Goal: Communication & Community: Answer question/provide support

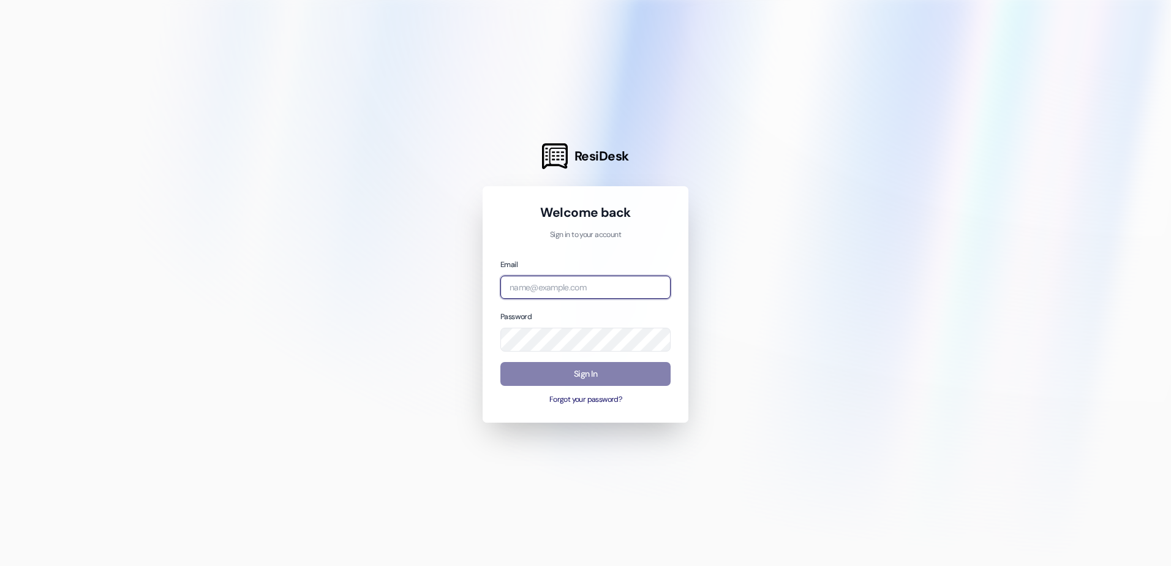
type input "[EMAIL_ADDRESS][DOMAIN_NAME]"
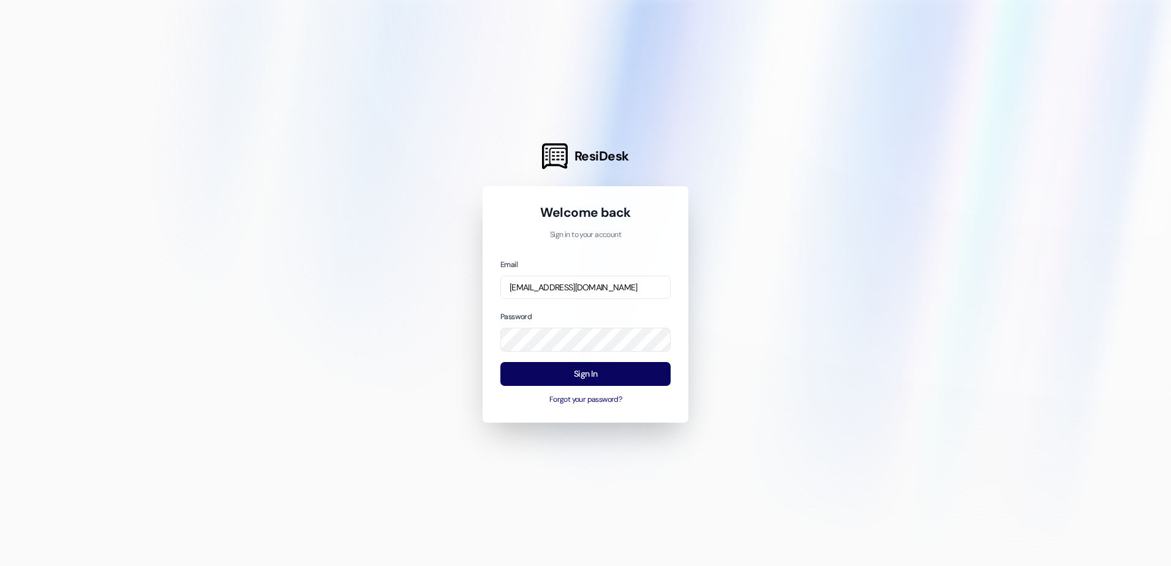
click at [913, 471] on div at bounding box center [585, 283] width 1171 height 566
click at [593, 377] on button "Sign In" at bounding box center [585, 374] width 170 height 24
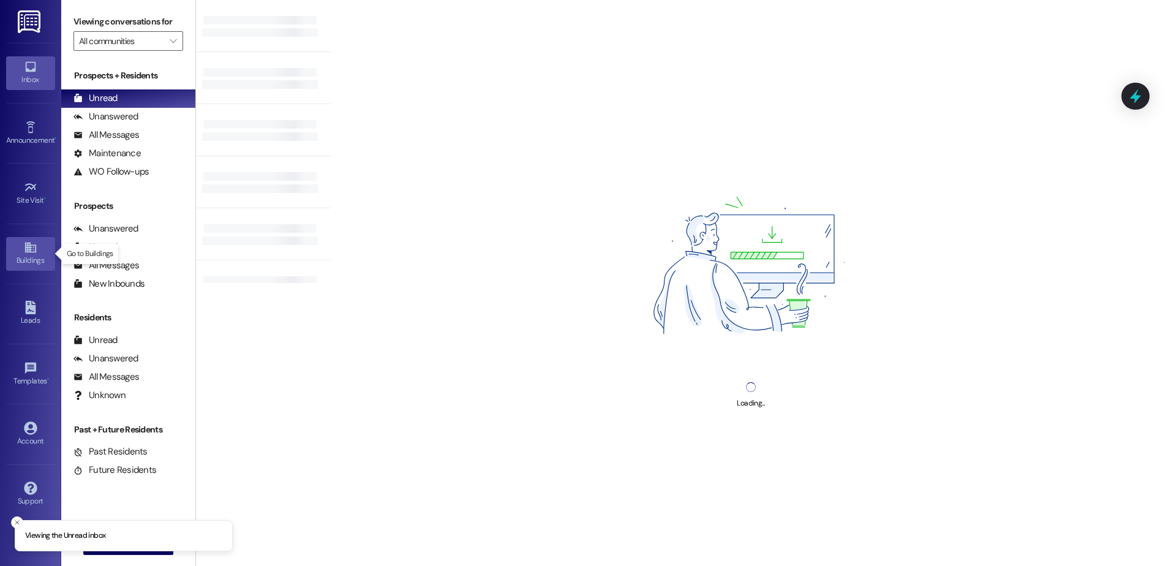
click at [37, 252] on icon at bounding box center [30, 247] width 13 height 13
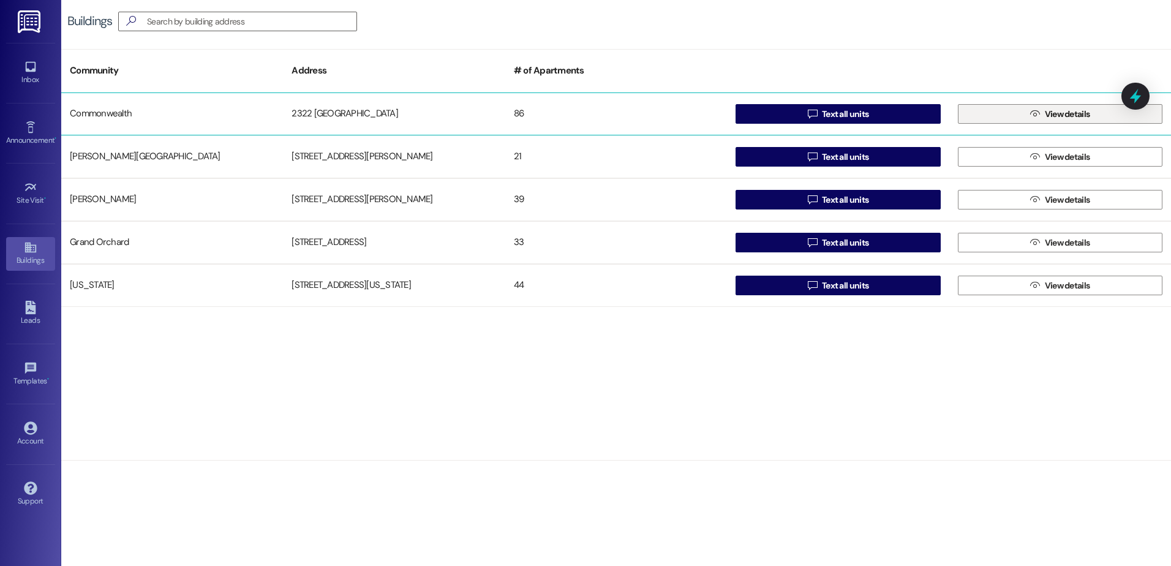
click at [1032, 118] on icon "" at bounding box center [1034, 114] width 9 height 10
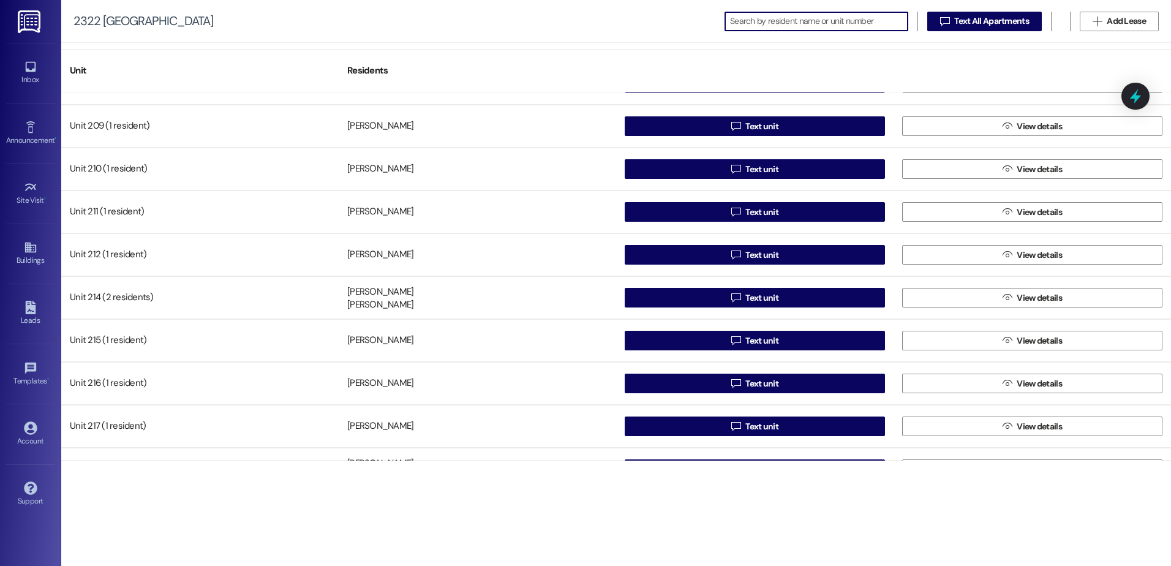
scroll to position [735, 0]
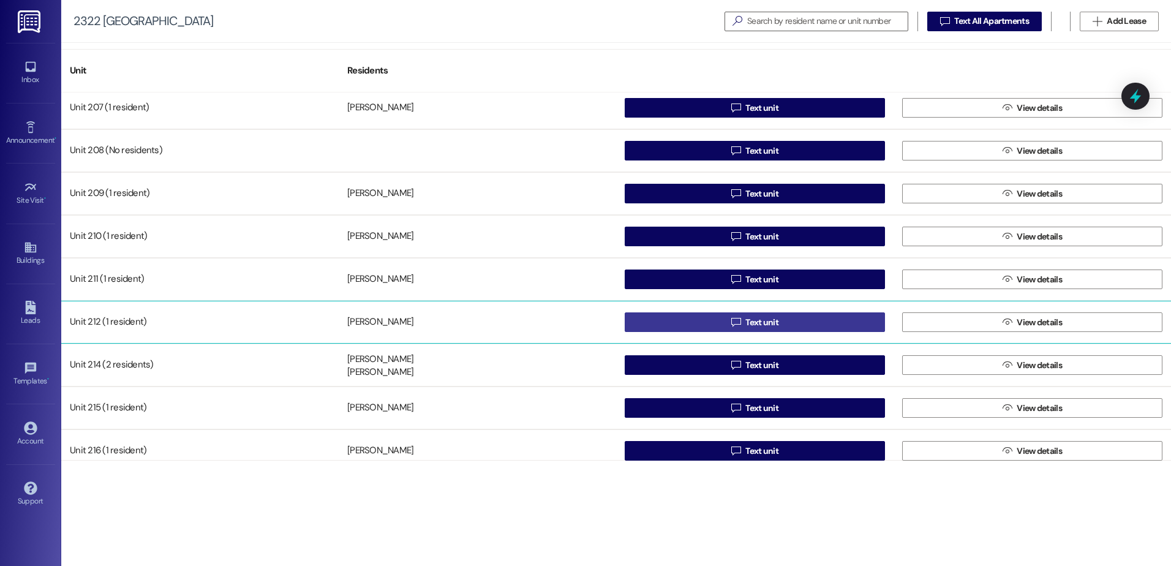
click at [787, 321] on button " Text unit" at bounding box center [755, 322] width 260 height 20
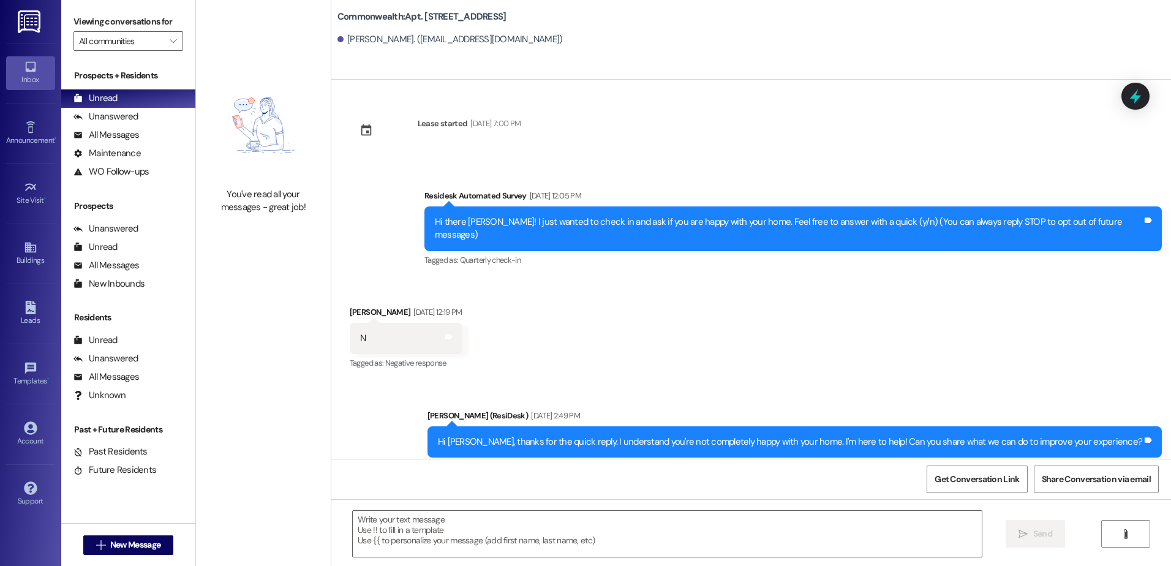
type textarea "Fetching suggested responses. Please feel free to read through the conversation…"
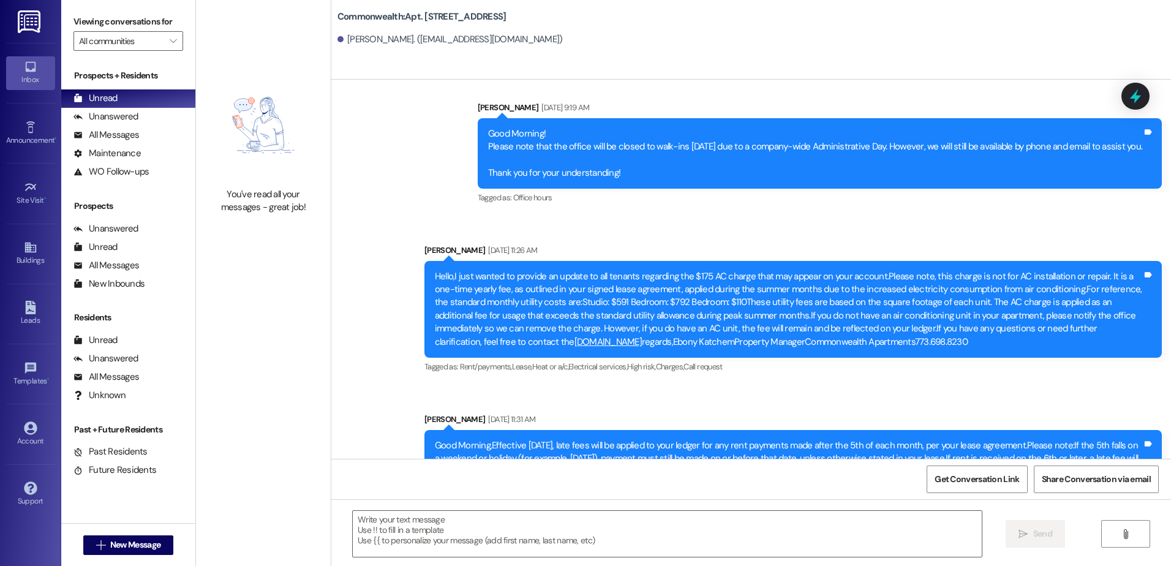
scroll to position [1176, 0]
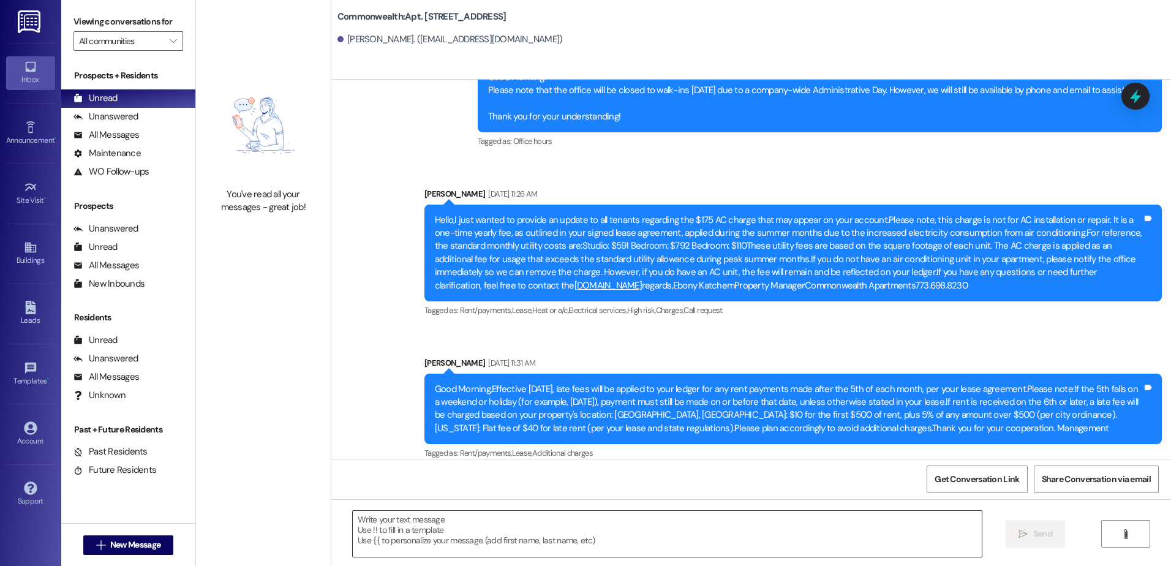
click at [419, 533] on textarea at bounding box center [667, 534] width 628 height 46
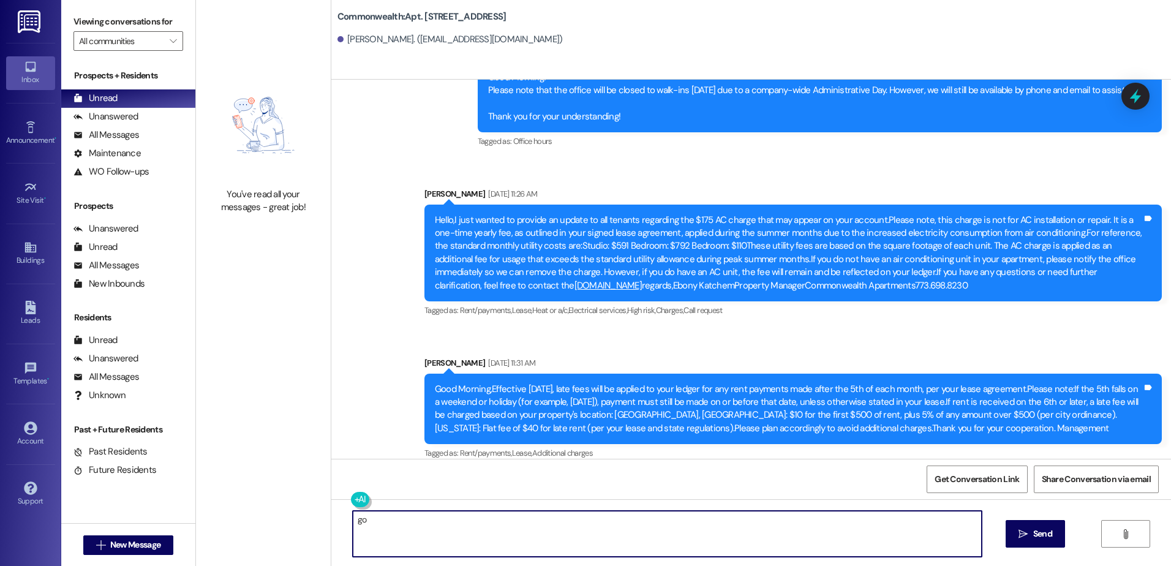
type textarea "g"
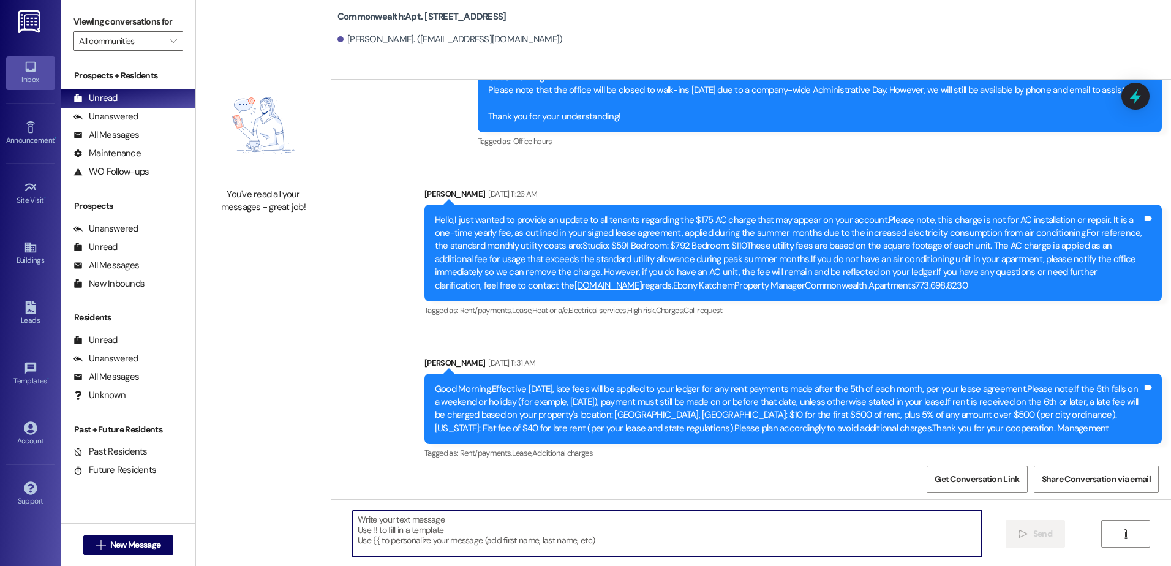
click at [361, 518] on textarea at bounding box center [667, 534] width 628 height 46
paste textarea "Good Morning, Maintenance is scheduled to come to your unit on Wednesday, Augus…"
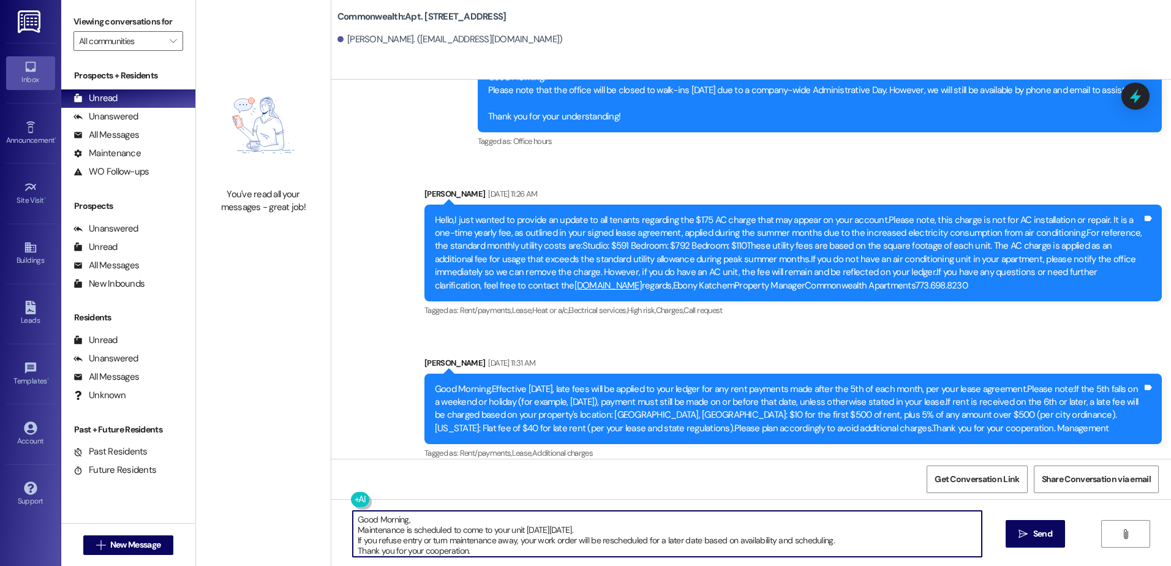
click at [397, 520] on textarea "Good Morning, Maintenance is scheduled to come to your unit on Wednesday, Augus…" at bounding box center [667, 534] width 628 height 46
type textarea "Good Afternoon, Maintenance is scheduled to come to your unit on Wednesday, Aug…"
click at [1034, 532] on span "Send" at bounding box center [1042, 533] width 19 height 13
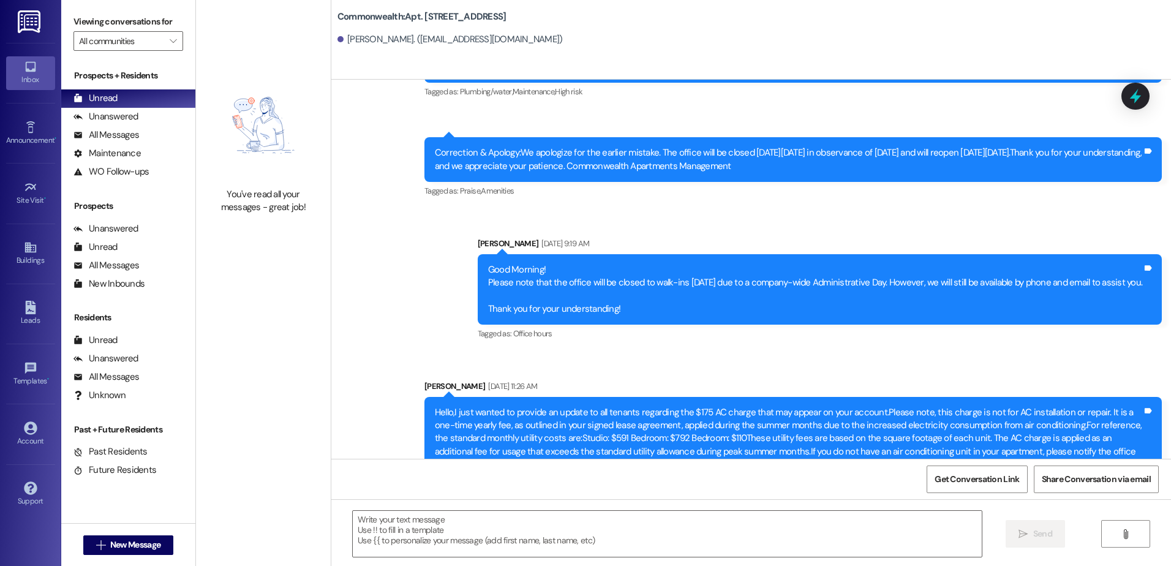
scroll to position [1301, 0]
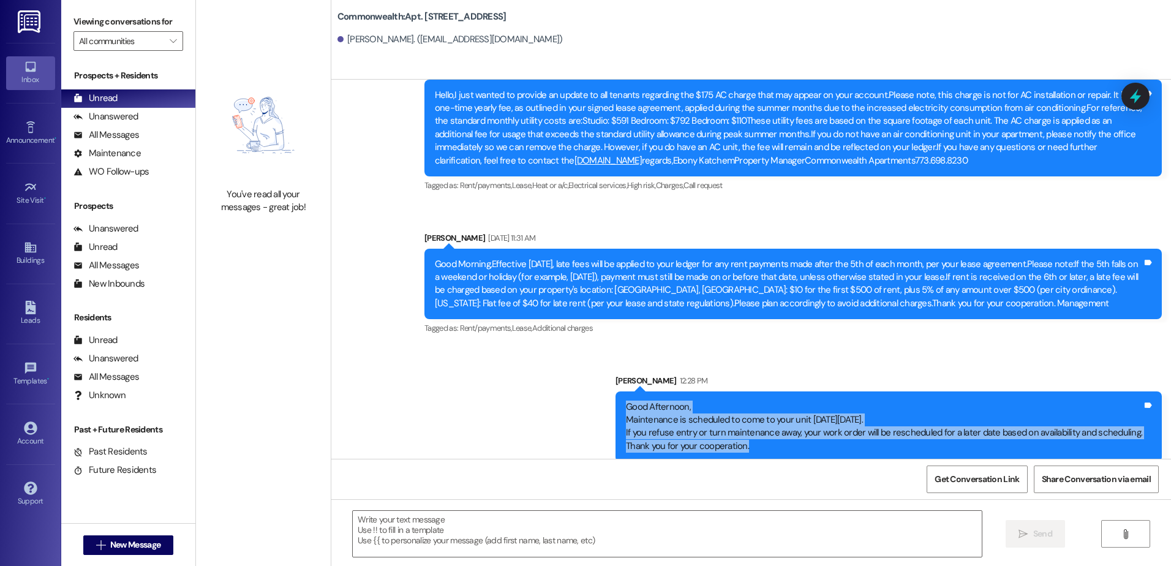
drag, startPoint x: 762, startPoint y: 432, endPoint x: 623, endPoint y: 394, distance: 144.1
click at [623, 394] on div "Good Afternoon, Maintenance is scheduled to come to your unit on Wednesday, Aug…" at bounding box center [888, 426] width 546 height 71
drag, startPoint x: 623, startPoint y: 394, endPoint x: 686, endPoint y: 416, distance: 67.4
copy div "Good Afternoon, Maintenance is scheduled to come to your unit on Wednesday, Aug…"
click at [37, 78] on div "Inbox" at bounding box center [30, 79] width 61 height 12
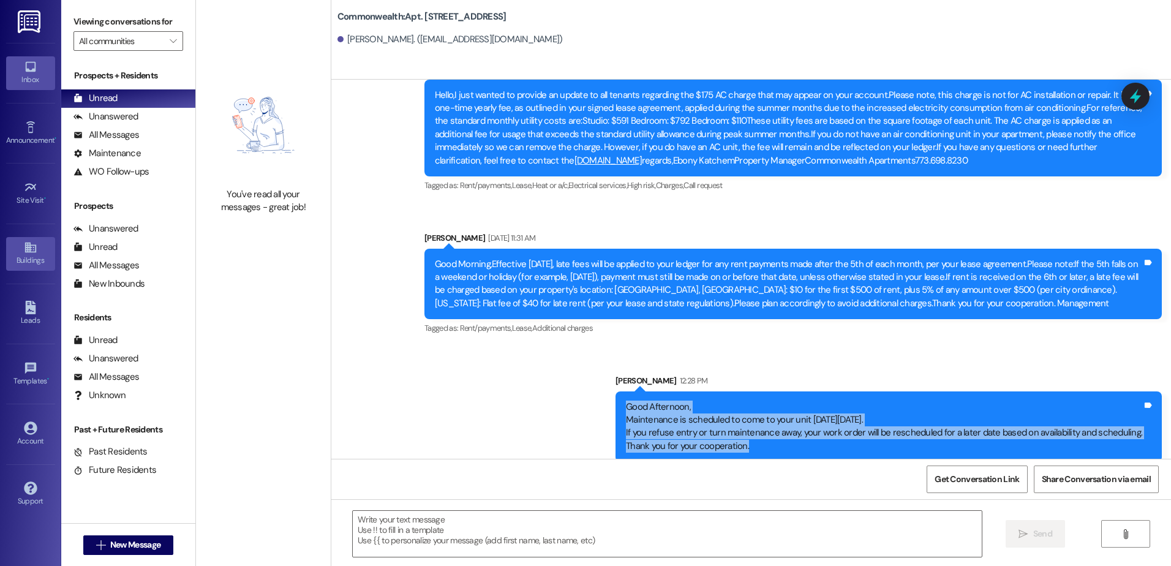
click at [47, 250] on link "Buildings" at bounding box center [30, 253] width 49 height 33
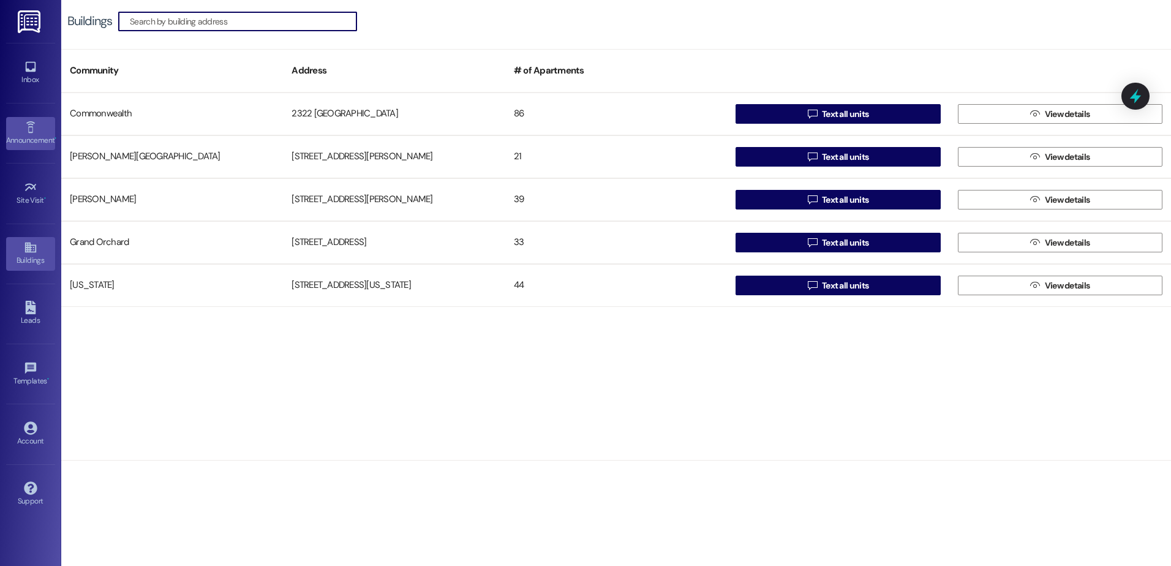
click at [25, 135] on div "Announcement •" at bounding box center [30, 140] width 61 height 12
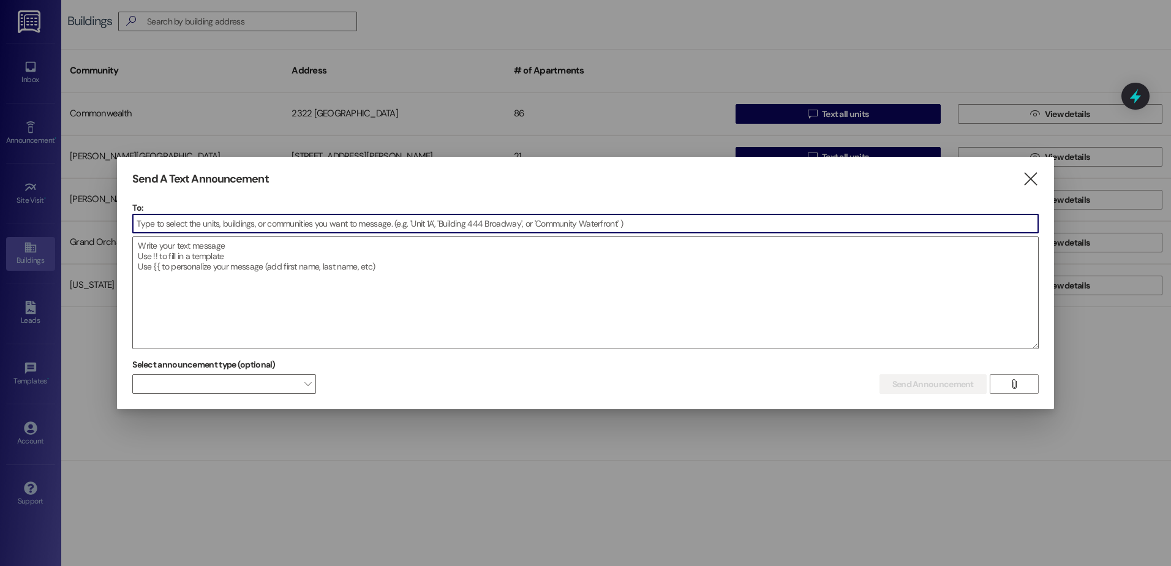
click at [173, 226] on input at bounding box center [585, 223] width 905 height 18
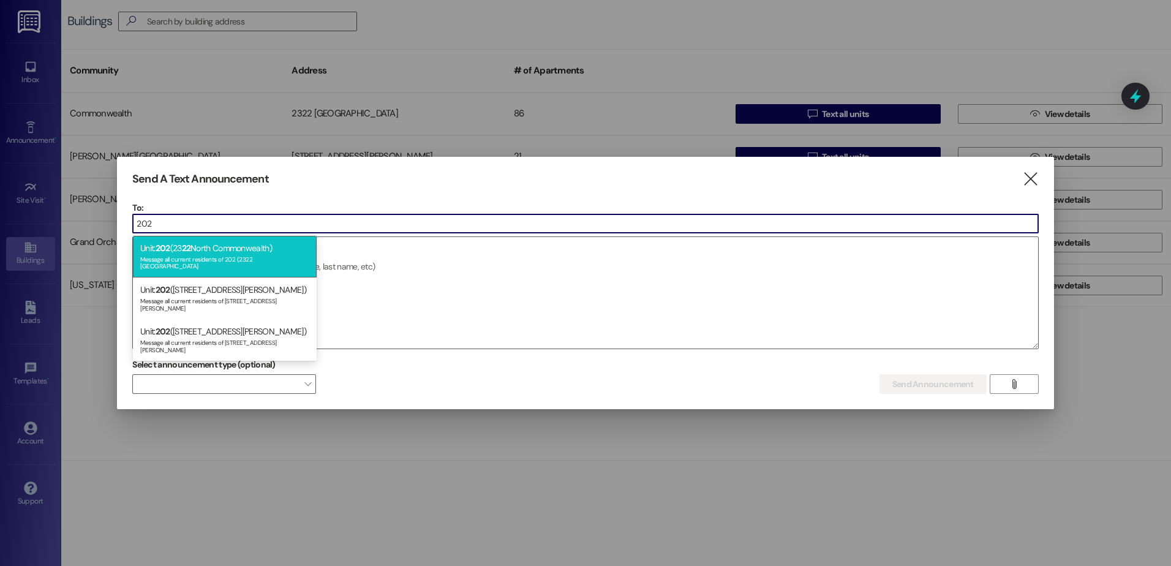
type input "202"
click at [187, 250] on span "22" at bounding box center [186, 247] width 9 height 11
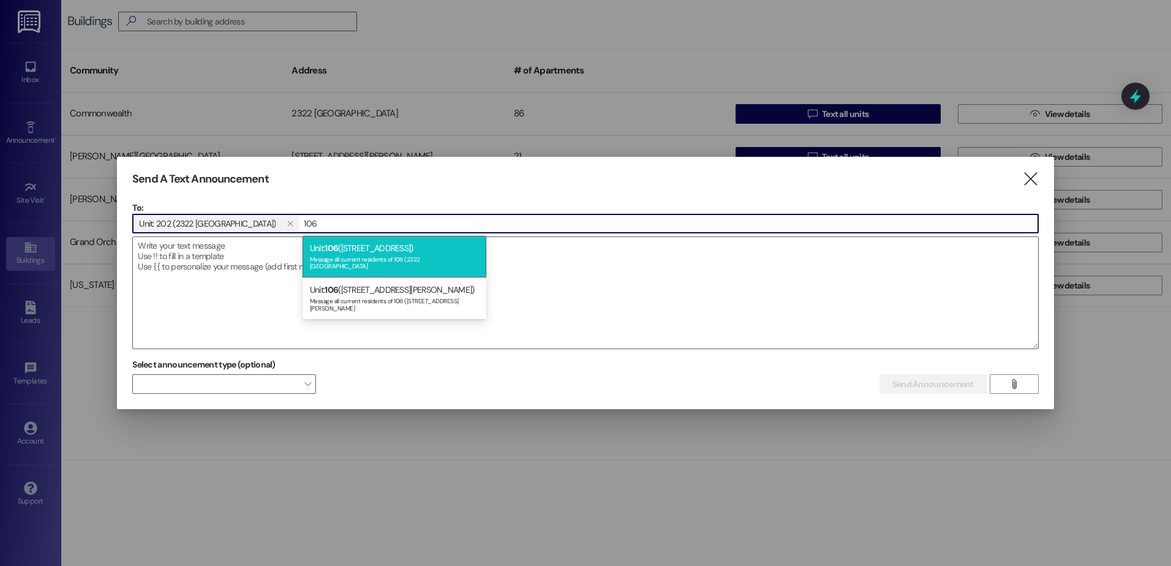
type input "106"
click at [329, 255] on div "Message all current residents of 106 (2322 North Commonwealth" at bounding box center [394, 261] width 169 height 17
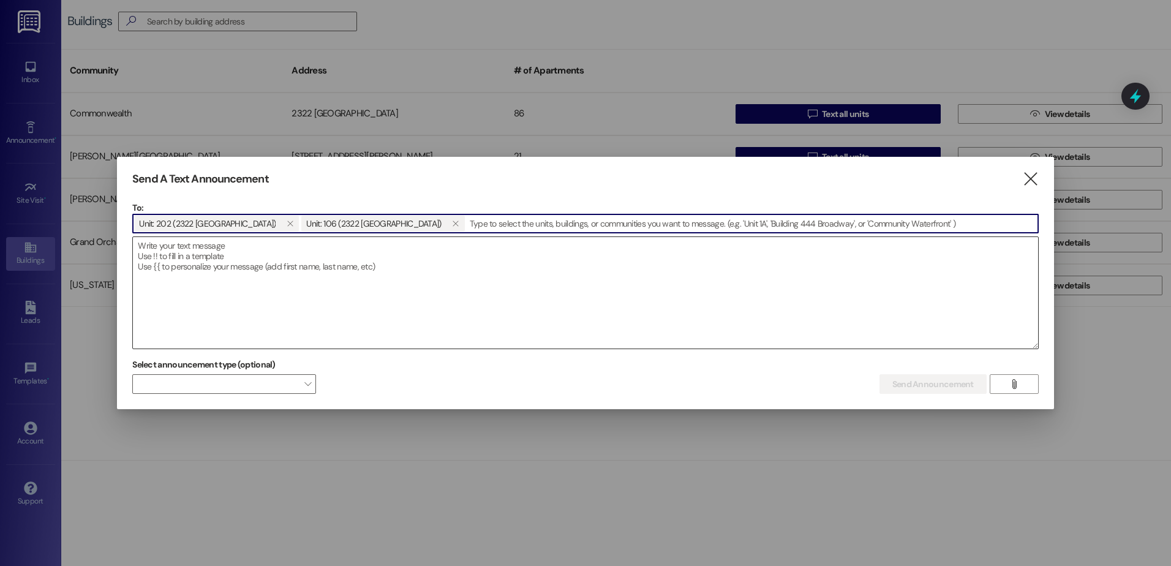
click at [153, 260] on textarea at bounding box center [585, 292] width 905 height 111
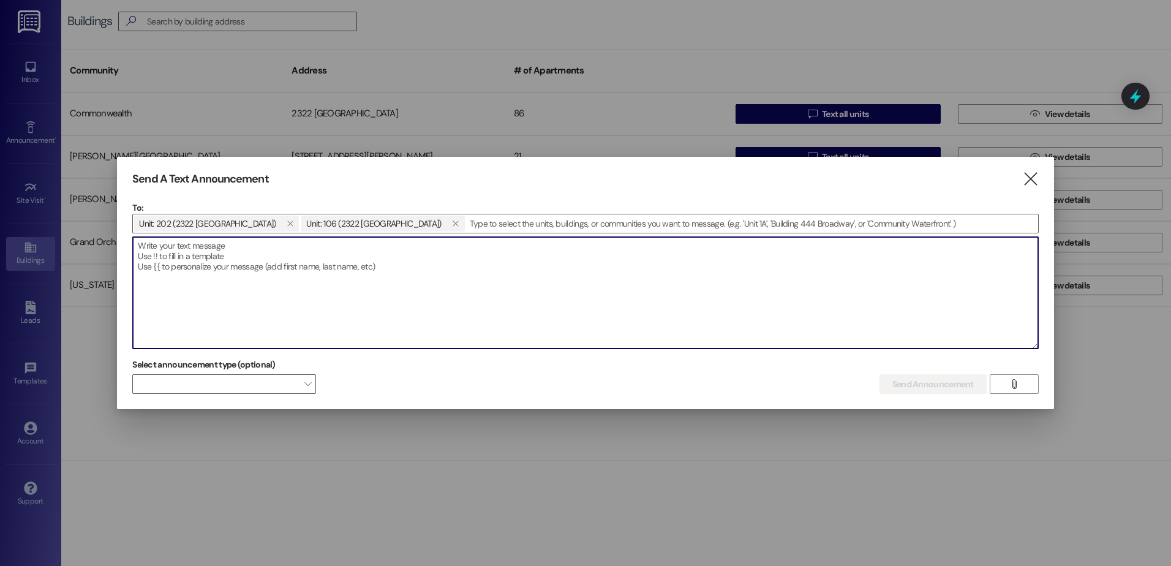
paste textarea "Good Afternoon, Maintenance is scheduled to come to your unit on Wednesday, Aug…"
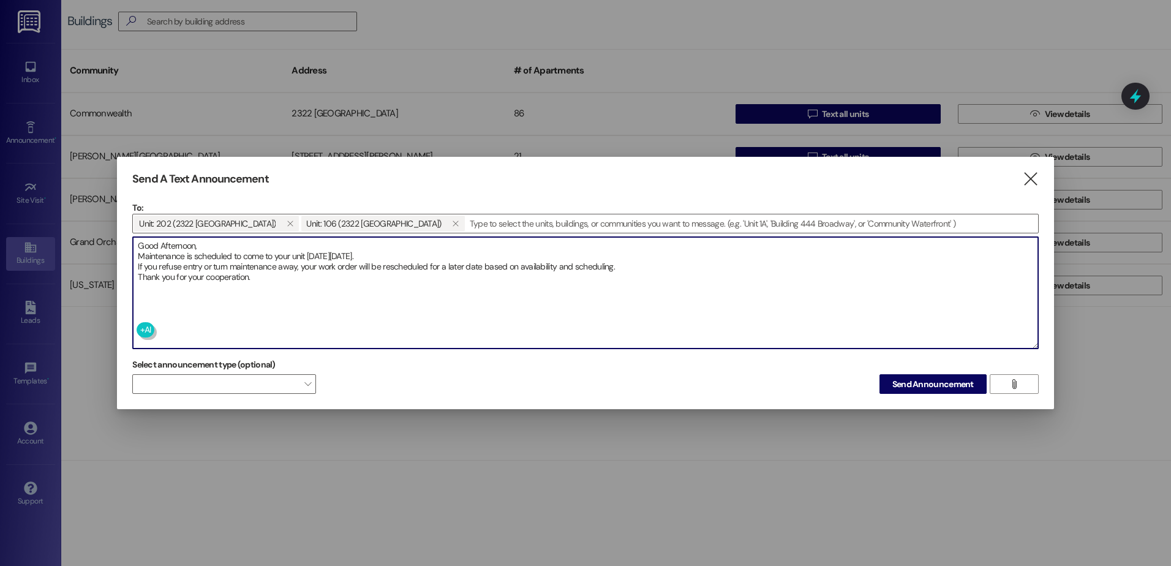
click at [200, 248] on textarea "Good Afternoon, Maintenance is scheduled to come to your unit on Wednesday, Aug…" at bounding box center [585, 292] width 905 height 111
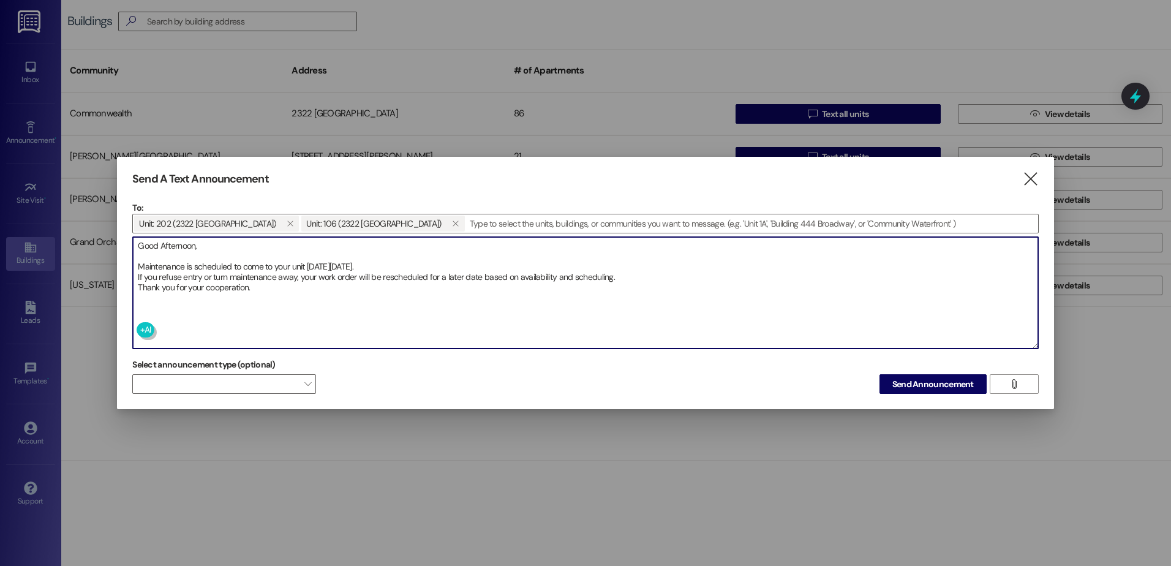
click at [623, 284] on textarea "Good Afternoon, Maintenance is scheduled to come to your unit on Wednesday, Aug…" at bounding box center [585, 292] width 905 height 111
click at [620, 279] on textarea "Good Afternoon, Maintenance is scheduled to come to your unit on Wednesday, Aug…" at bounding box center [585, 292] width 905 height 111
click at [397, 265] on textarea "Good Afternoon, Maintenance is scheduled to come to your unit on Wednesday, Aug…" at bounding box center [585, 292] width 905 height 111
type textarea "Good Afternoon, Maintenance is scheduled to come to your unit on Wednesday, Aug…"
click at [918, 388] on span "Send Announcement" at bounding box center [932, 384] width 81 height 13
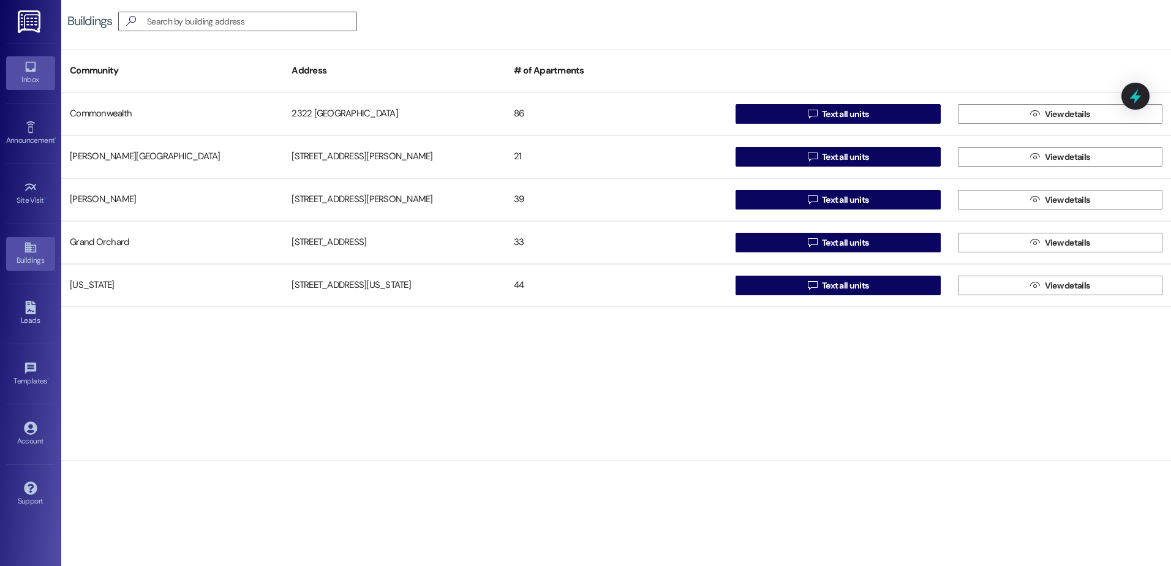
click at [30, 73] on div "Inbox" at bounding box center [30, 79] width 61 height 12
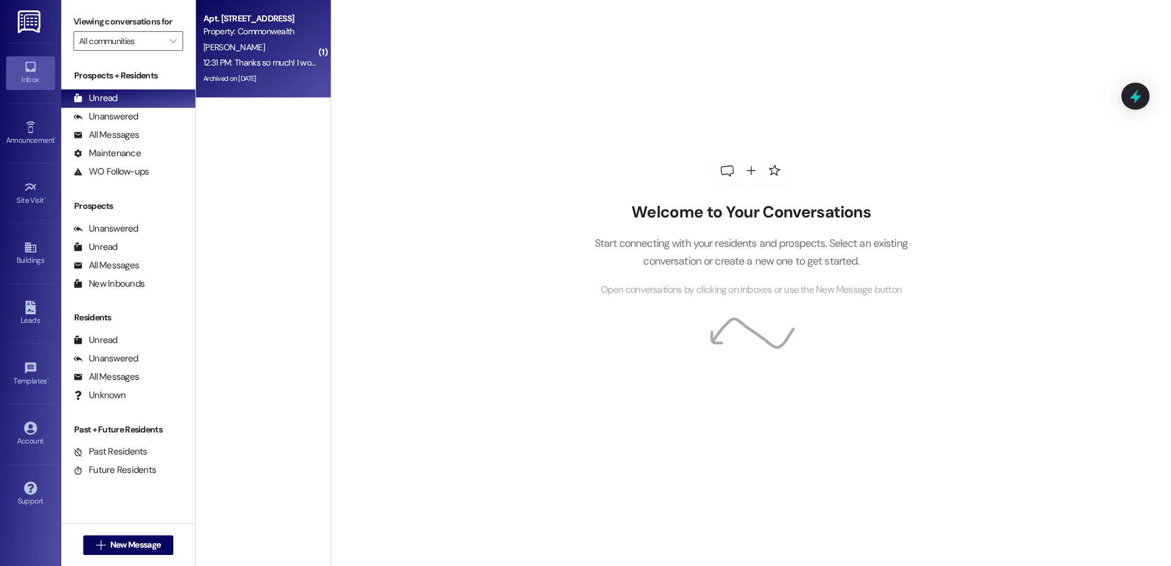
click at [282, 73] on div "Archived on [DATE]" at bounding box center [260, 78] width 116 height 15
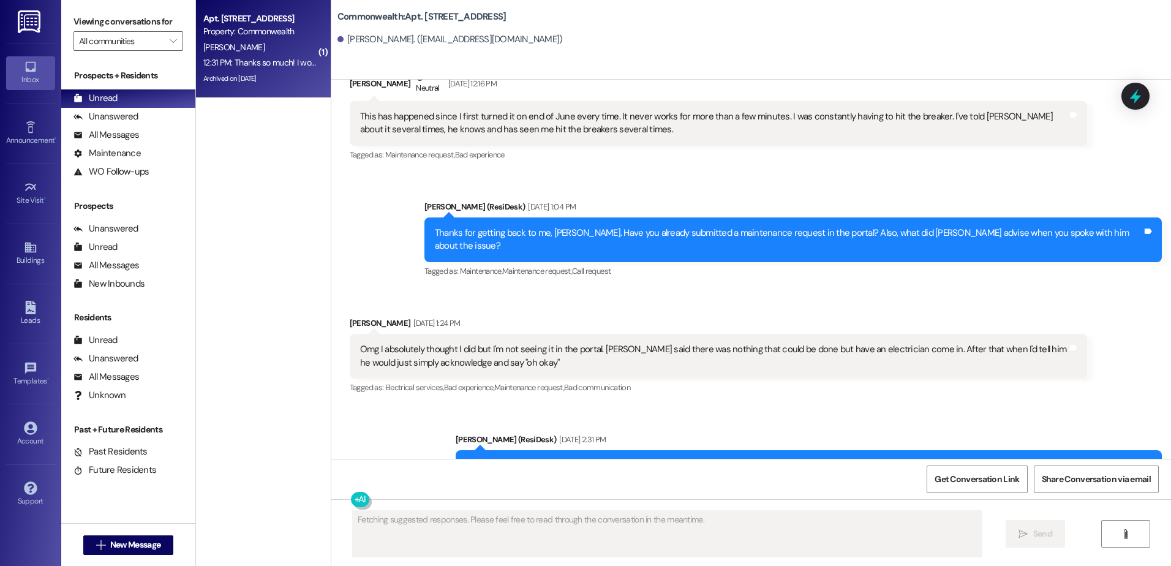
scroll to position [28536, 0]
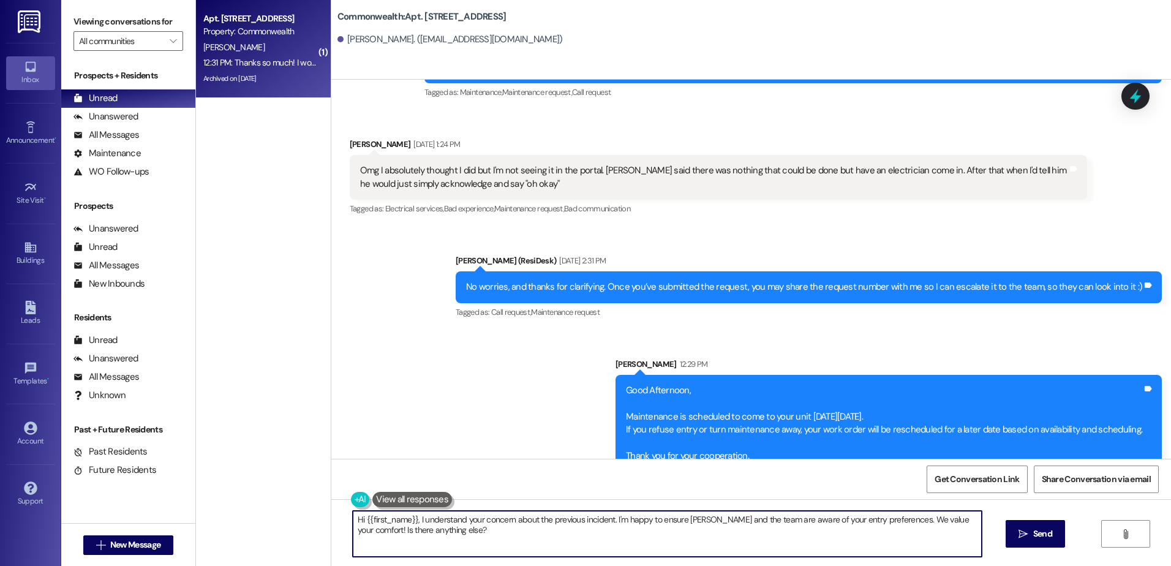
drag, startPoint x: 452, startPoint y: 535, endPoint x: 325, endPoint y: 511, distance: 129.7
click at [331, 511] on div "Hi {{first_name}}, I understand your concern about the previous incident. I'm h…" at bounding box center [751, 545] width 840 height 92
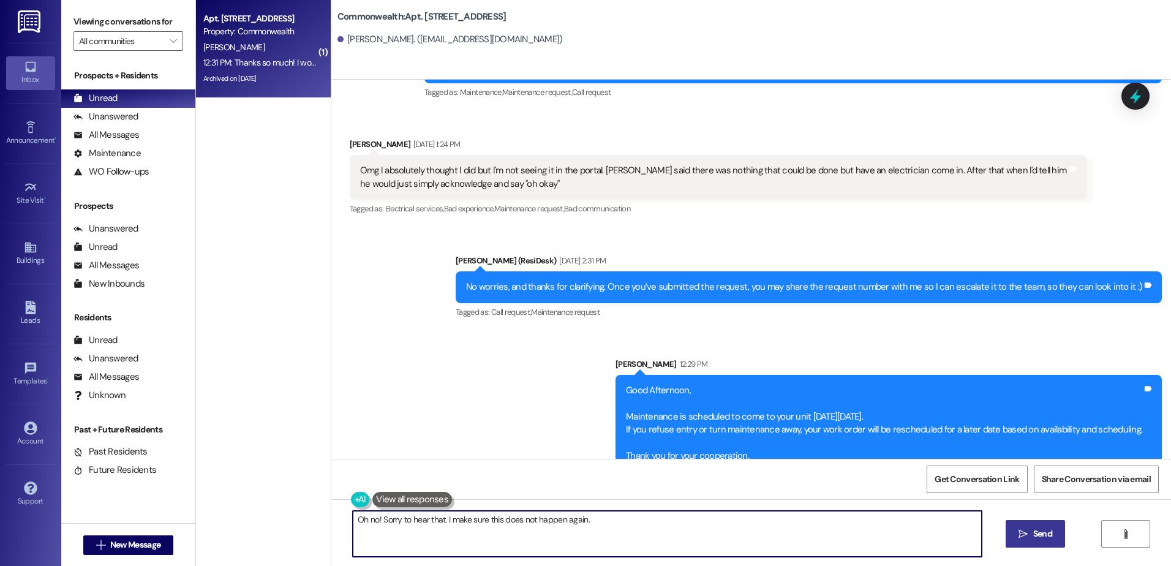
type textarea "Oh no! Sorry to hear that. I make sure this does not happen again."
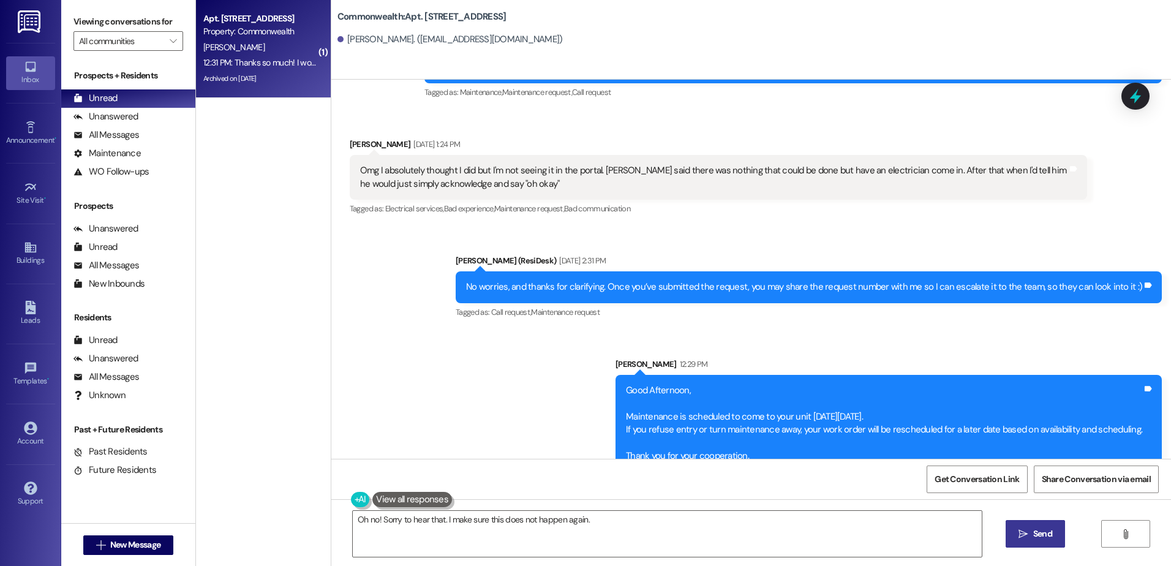
click at [1023, 533] on icon "" at bounding box center [1022, 534] width 9 height 10
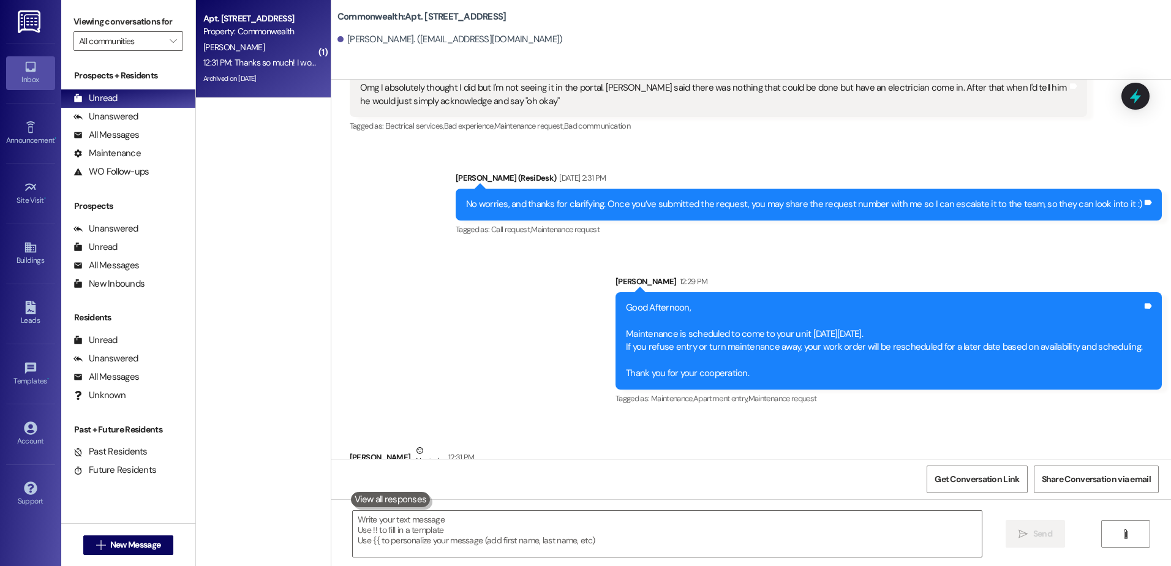
scroll to position [28621, 0]
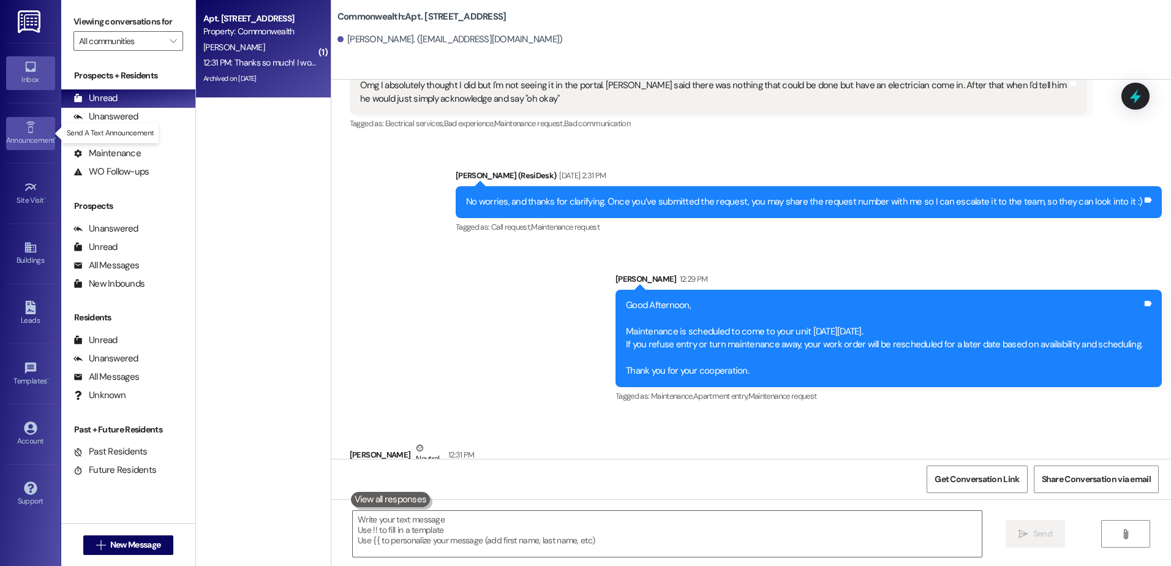
click at [31, 129] on icon at bounding box center [30, 127] width 13 height 13
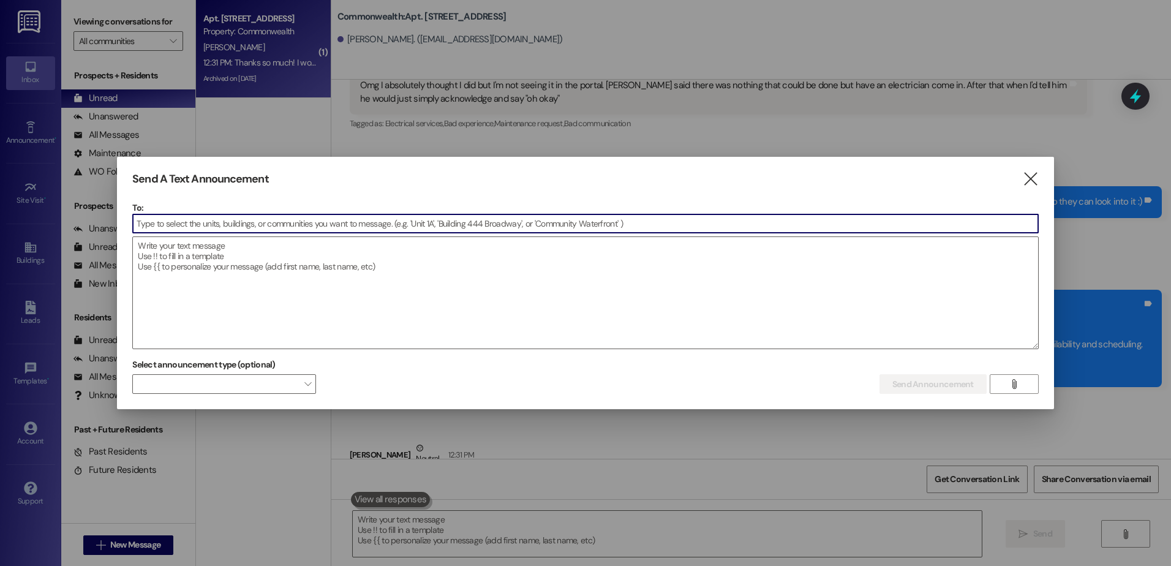
click at [136, 225] on input at bounding box center [585, 223] width 905 height 18
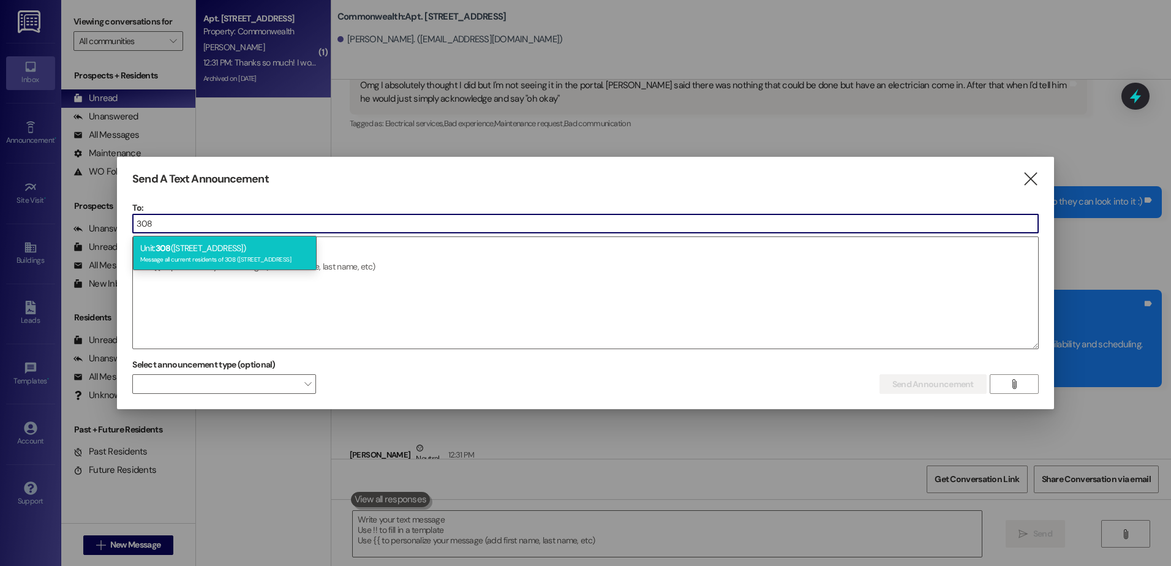
type input "308"
click at [197, 265] on div "Unit: 308 (2322 North Commonwealth) Message all current residents of 308 (2322 …" at bounding box center [225, 253] width 184 height 35
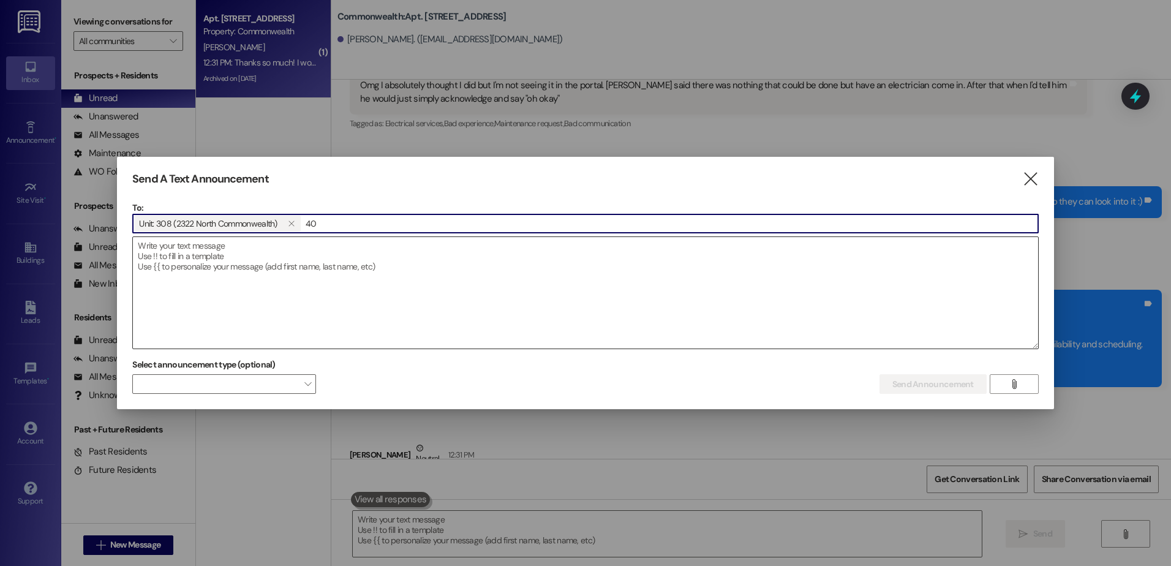
type input "4"
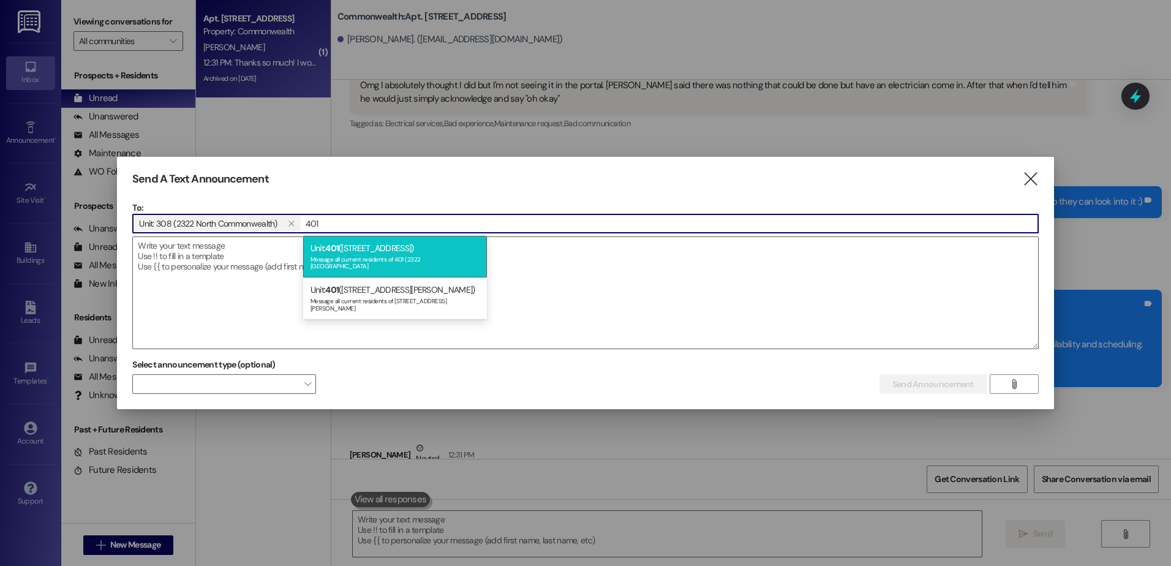
type input "401"
click at [328, 252] on span "401" at bounding box center [331, 247] width 13 height 11
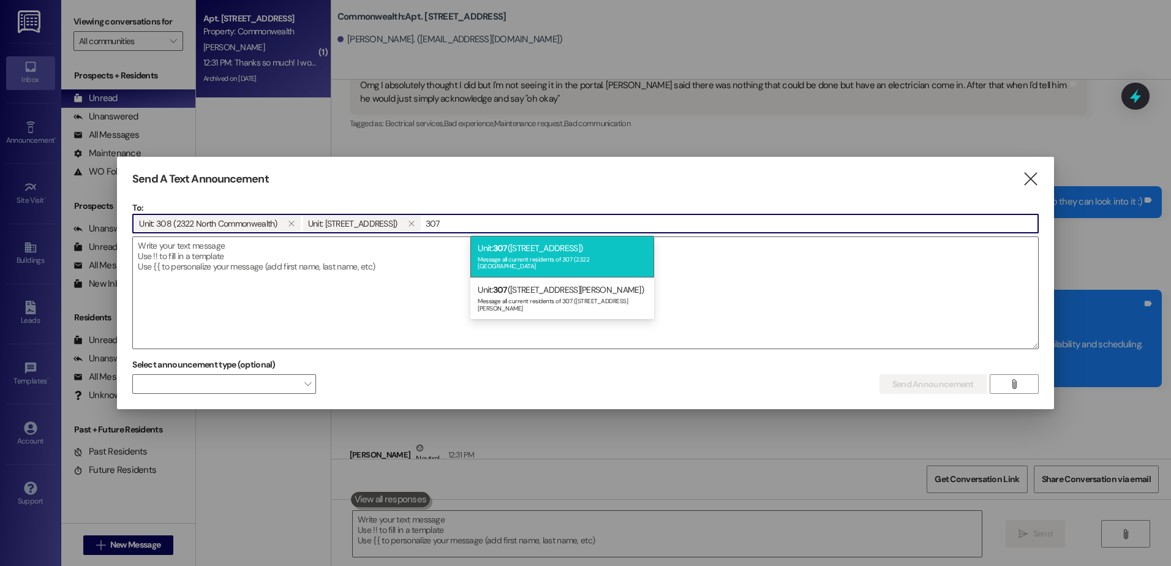
type input "307"
click at [508, 252] on span "307" at bounding box center [500, 247] width 15 height 11
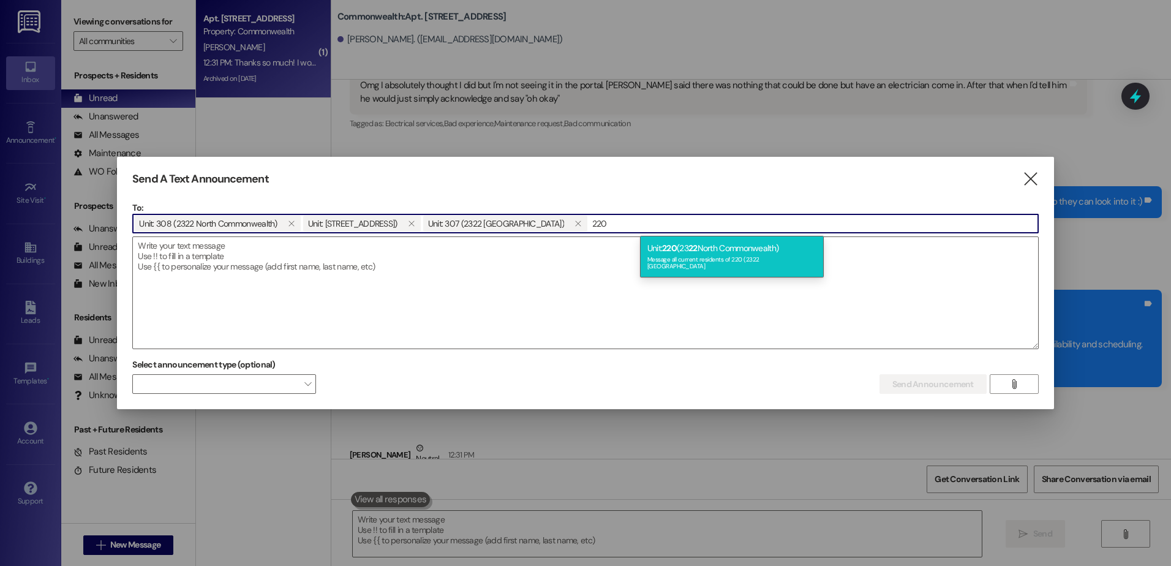
type input "220"
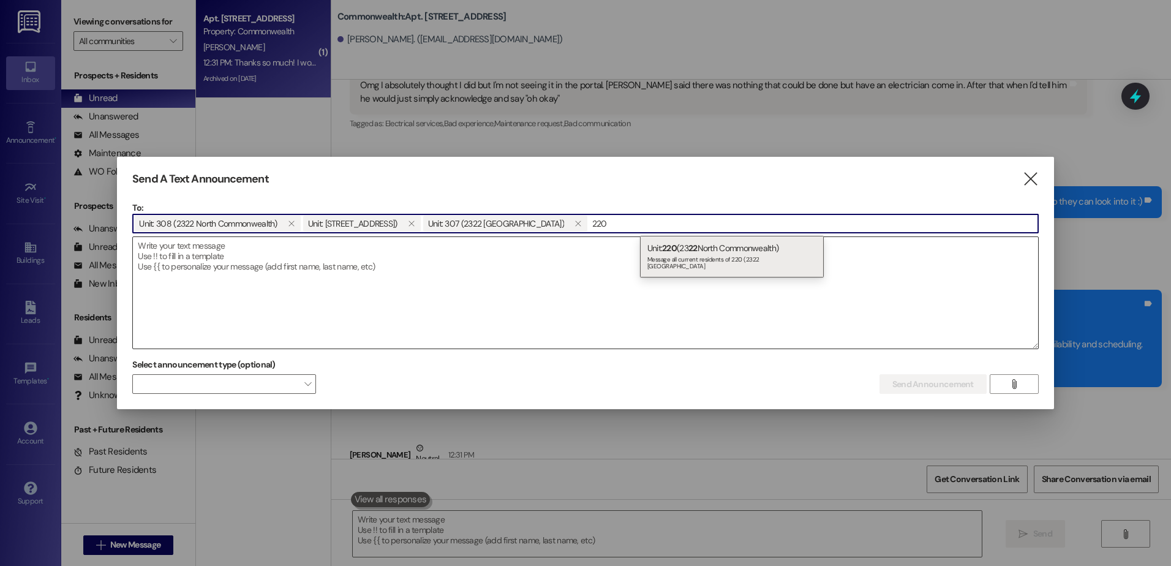
click at [681, 254] on div "Message all current residents of 220 (2322 North Commonwealth" at bounding box center [731, 261] width 169 height 17
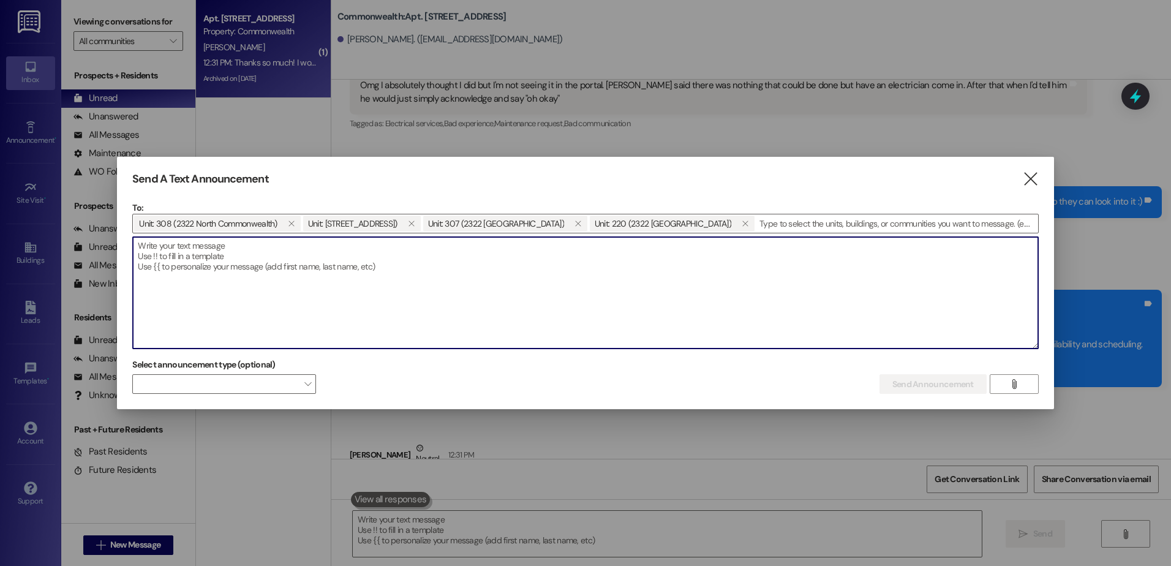
click at [145, 254] on textarea at bounding box center [585, 292] width 905 height 111
paste textarea "Good Afternoon, Maintenance is scheduled to come to your unit on Wednesday, Aug…"
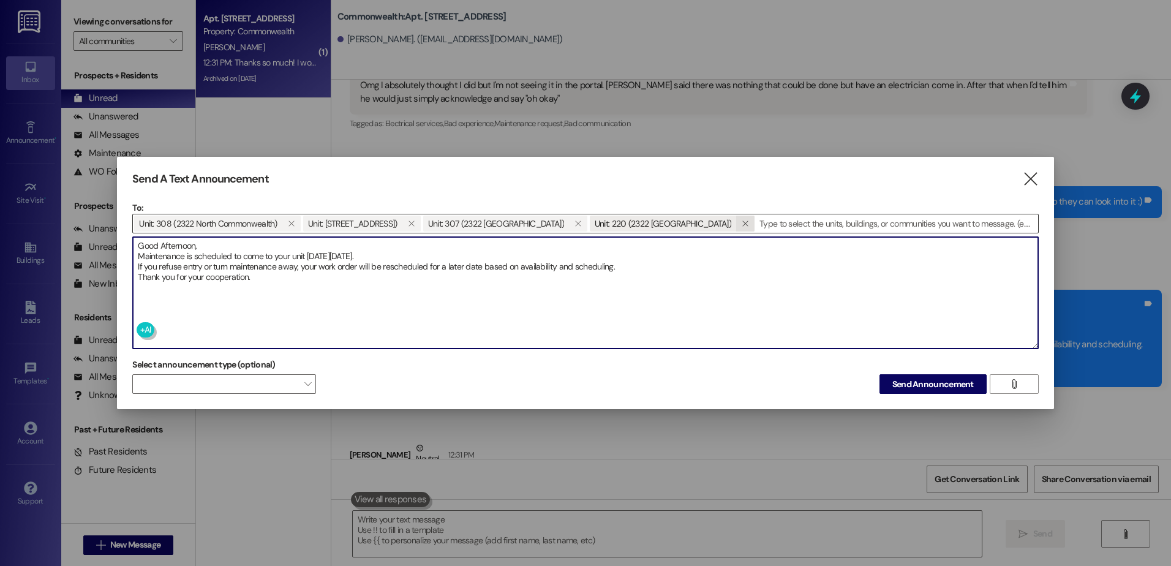
type textarea "Good Afternoon, Maintenance is scheduled to come to your unit on Wednesday, Aug…"
click at [748, 223] on icon "" at bounding box center [745, 224] width 7 height 10
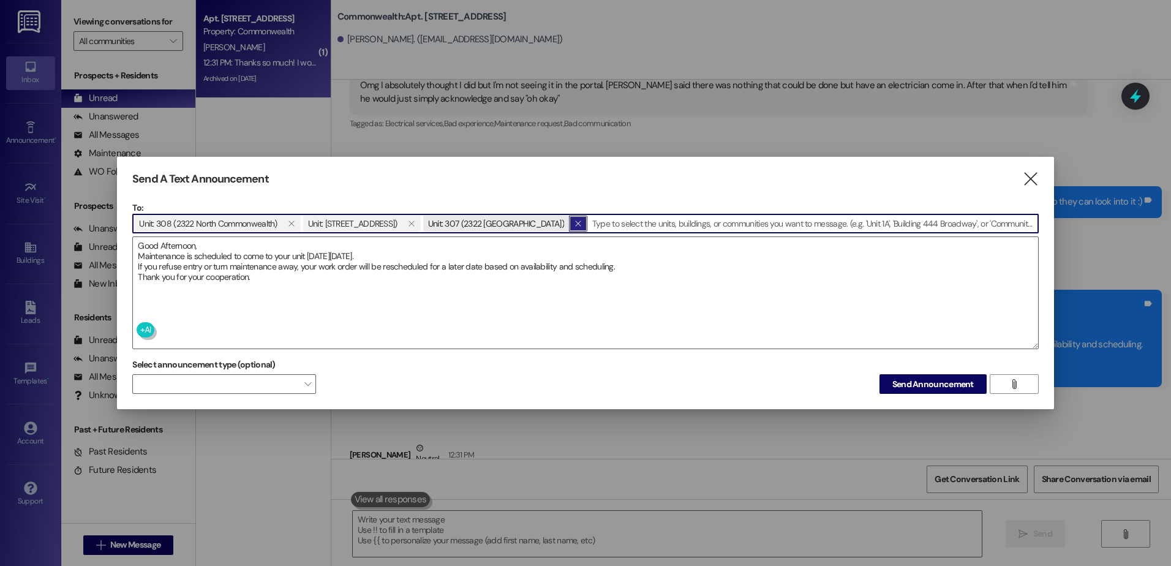
click at [587, 222] on button "" at bounding box center [578, 224] width 18 height 16
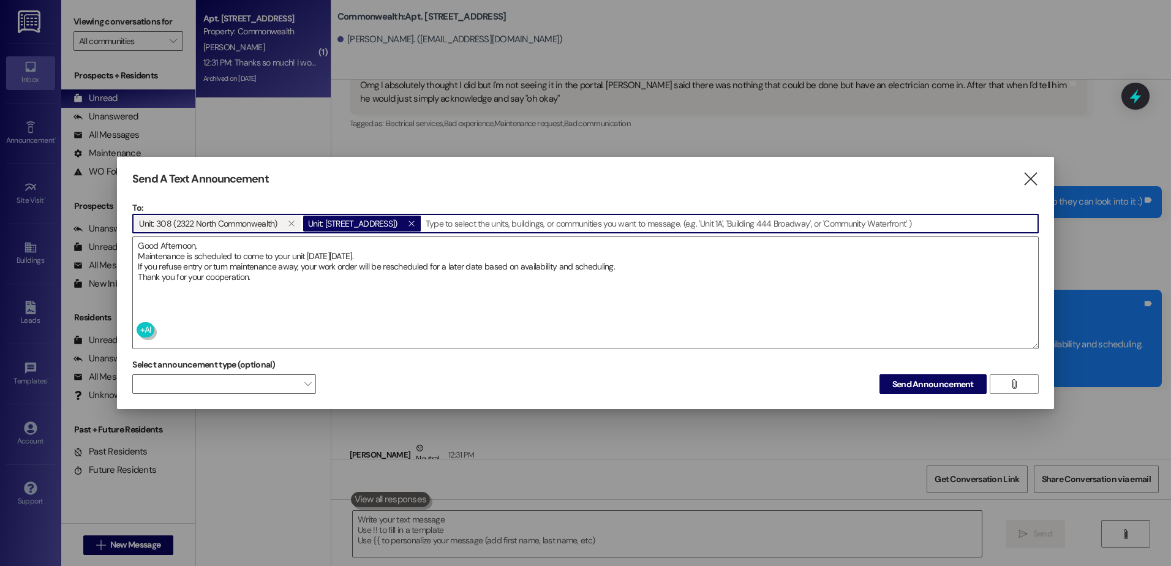
drag, startPoint x: 462, startPoint y: 225, endPoint x: 391, endPoint y: 216, distance: 72.2
click at [421, 225] on button "" at bounding box center [411, 224] width 18 height 16
click at [289, 228] on button "" at bounding box center [291, 224] width 18 height 16
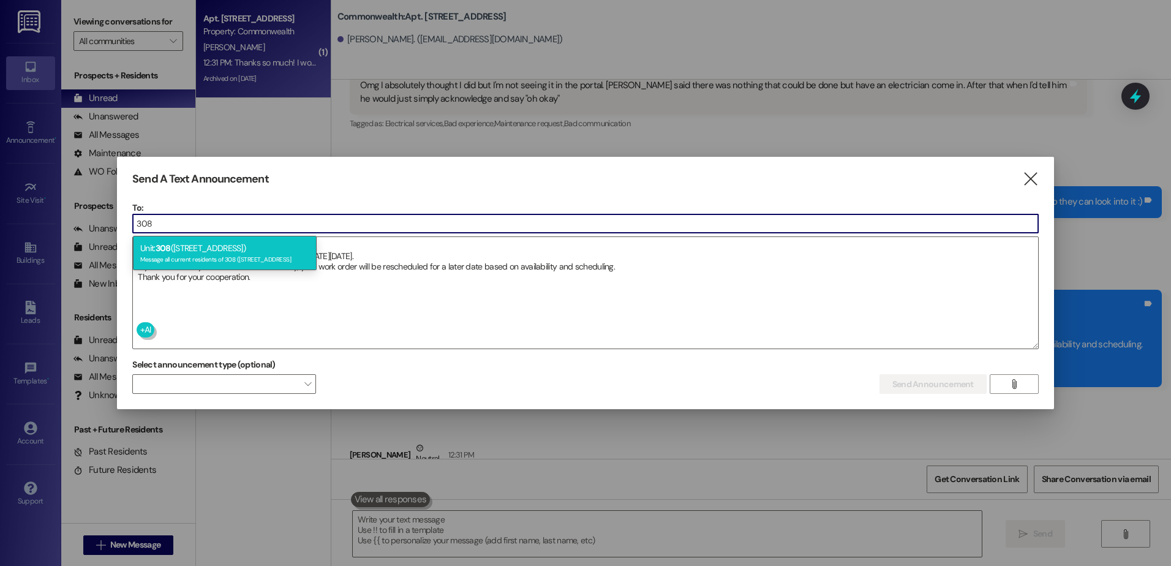
type input "308"
click at [229, 254] on div "Message all current residents of 308 (2322 North Commonwealth" at bounding box center [224, 258] width 169 height 10
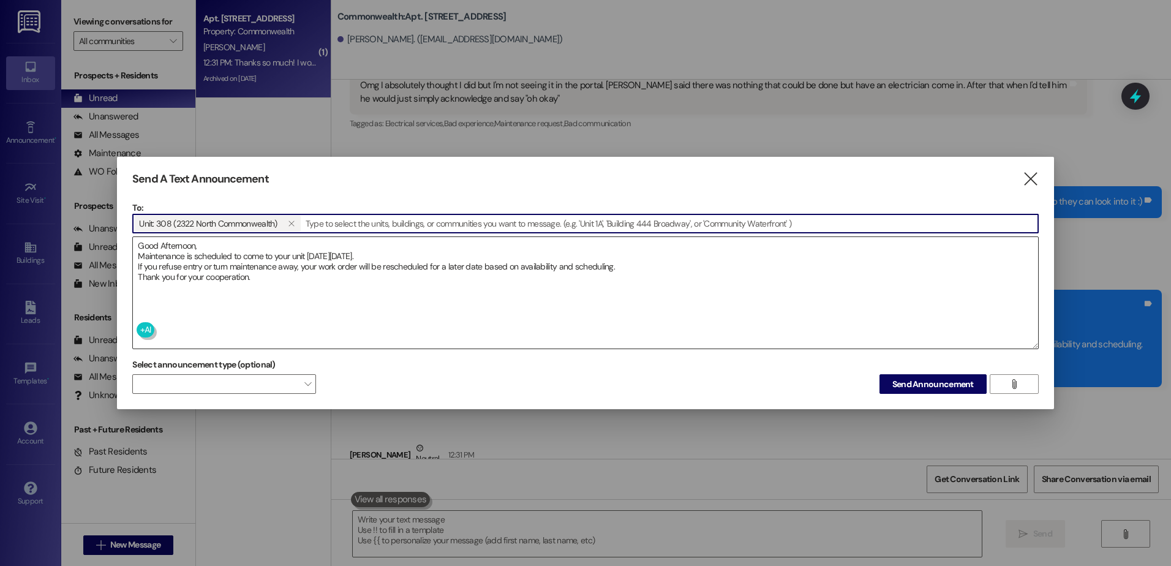
click at [222, 244] on textarea "Good Afternoon, Maintenance is scheduled to come to your unit on Wednesday, Aug…" at bounding box center [585, 292] width 905 height 111
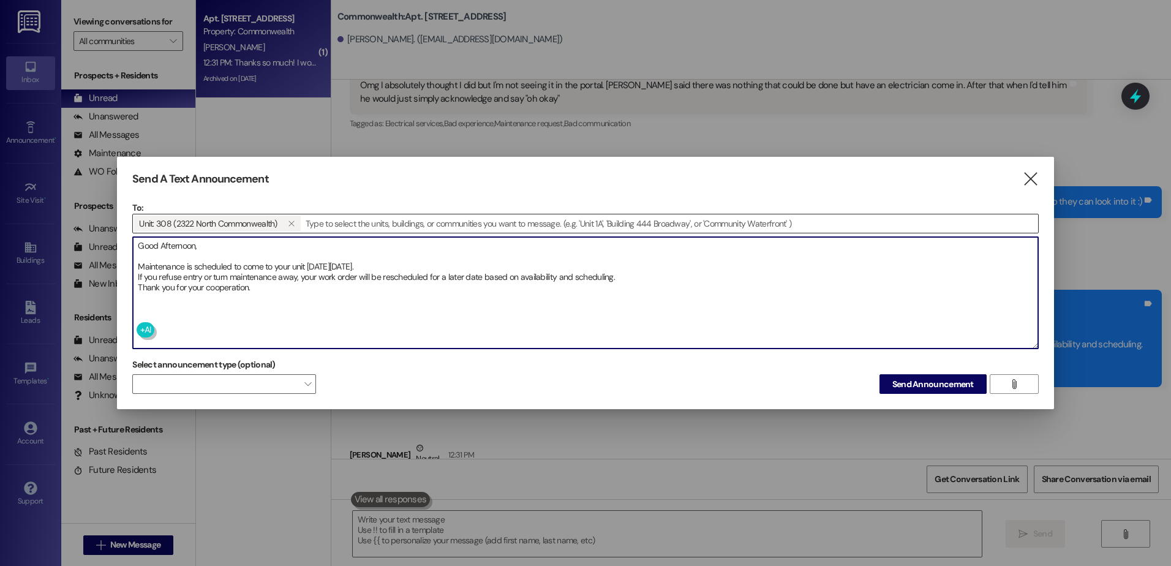
click at [621, 279] on textarea "Good Afternoon, Maintenance is scheduled to come to your unit on Wednesday, Aug…" at bounding box center [585, 292] width 905 height 111
type textarea "Good Afternoon, Maintenance is scheduled to come to your unit on Wednesday, Aug…"
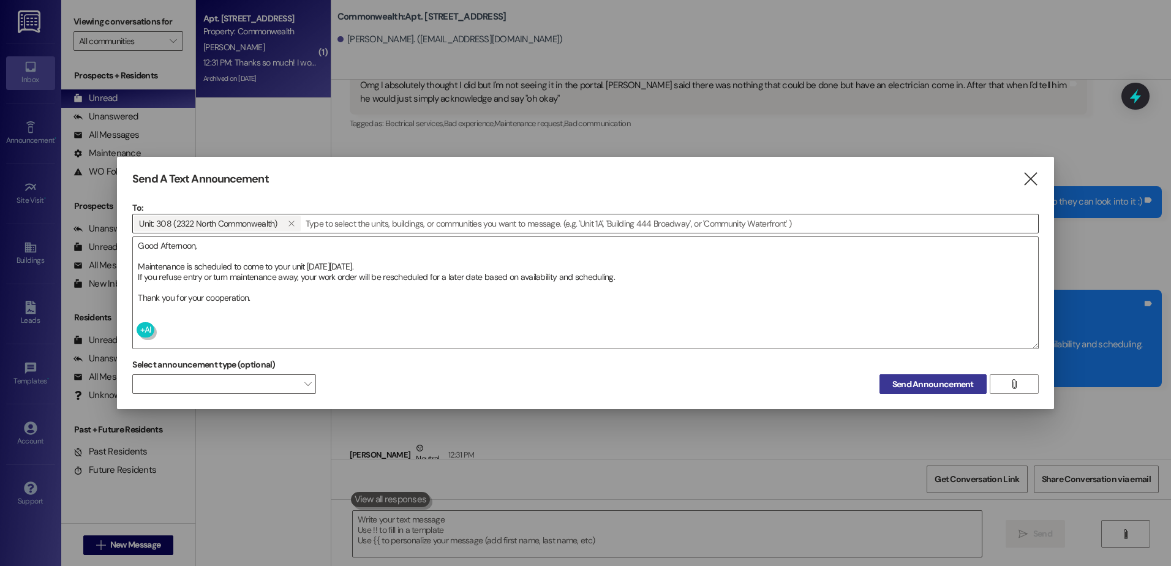
click at [891, 386] on span "Send Announcement" at bounding box center [933, 384] width 86 height 13
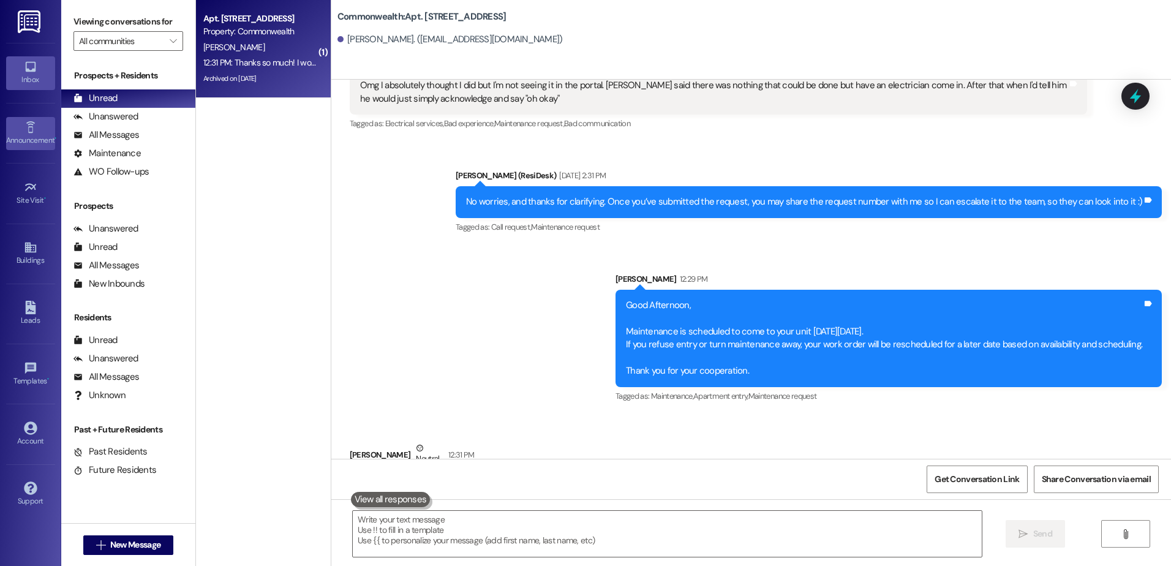
click at [31, 141] on div "Announcement •" at bounding box center [30, 140] width 61 height 12
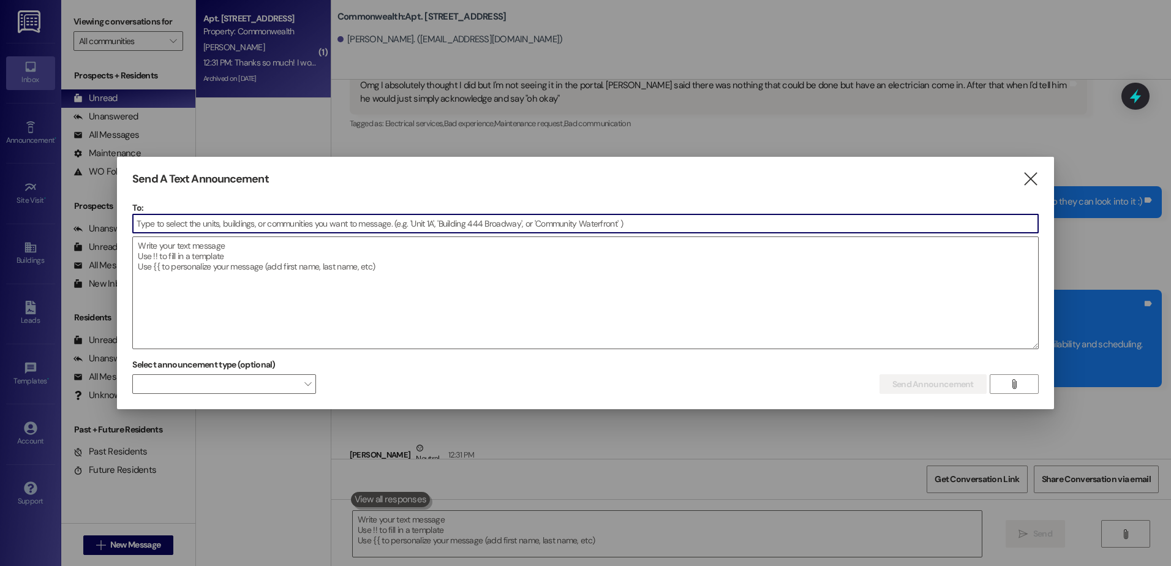
click at [241, 222] on input at bounding box center [585, 223] width 905 height 18
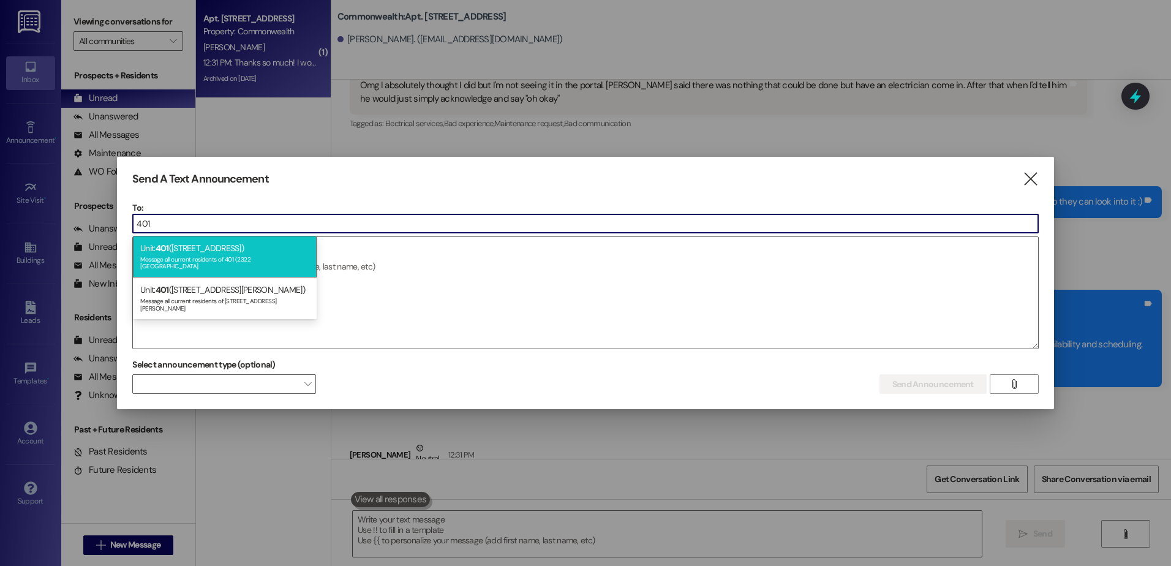
type input "401"
click at [212, 258] on div "Message all current residents of 401 (2322 North Commonwealth" at bounding box center [224, 261] width 169 height 17
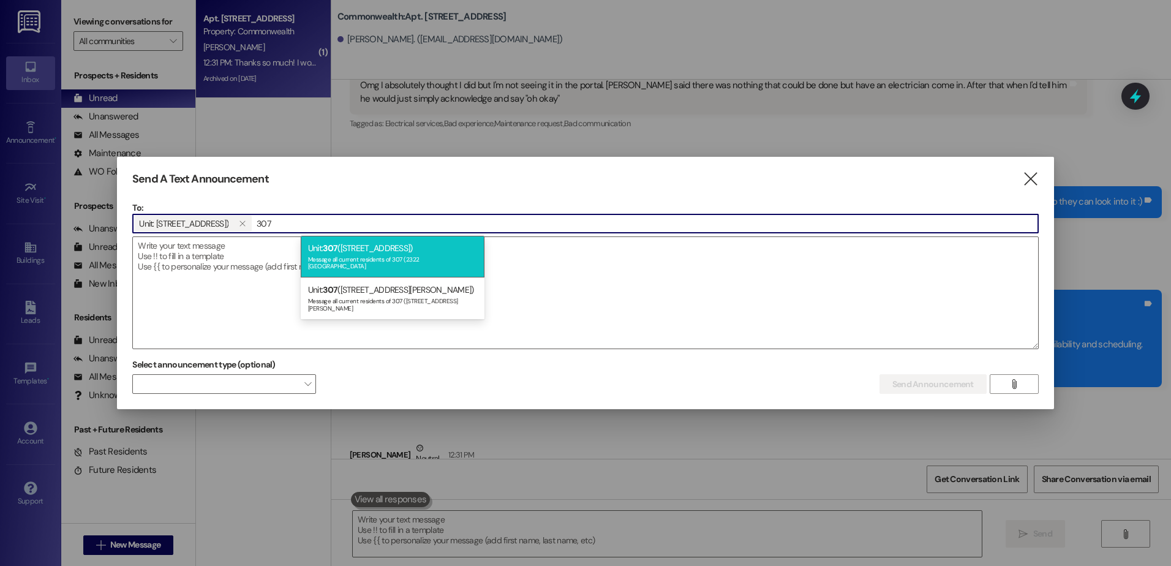
type input "307"
click at [317, 262] on div "Message all current residents of 307 (2322 North Commonwealth" at bounding box center [392, 261] width 169 height 17
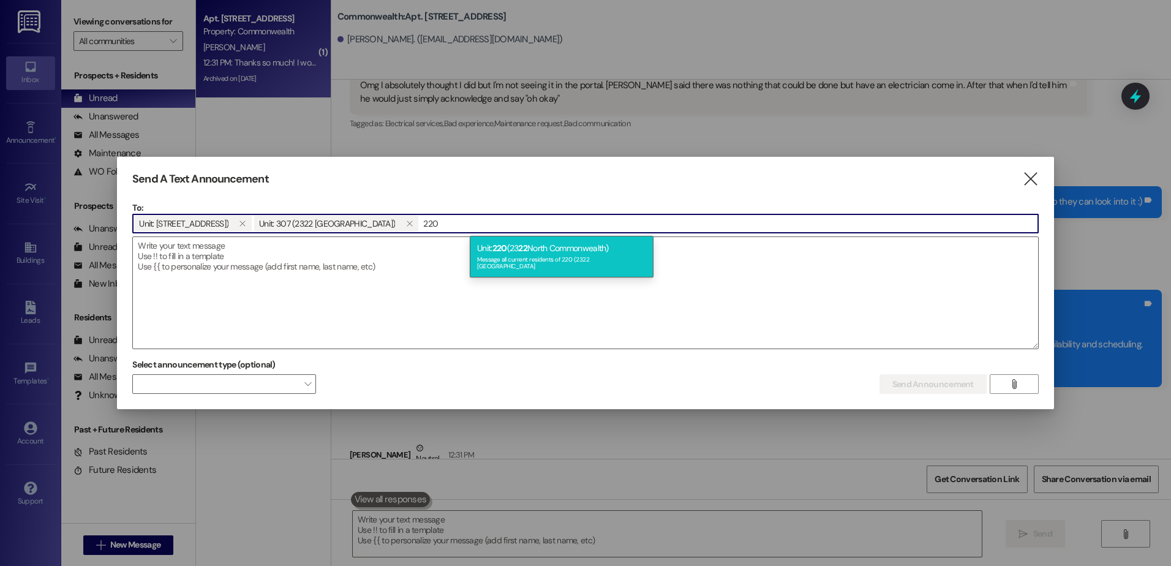
type input "220"
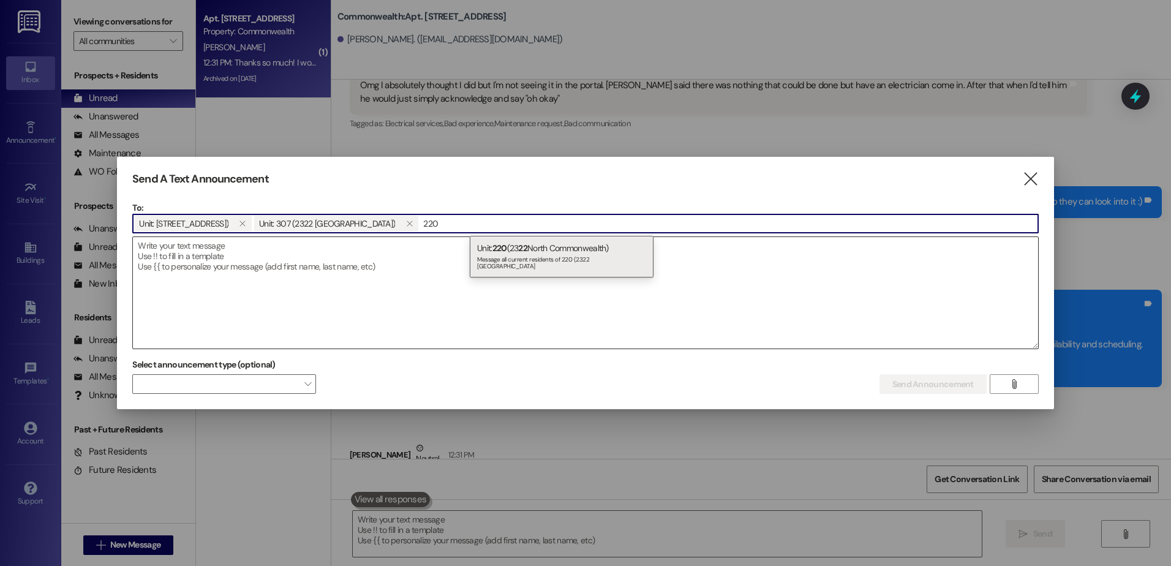
click at [533, 255] on div "Message all current residents of 220 (2322 North Commonwealth" at bounding box center [561, 261] width 169 height 17
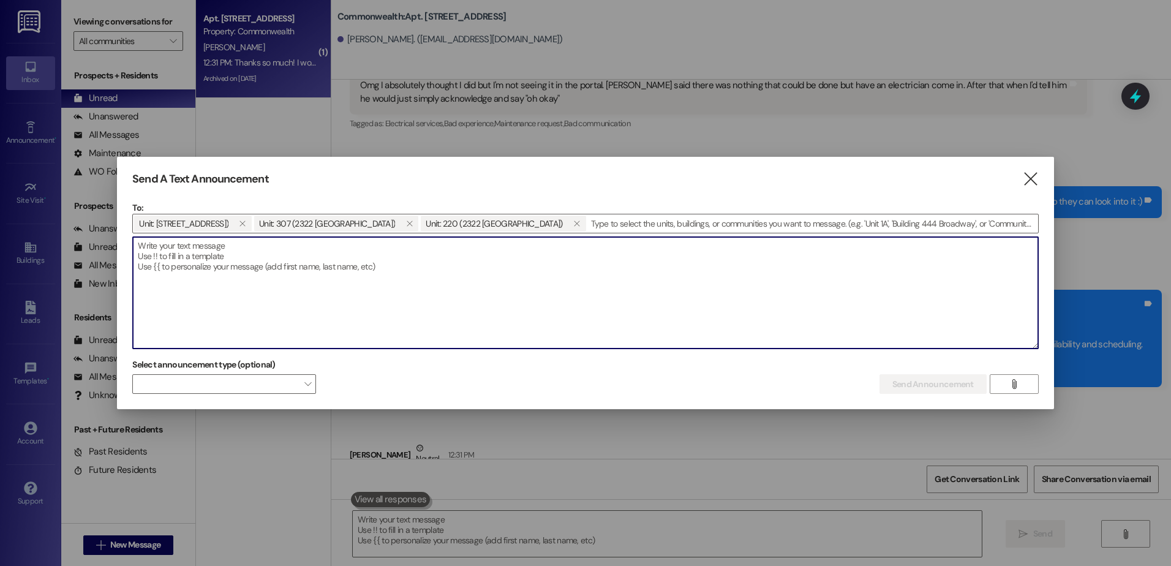
click at [153, 251] on textarea at bounding box center [585, 292] width 905 height 111
paste textarea "Good Afternoon, Maintenance is scheduled to come to your unit on Wednesday, Aug…"
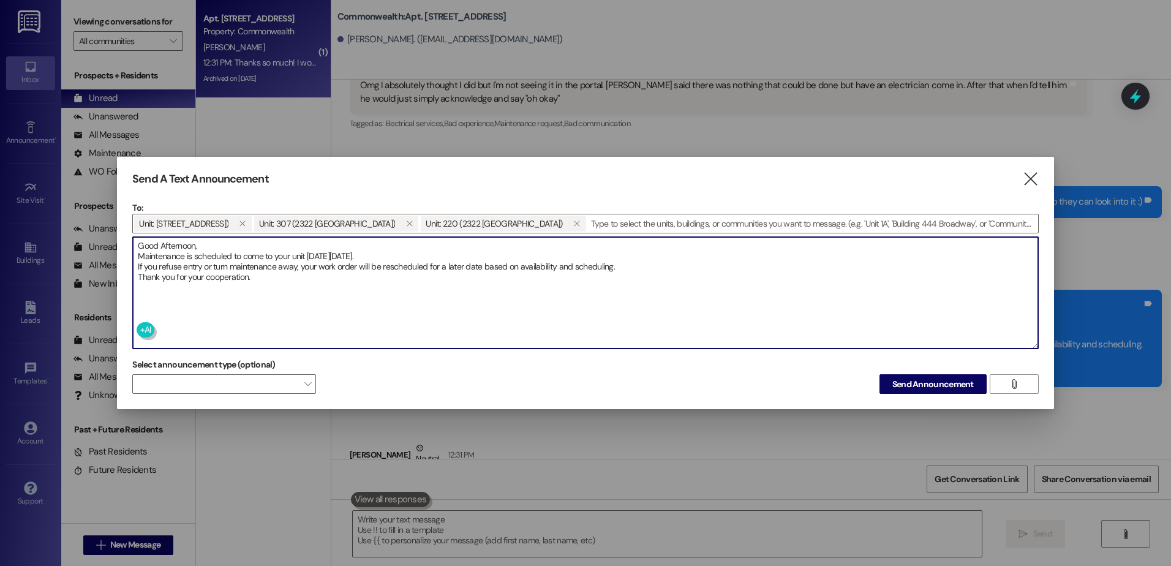
click at [397, 255] on textarea "Good Afternoon, Maintenance is scheduled to come to your unit on Wednesday, Aug…" at bounding box center [585, 292] width 905 height 111
type textarea "Good Afternoon, Maintenance is scheduled to come to your unit on Wednesday, Aug…"
click at [948, 376] on button "Send Announcement" at bounding box center [932, 384] width 107 height 20
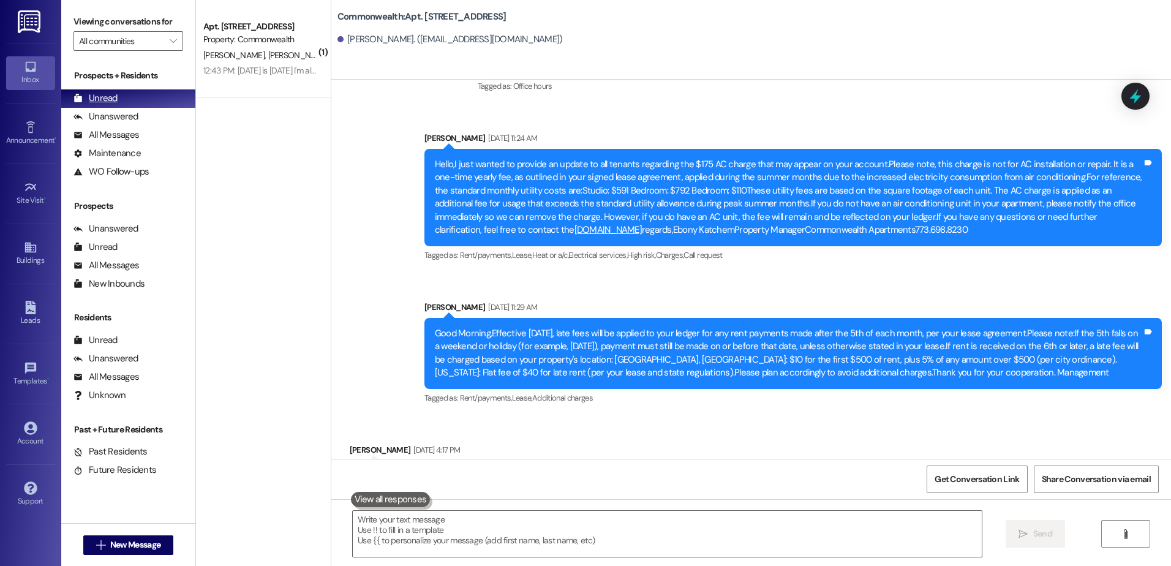
scroll to position [27764, 0]
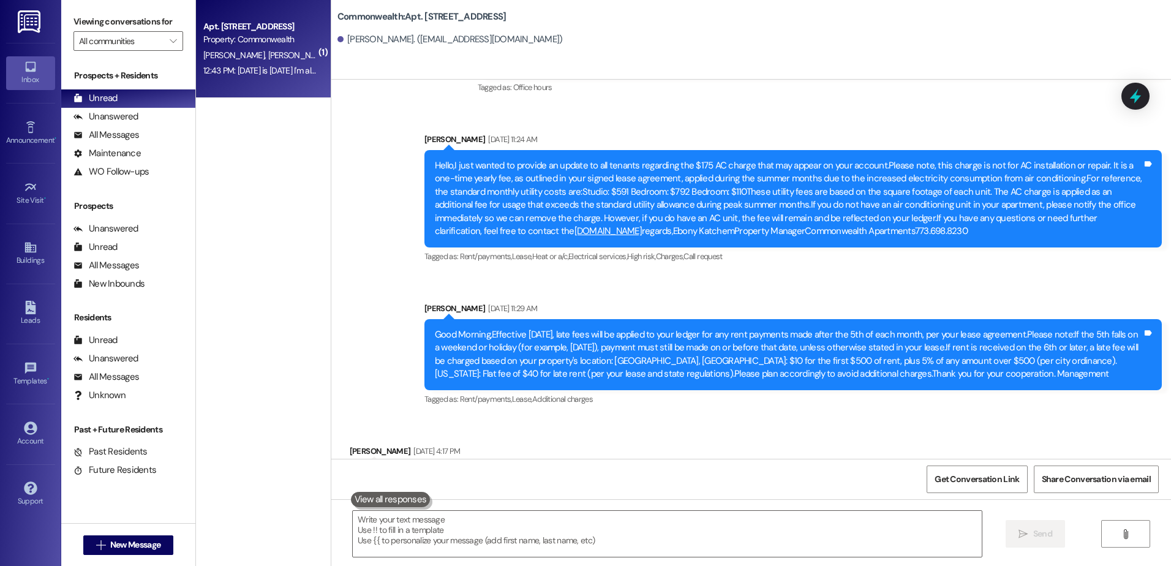
click at [208, 54] on span "[PERSON_NAME]" at bounding box center [235, 55] width 65 height 11
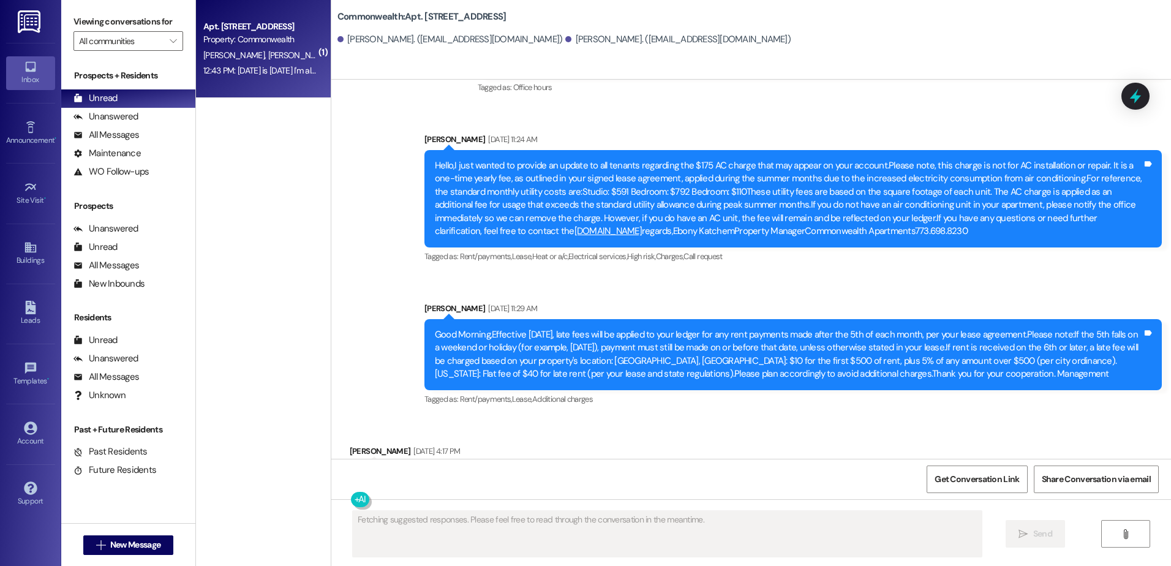
scroll to position [7306, 0]
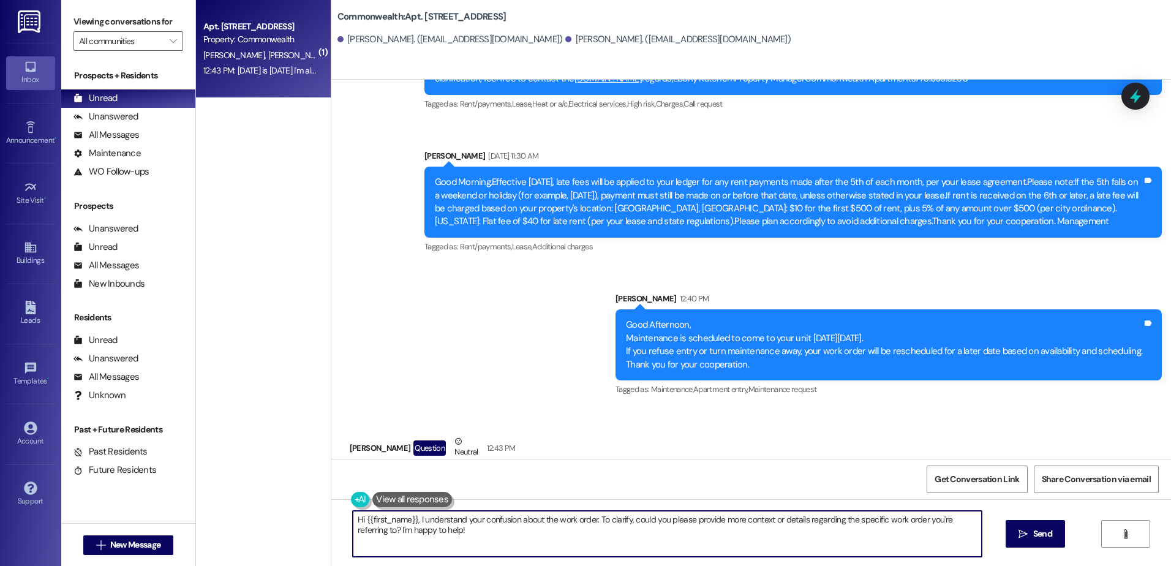
drag, startPoint x: 438, startPoint y: 537, endPoint x: 326, endPoint y: 506, distance: 116.2
click at [331, 506] on div "Hi {{first_name}}, I understand your confusion about the work order. To clarify…" at bounding box center [751, 545] width 840 height 92
type textarea "In refrence to your sink being clogged. Was this taken care of?"
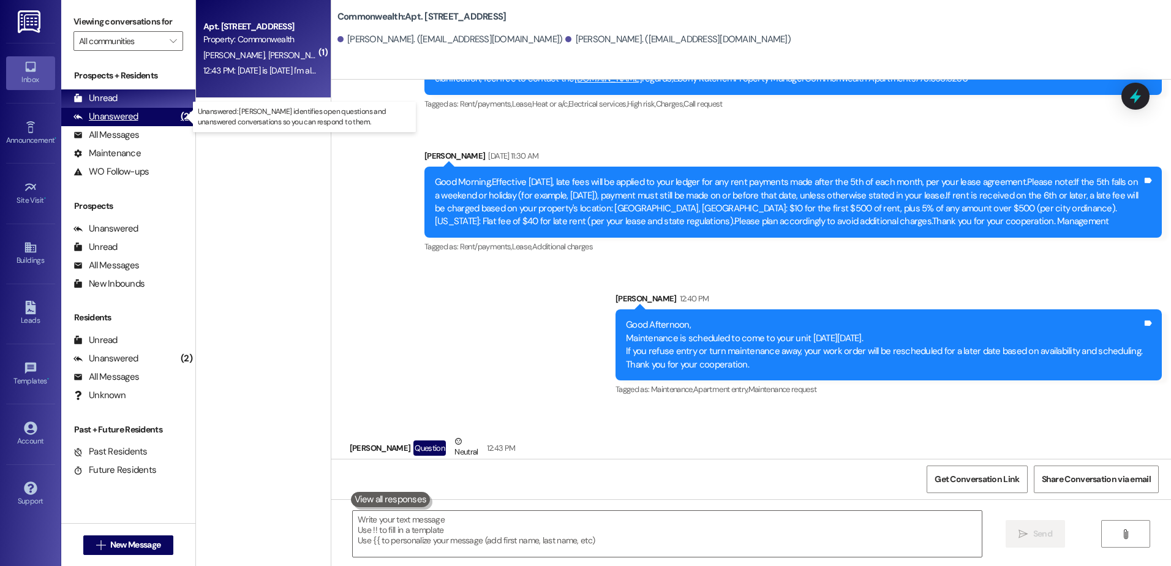
click at [160, 119] on div "Unanswered (2)" at bounding box center [128, 117] width 134 height 18
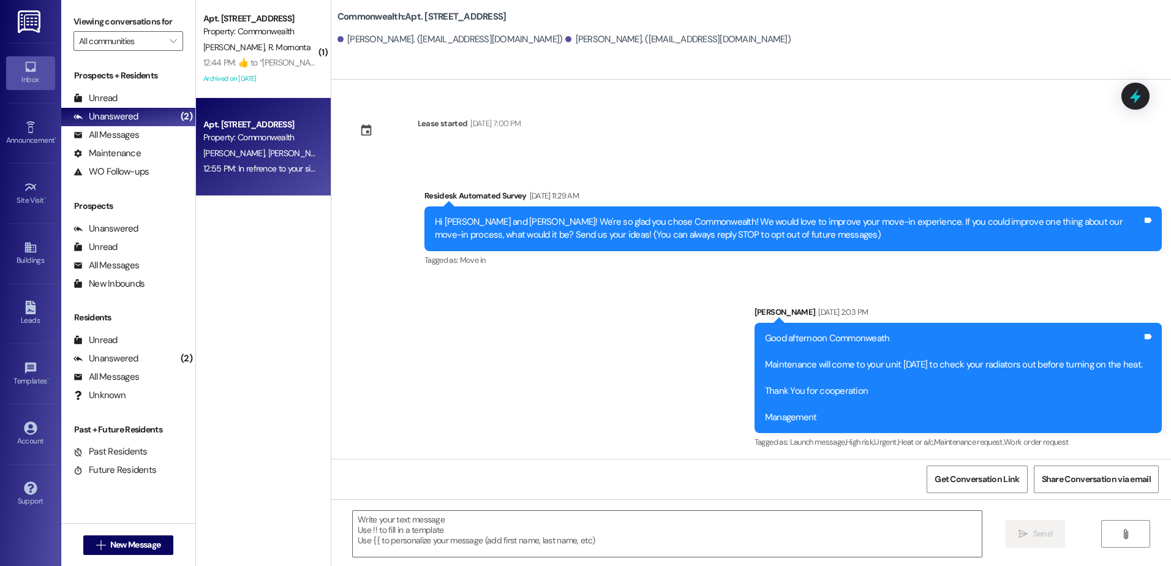
type textarea "Fetching suggested responses. Please feel free to read through the conversation…"
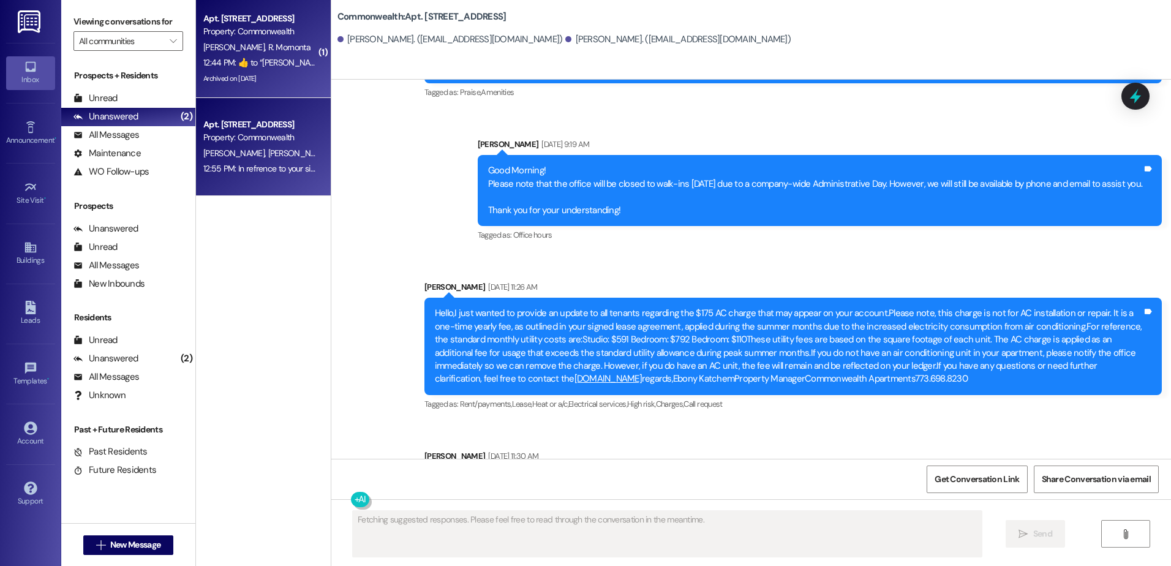
scroll to position [7305, 0]
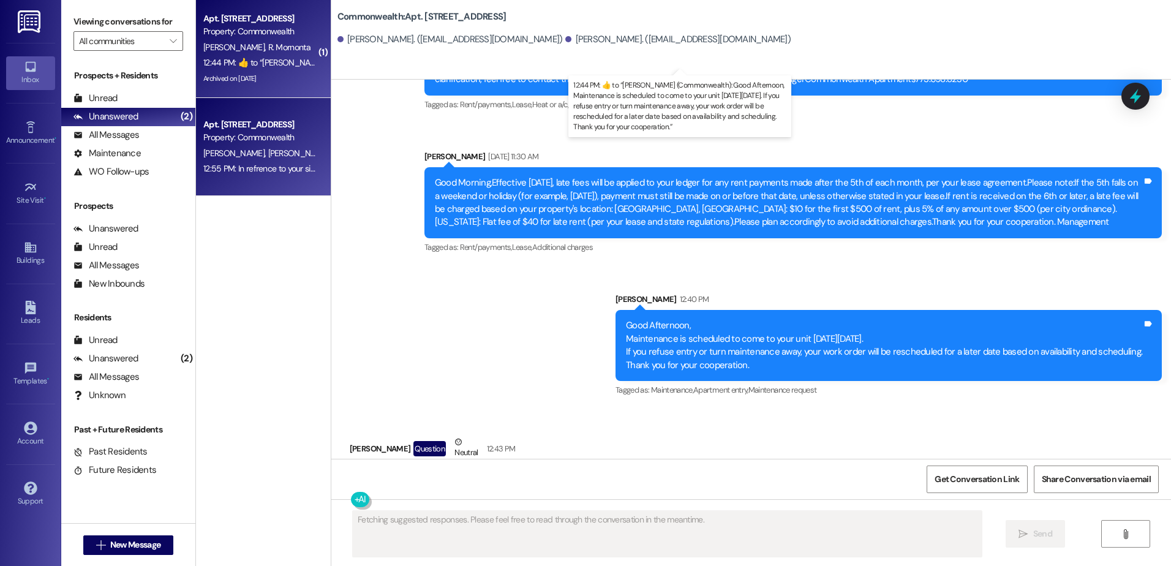
click at [235, 64] on div "12:44 PM:  ​👍​ to “ Ebony Katchem (Commonwealth): Good Afternoon, Maintenance i…" at bounding box center [732, 62] width 1059 height 11
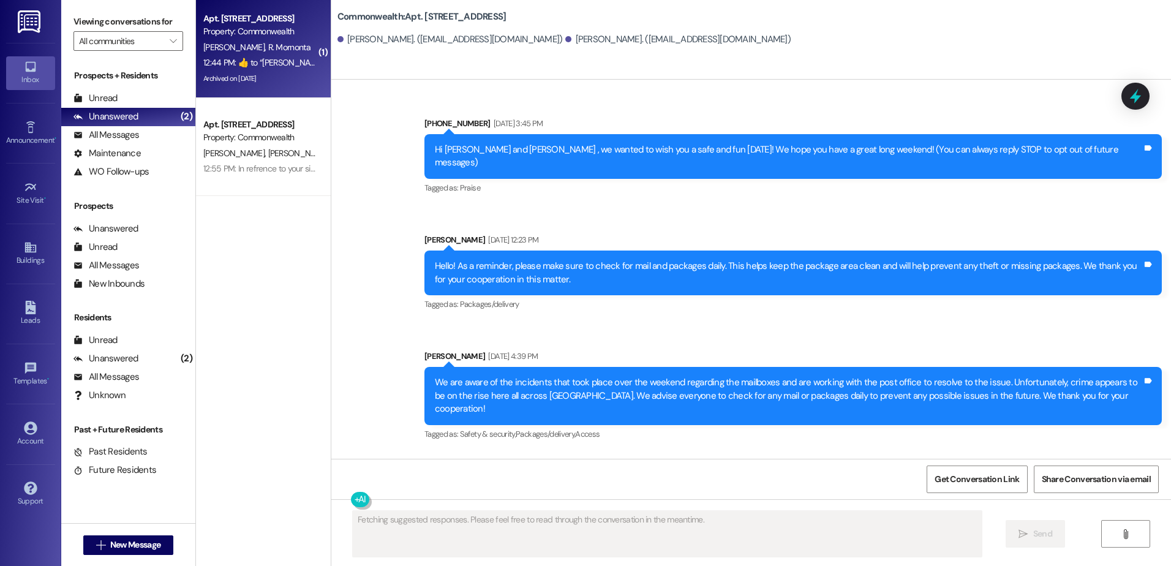
scroll to position [23740, 0]
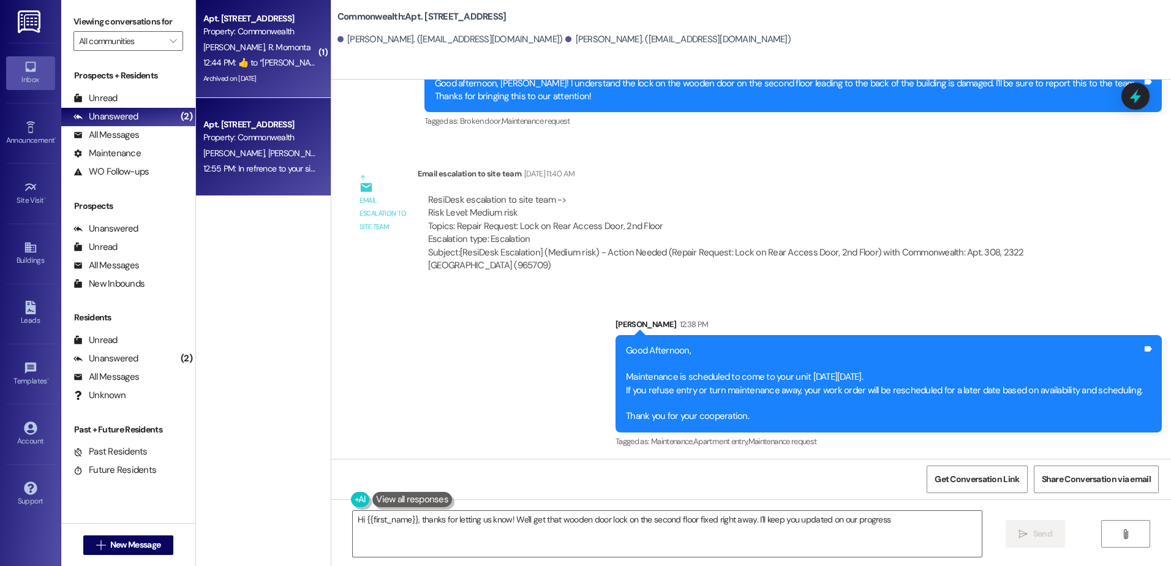
type textarea "Hi {{first_name}}, thanks for letting us know! We'll get that wooden door lock …"
click at [252, 161] on div "12:55 PM: In refrence to your sink being clogged. Was this taken care of? 12:55…" at bounding box center [260, 168] width 116 height 15
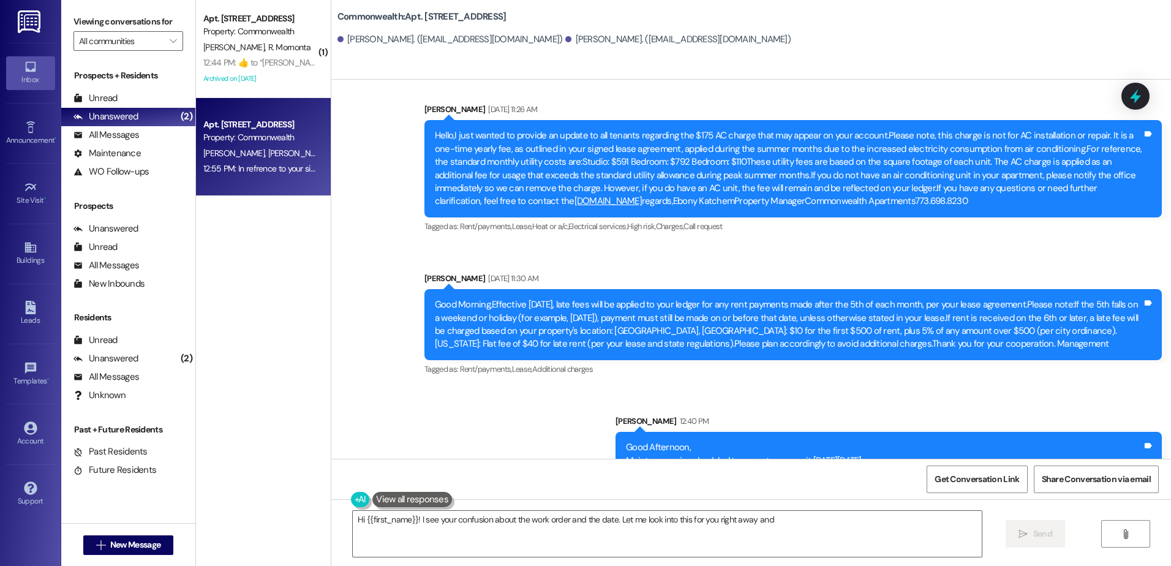
scroll to position [7103, 0]
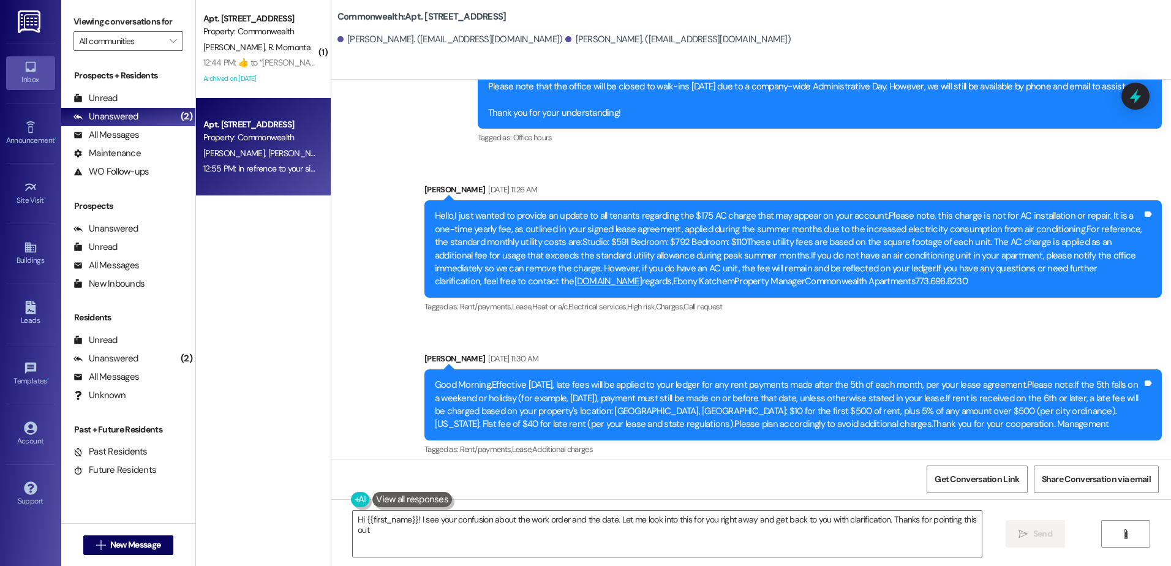
type textarea "Hi {{first_name}}! I see your confusion about the work order and the date. Let …"
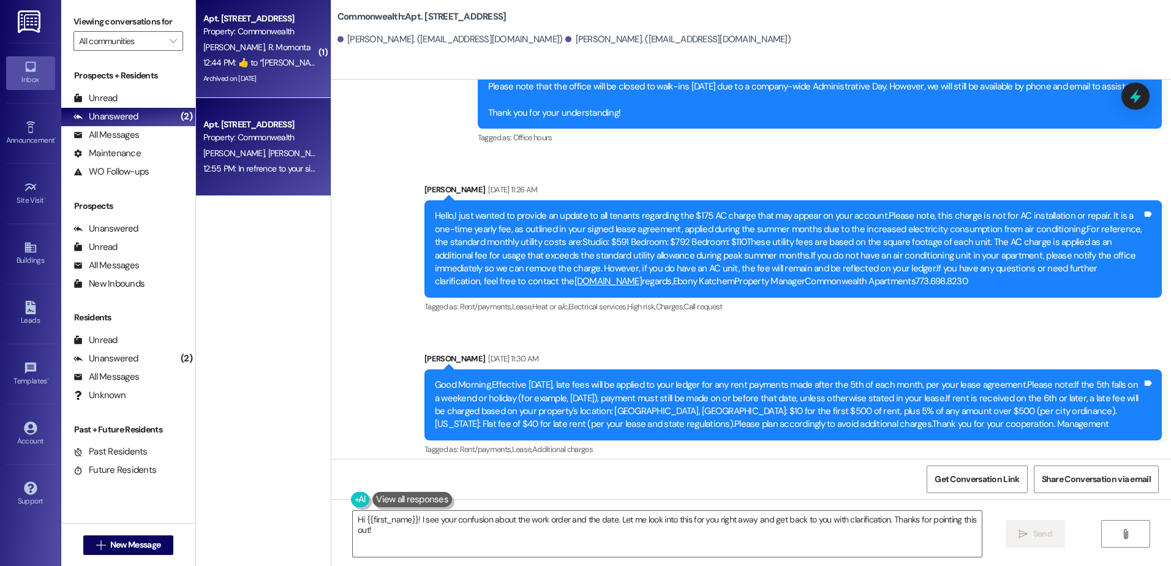
click at [268, 51] on span "R. Mornonta" at bounding box center [289, 47] width 42 height 11
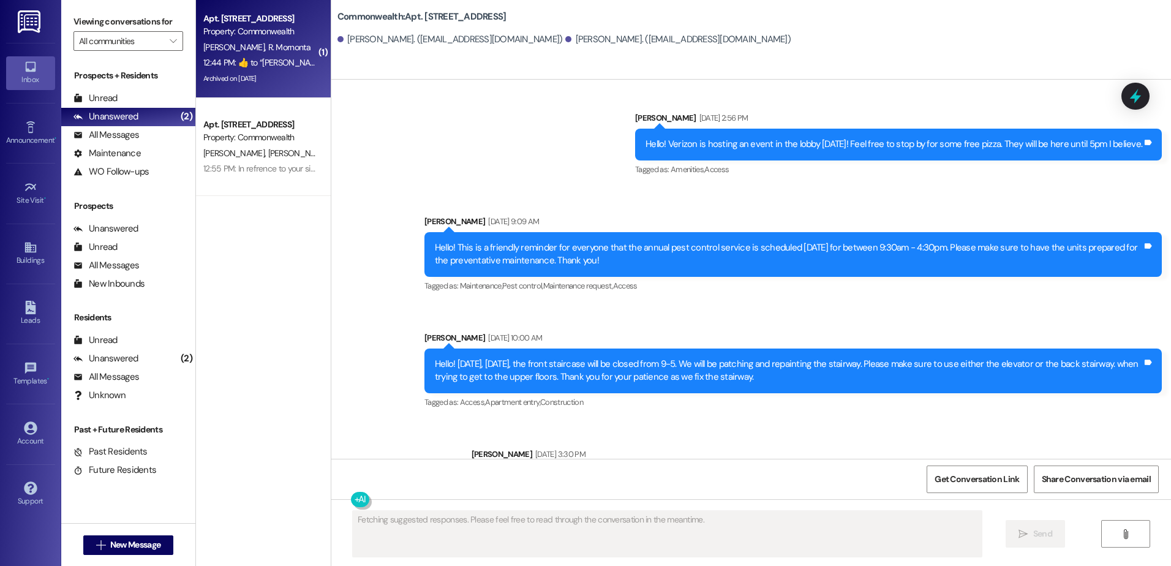
scroll to position [23739, 0]
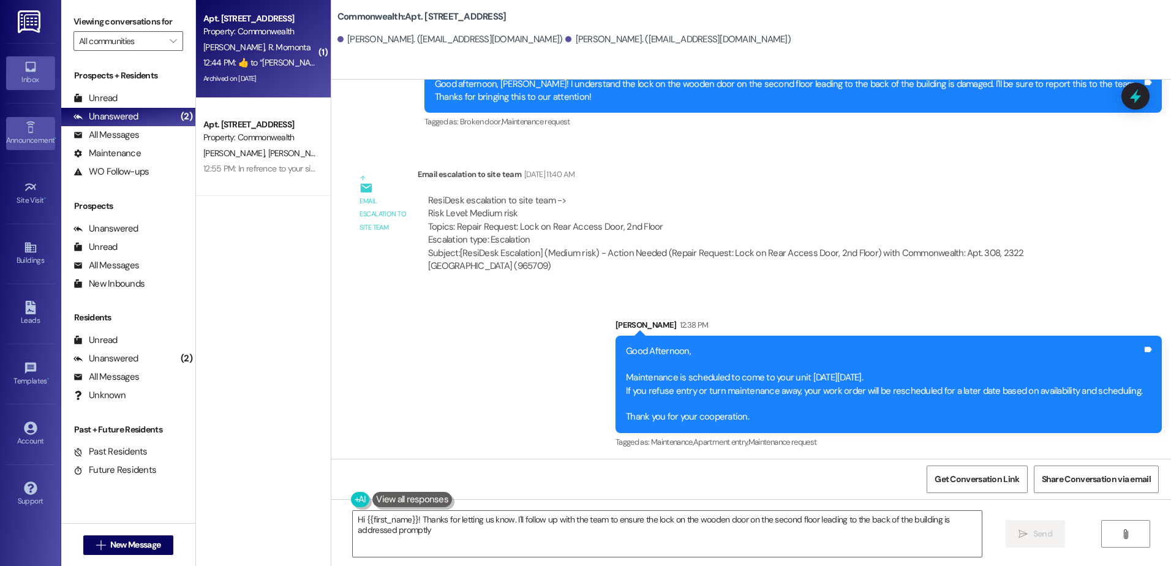
type textarea "Hi {{first_name}}! Thanks for letting us know. I'll follow up with the team to …"
click at [36, 138] on div "Announcement •" at bounding box center [30, 140] width 61 height 12
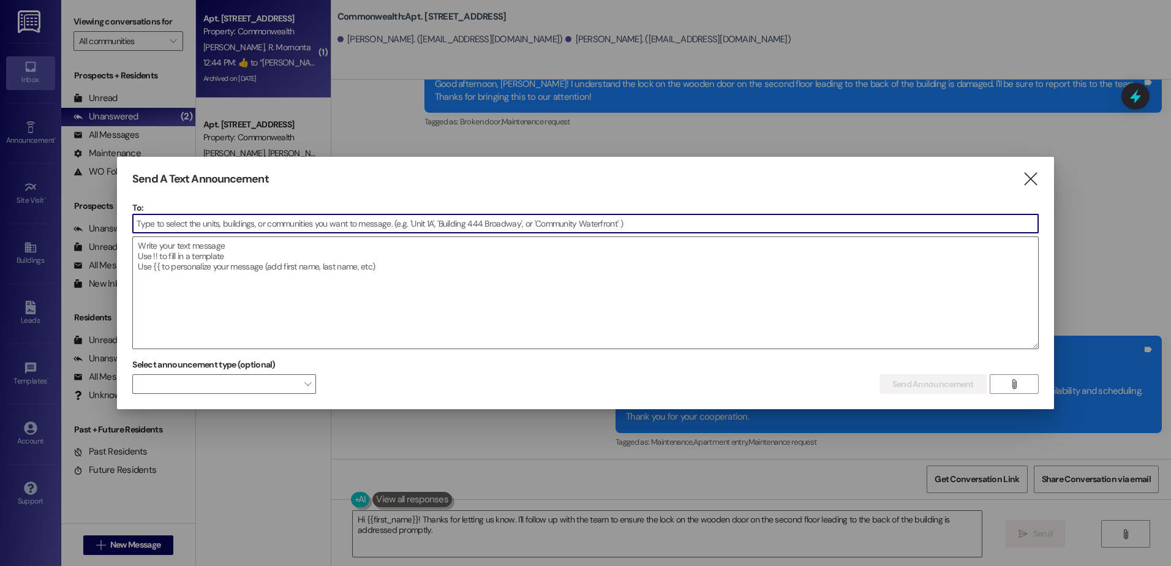
click at [217, 219] on input at bounding box center [585, 223] width 905 height 18
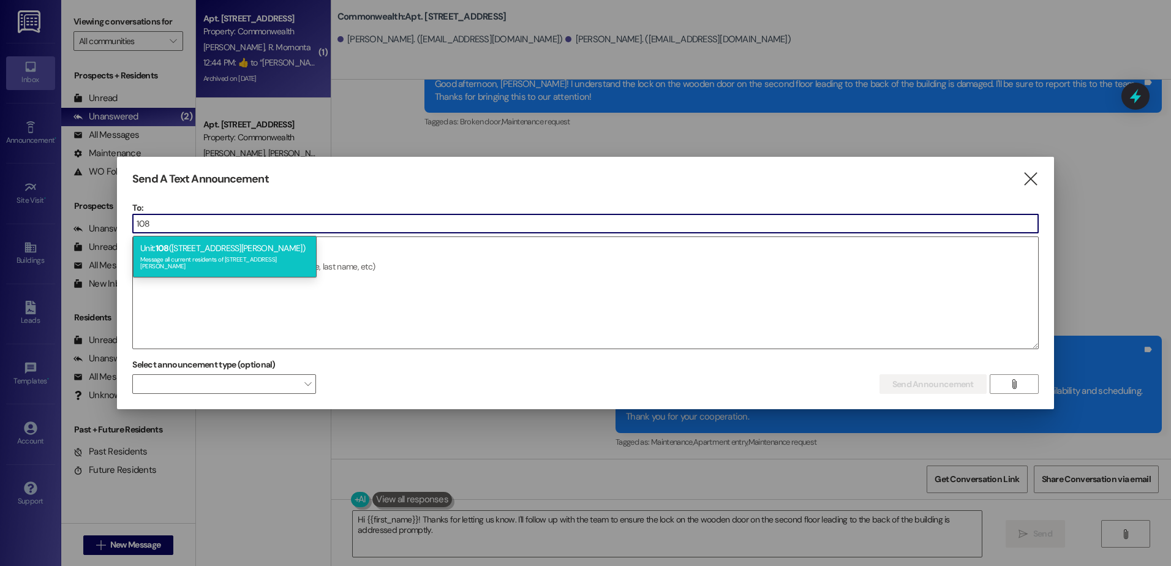
type input "108"
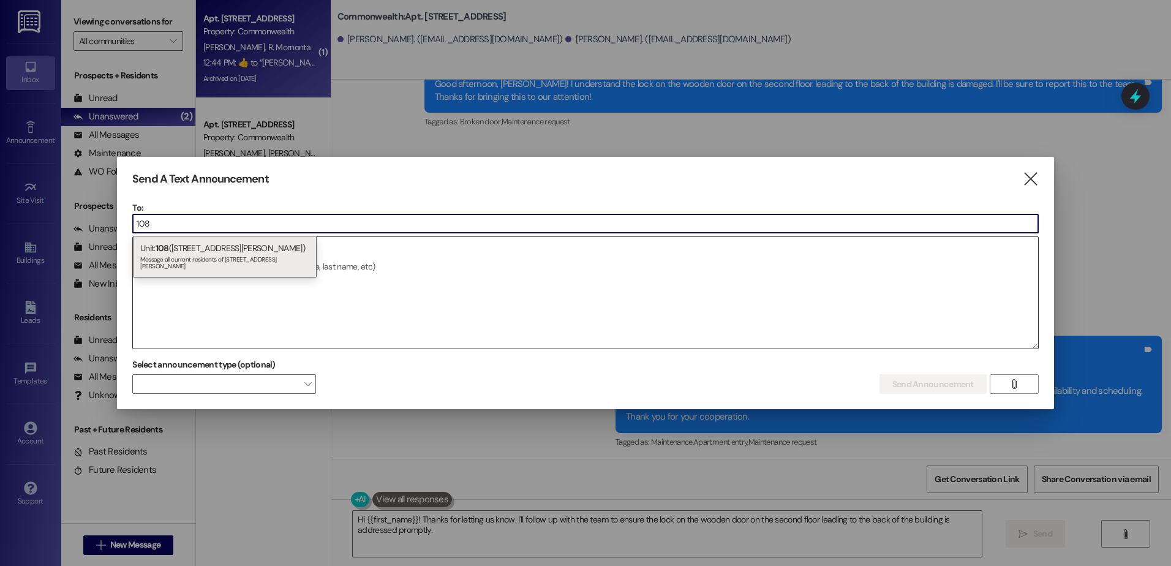
click at [206, 255] on div "Message all current residents of 108 (5462 S Everett Ave" at bounding box center [224, 261] width 169 height 17
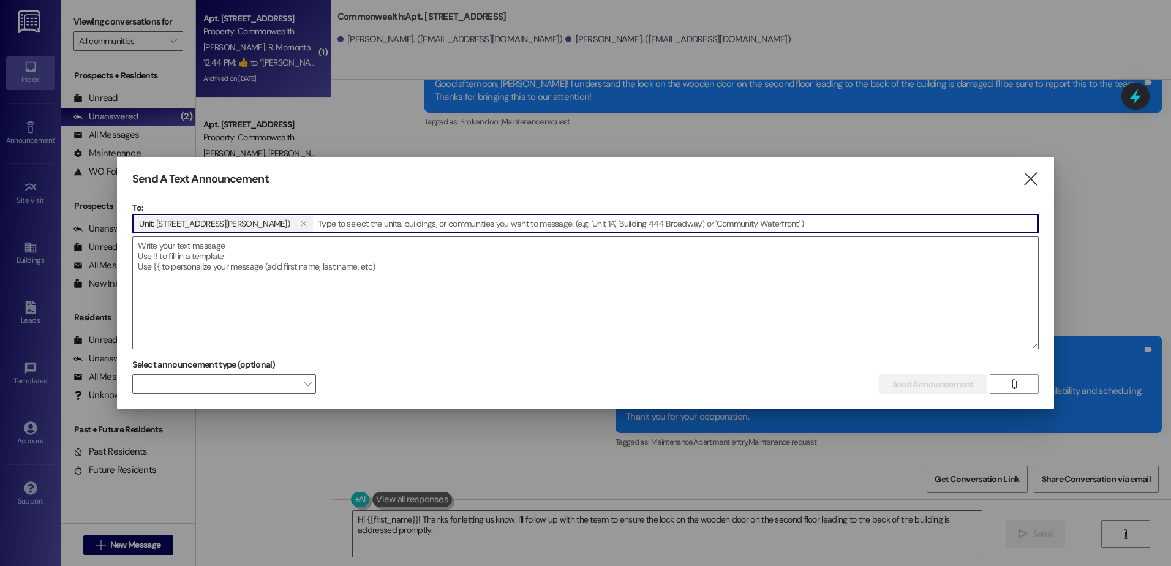
click at [1021, 171] on div "Send A Text Announcement  To: Unit: 108 (5462 S Everett Ave)   Drop image fi…" at bounding box center [585, 283] width 937 height 253
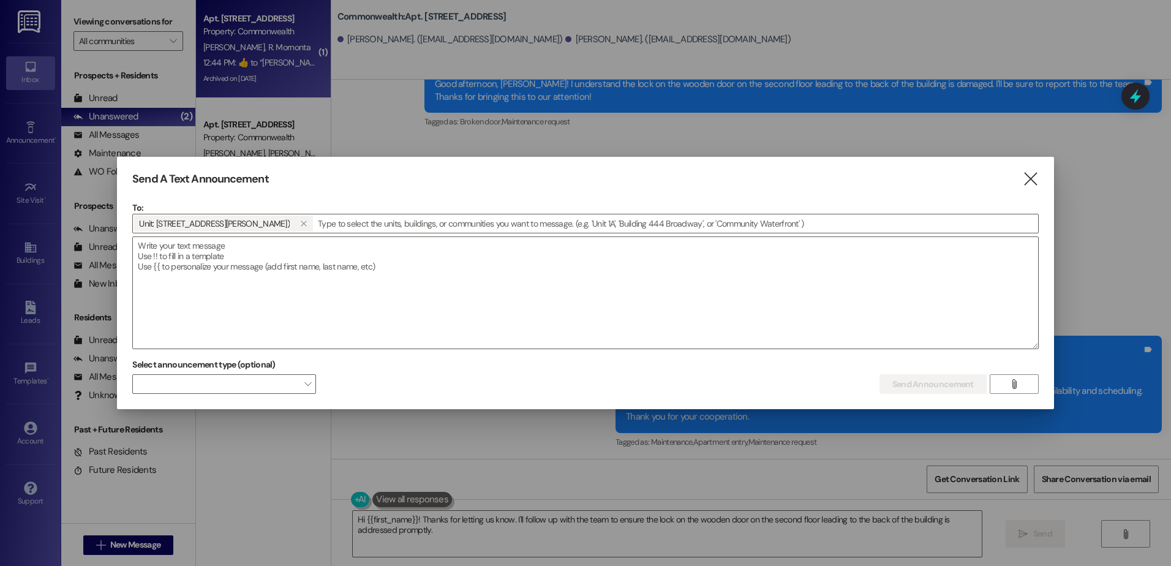
click at [22, 268] on div at bounding box center [585, 283] width 1171 height 566
click at [1020, 180] on div "Send A Text Announcement " at bounding box center [585, 179] width 906 height 14
click at [1029, 179] on icon "" at bounding box center [1030, 179] width 17 height 13
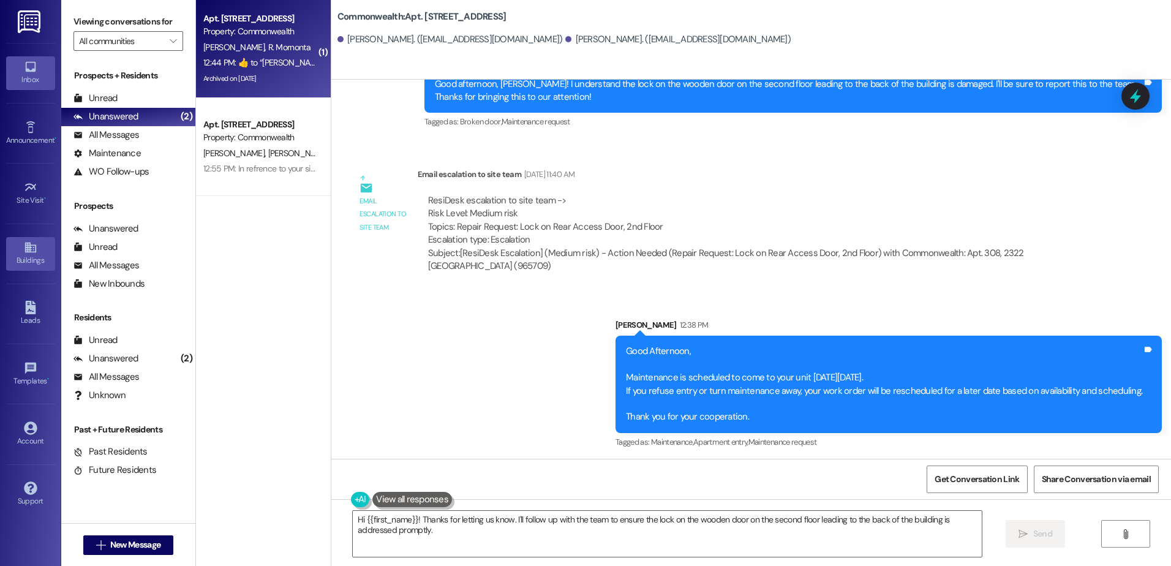
click at [31, 254] on icon at bounding box center [30, 247] width 13 height 13
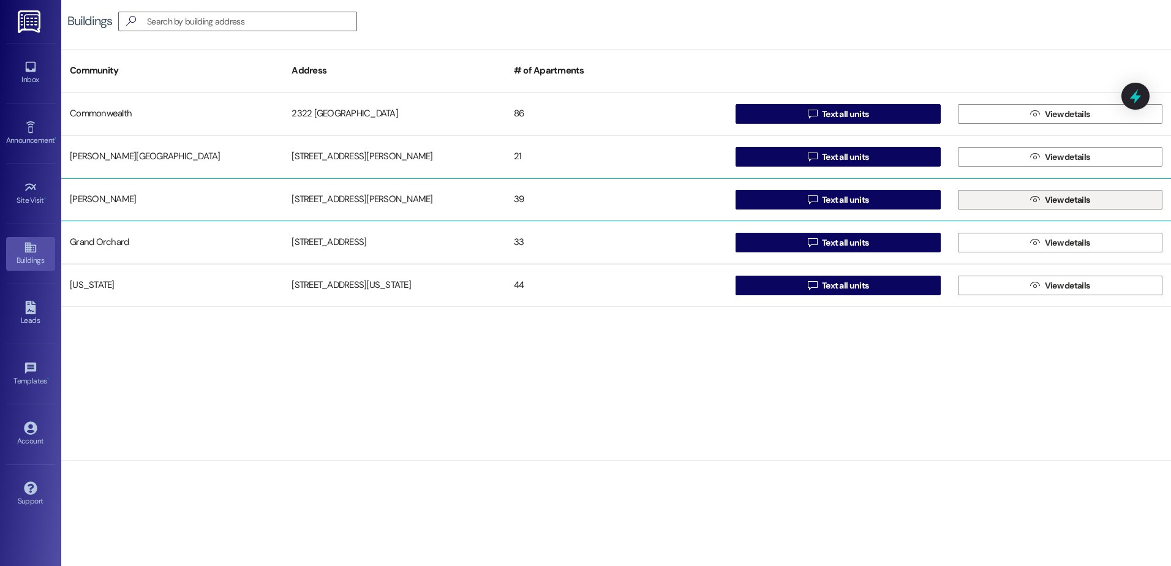
click at [991, 200] on button " View details" at bounding box center [1060, 200] width 205 height 20
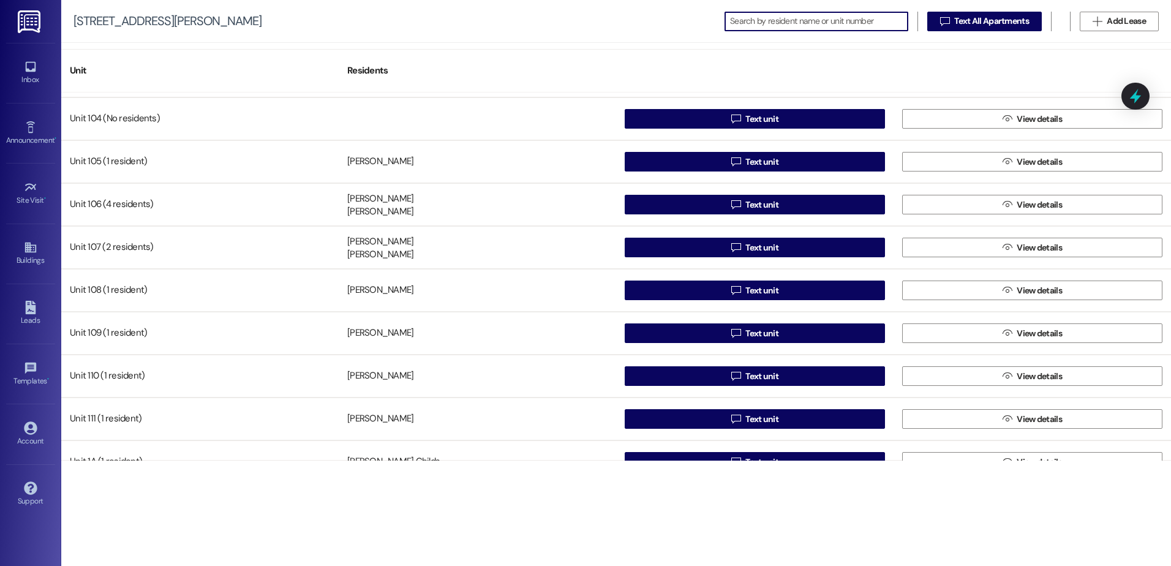
scroll to position [122, 0]
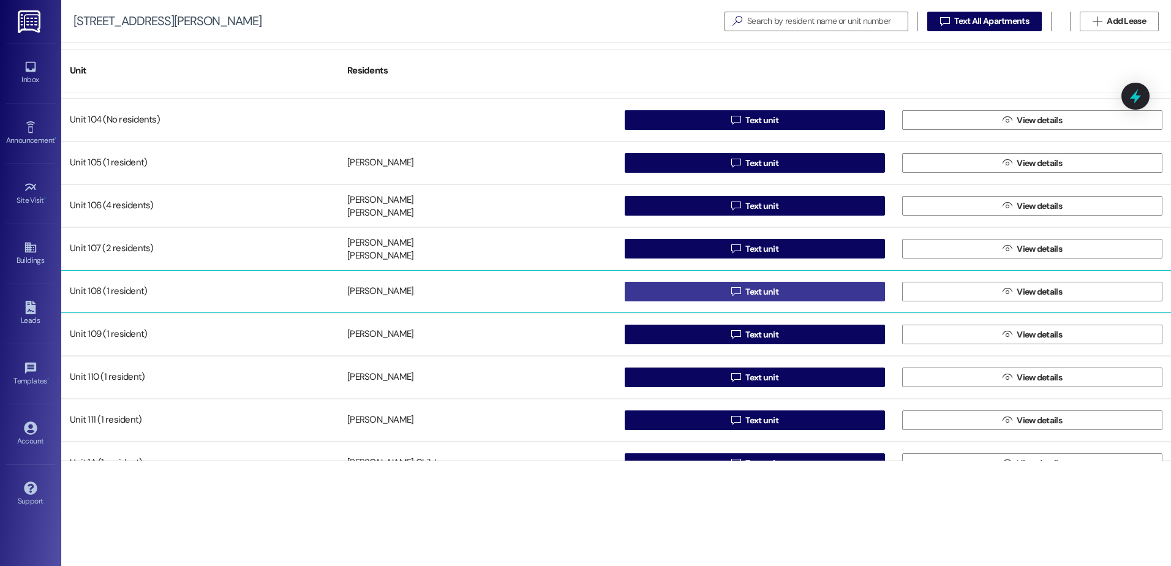
click at [731, 295] on icon "" at bounding box center [735, 292] width 9 height 10
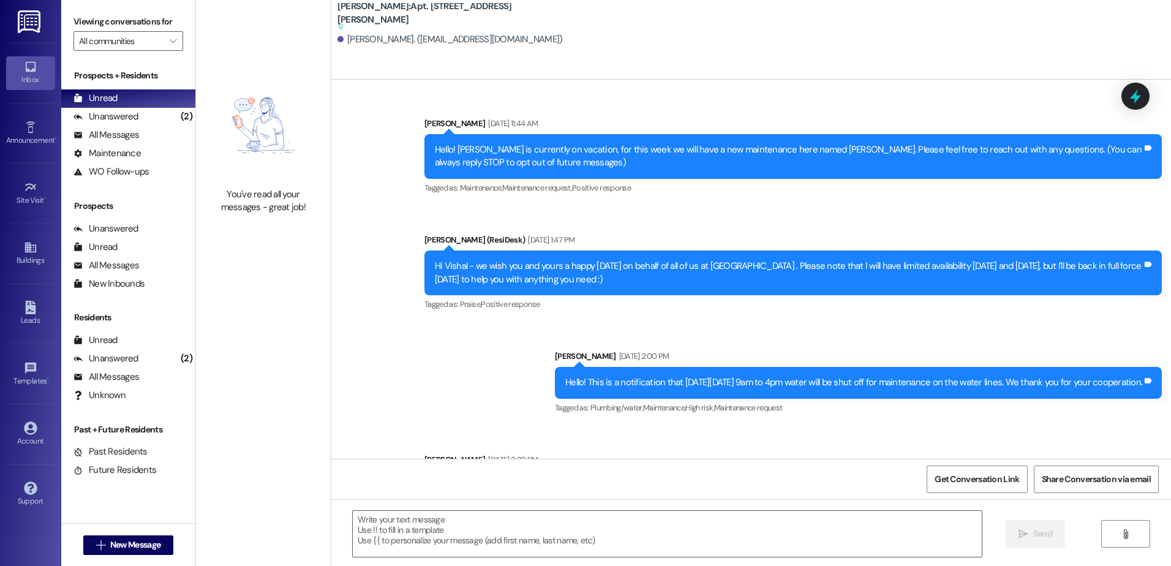
type textarea "Fetching suggested responses. Please feel free to read through the conversation…"
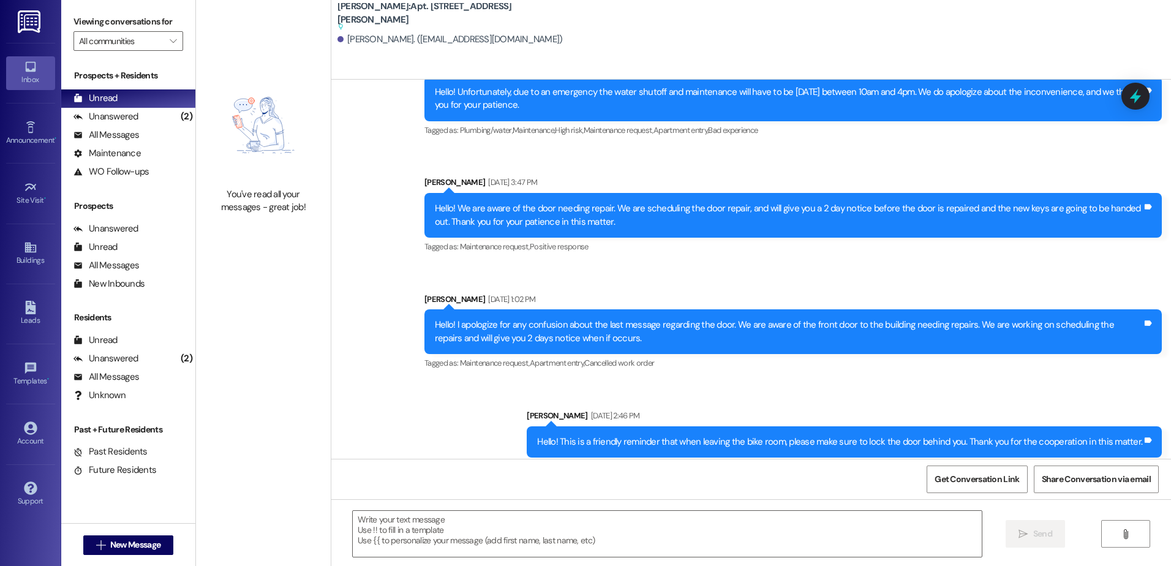
scroll to position [7506, 0]
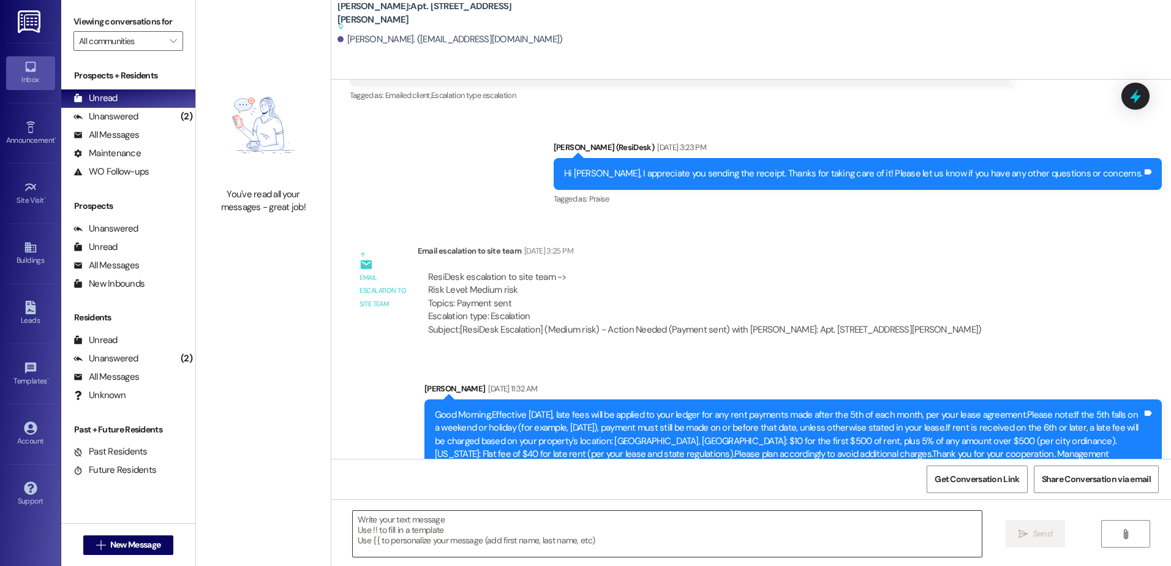
click at [476, 518] on textarea at bounding box center [667, 534] width 628 height 46
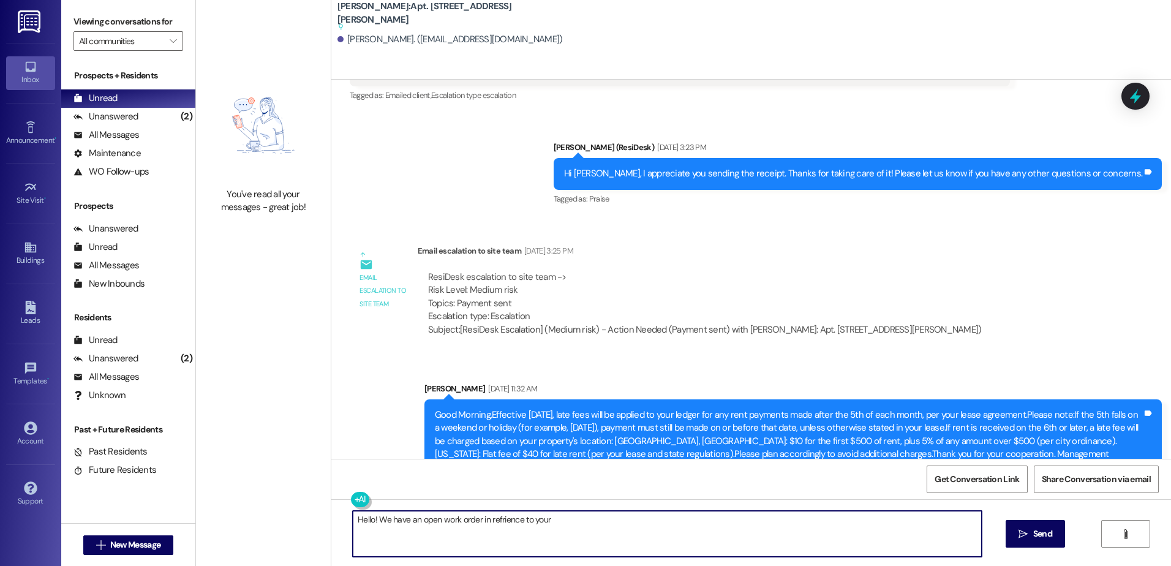
drag, startPoint x: 495, startPoint y: 521, endPoint x: 495, endPoint y: 528, distance: 6.8
click at [495, 522] on textarea "Hello! We have an open work order in refrience to your" at bounding box center [667, 534] width 628 height 46
click at [499, 522] on textarea "Hello! We have an open work order in refrience to your" at bounding box center [667, 534] width 628 height 46
click at [512, 517] on textarea "Hello! We have an open work order in refrience to your" at bounding box center [667, 534] width 628 height 46
click at [556, 524] on textarea "Hello! We have an open work order in reference to your" at bounding box center [667, 534] width 628 height 46
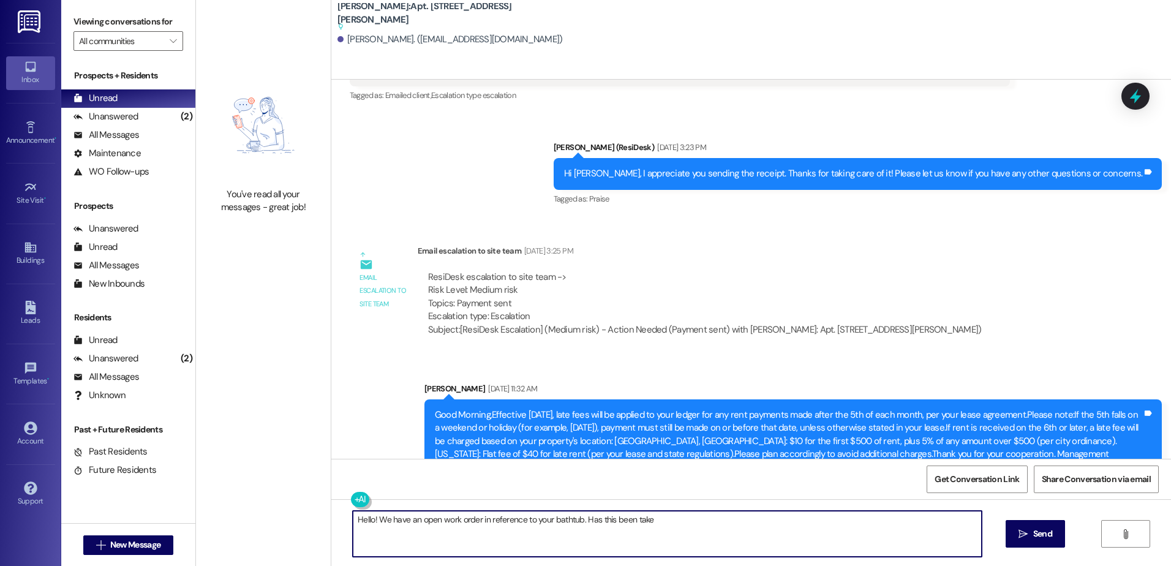
type textarea "Hello! We have an open work order in reference to your bathtub. Has this been t…"
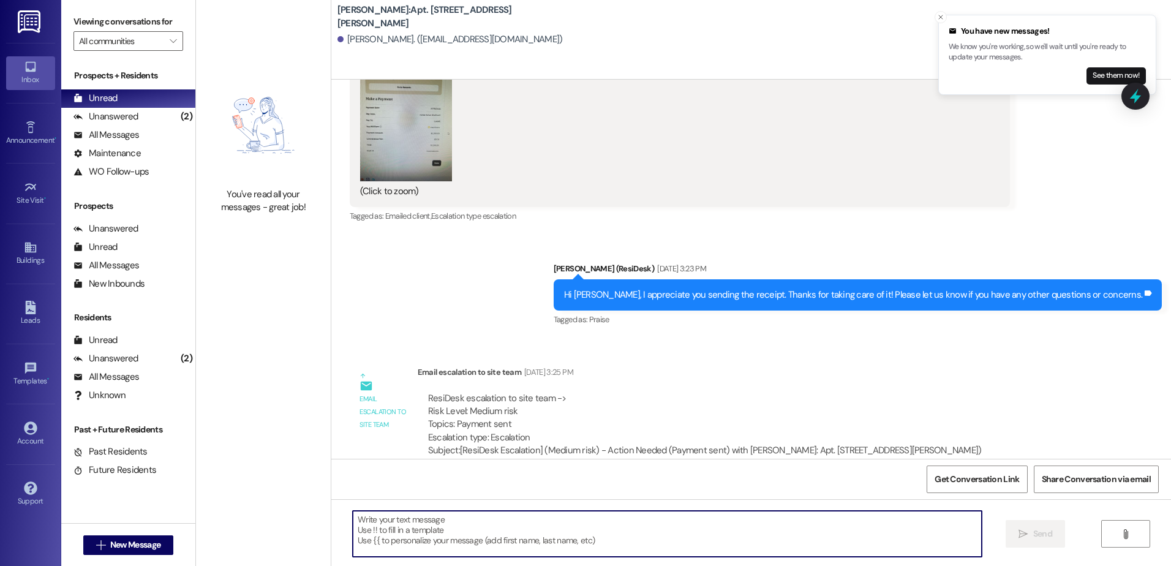
scroll to position [7555, 0]
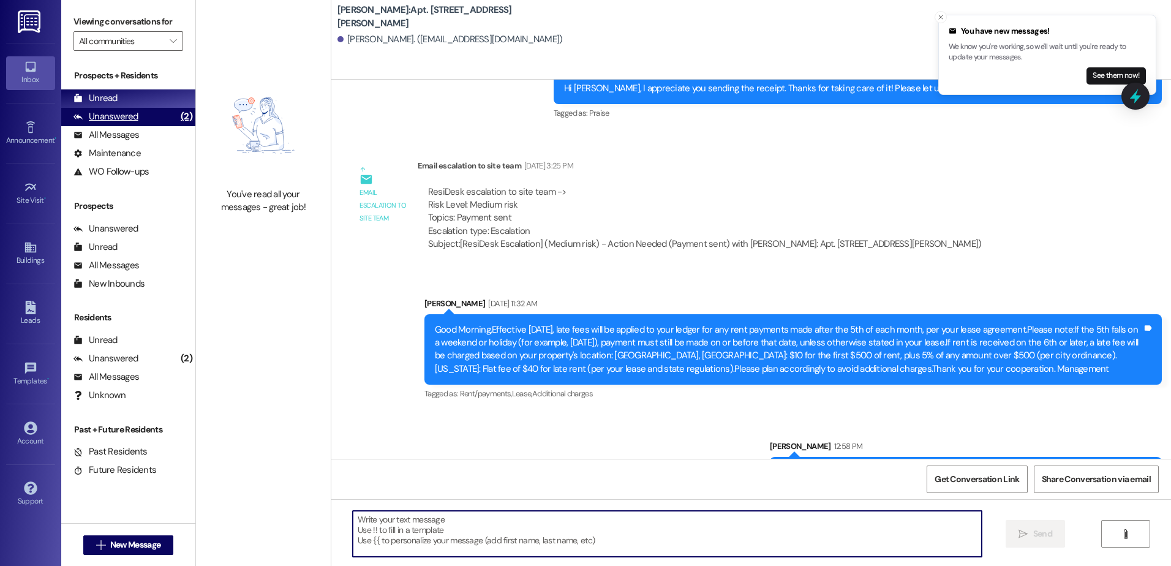
click at [101, 118] on div "Unanswered" at bounding box center [105, 116] width 65 height 13
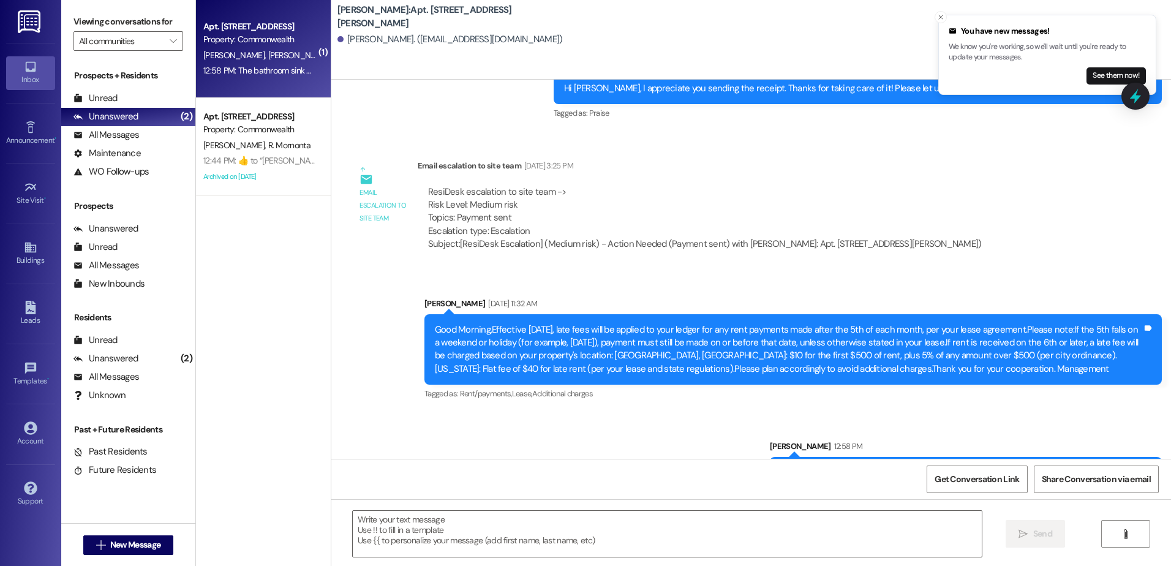
click at [268, 58] on span "[PERSON_NAME]" at bounding box center [298, 55] width 61 height 11
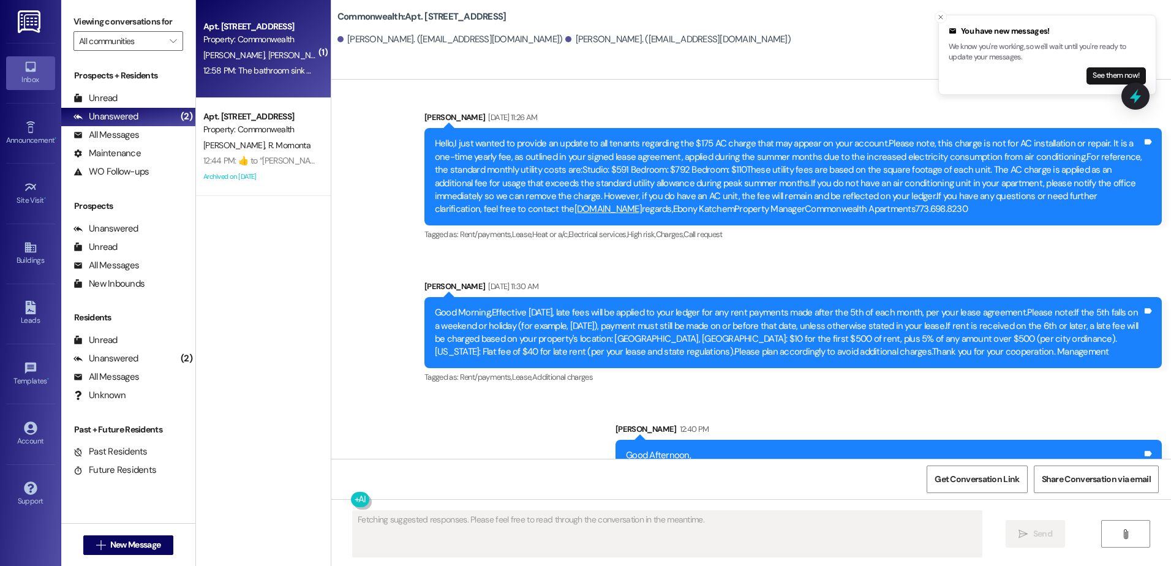
scroll to position [7538, 0]
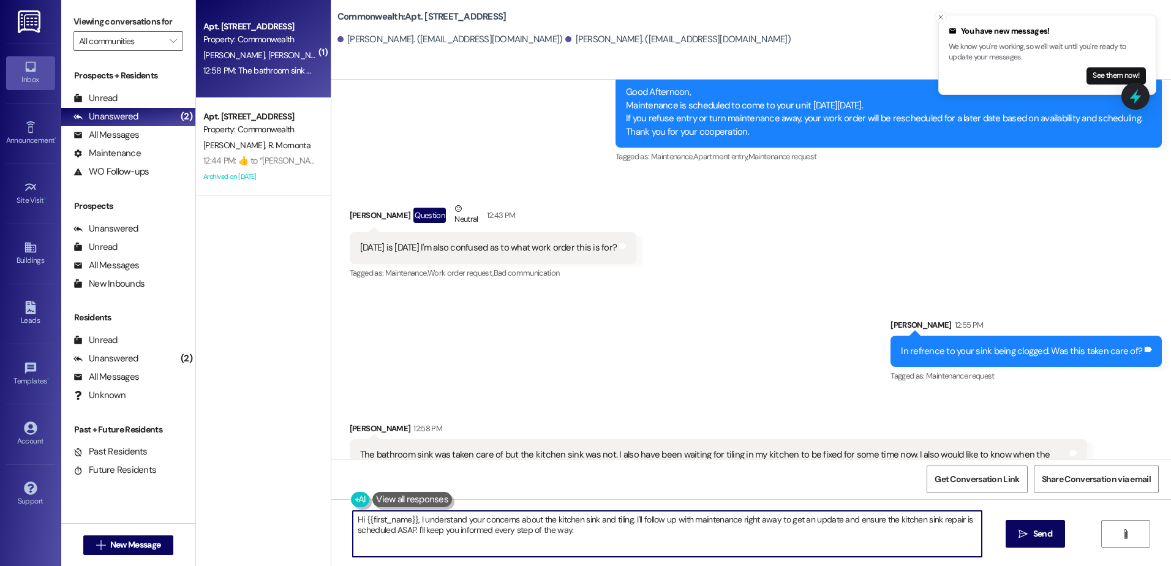
drag, startPoint x: 562, startPoint y: 532, endPoint x: 341, endPoint y: 515, distance: 221.1
click at [346, 515] on div "Hi {{first_name}}, I understand your concerns about the kitchen sink and tiling…" at bounding box center [660, 533] width 629 height 47
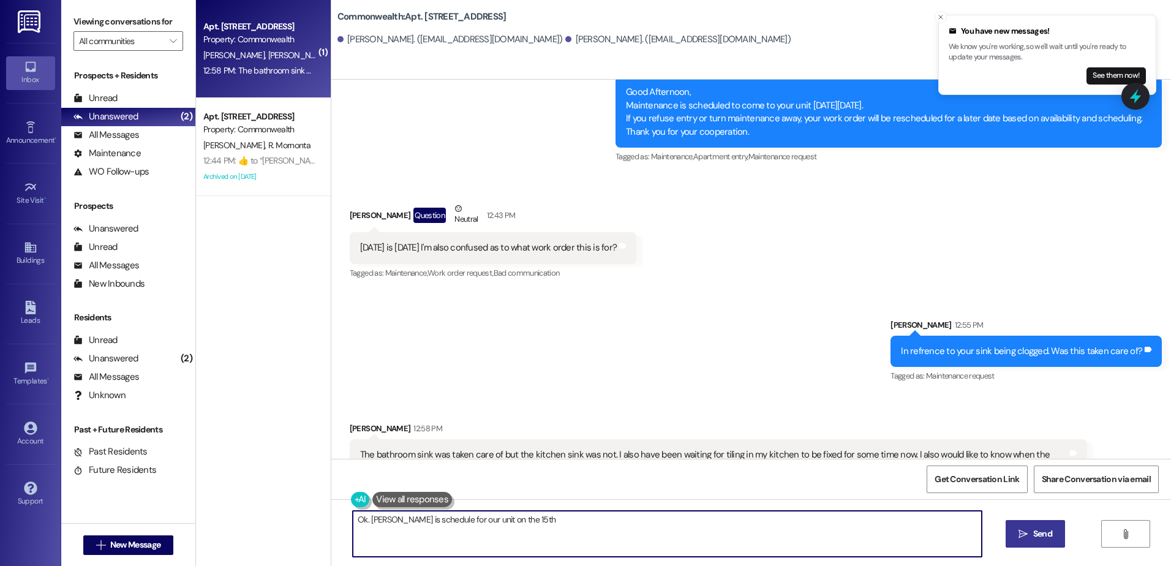
type textarea "Ok. [PERSON_NAME] is schedule for our unit on the 15th"
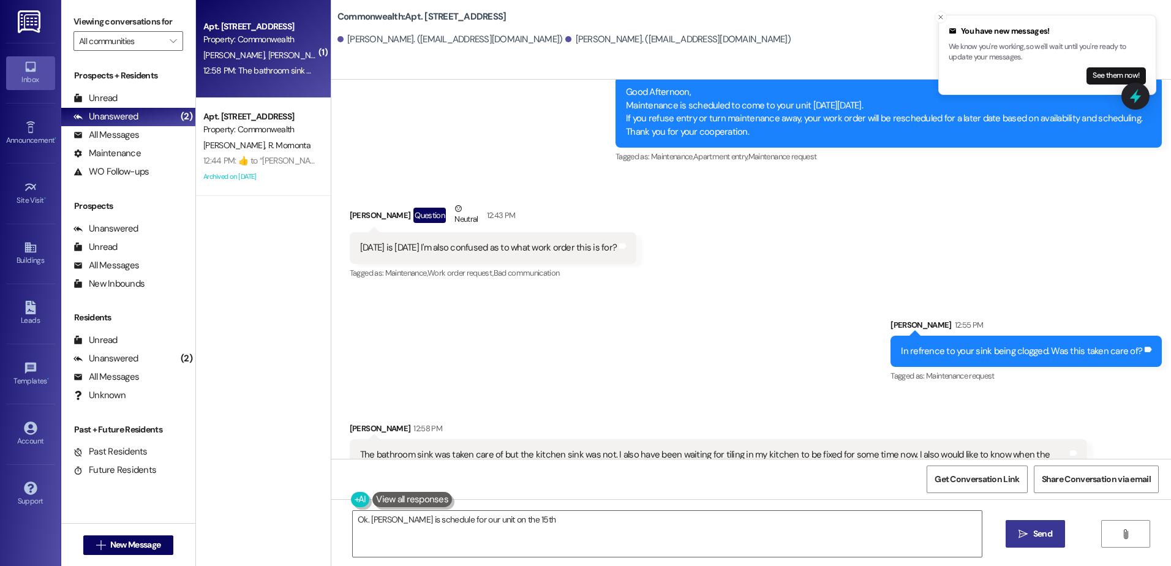
click at [1033, 536] on span "Send" at bounding box center [1042, 533] width 19 height 13
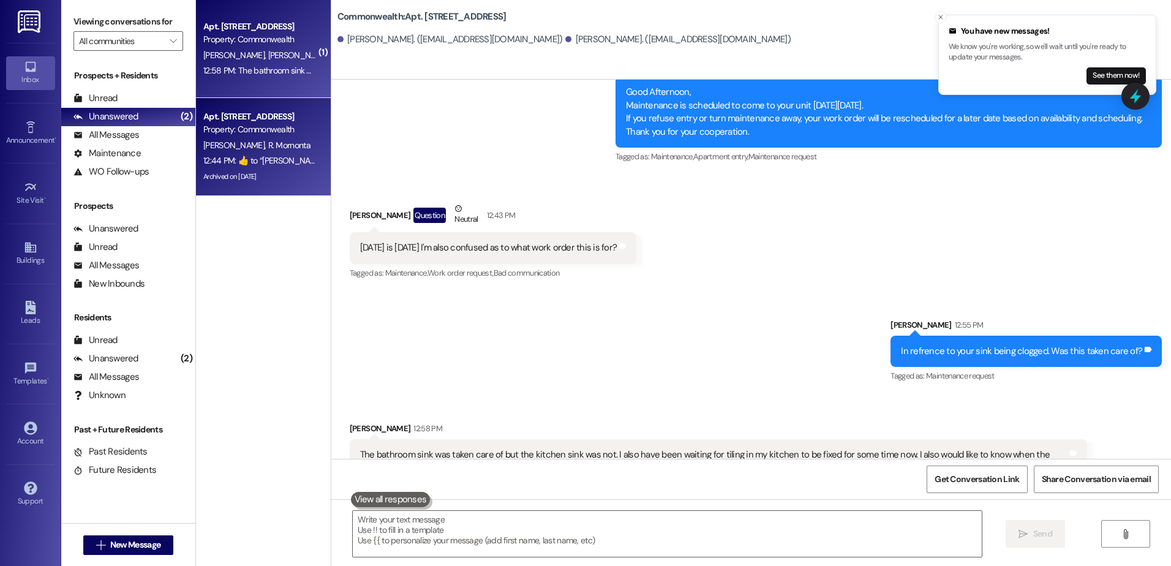
click at [268, 144] on span "R. Mornonta" at bounding box center [289, 145] width 42 height 11
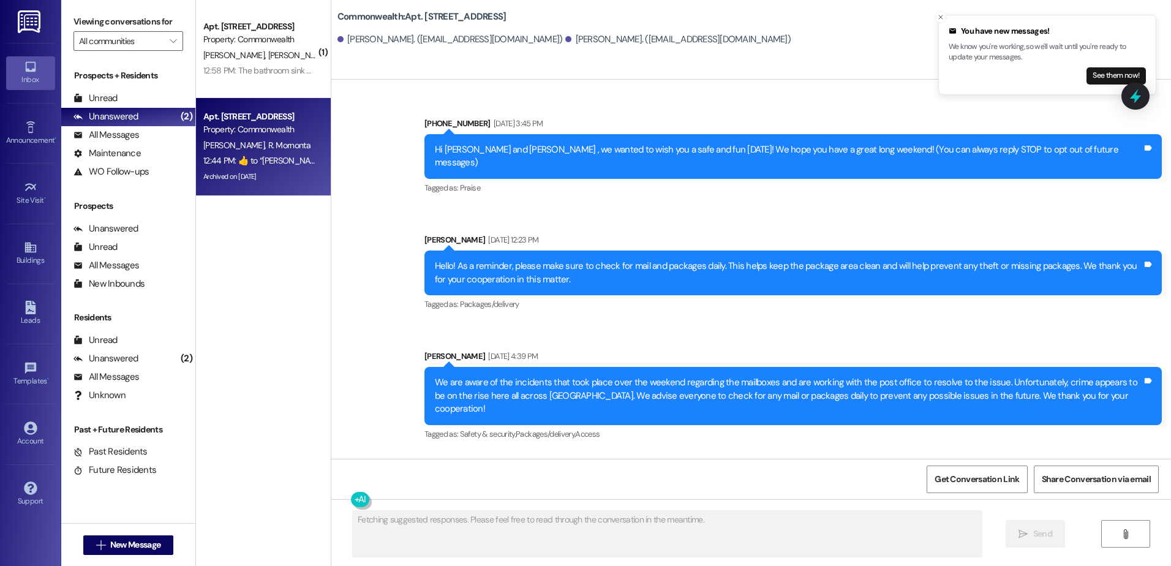
scroll to position [23740, 0]
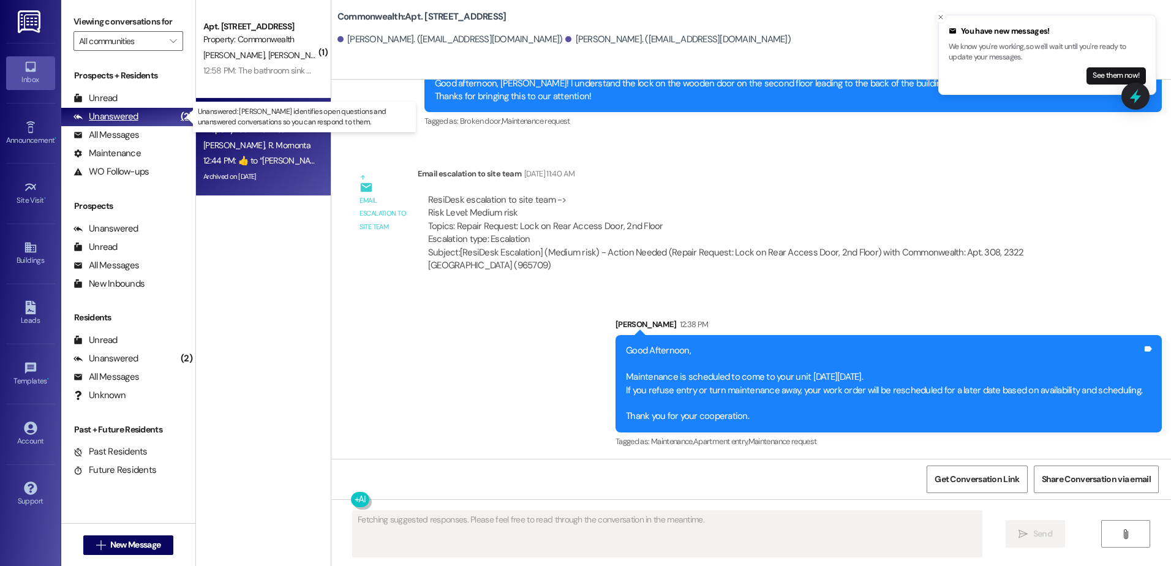
click at [143, 120] on div "Unanswered (2)" at bounding box center [128, 117] width 134 height 18
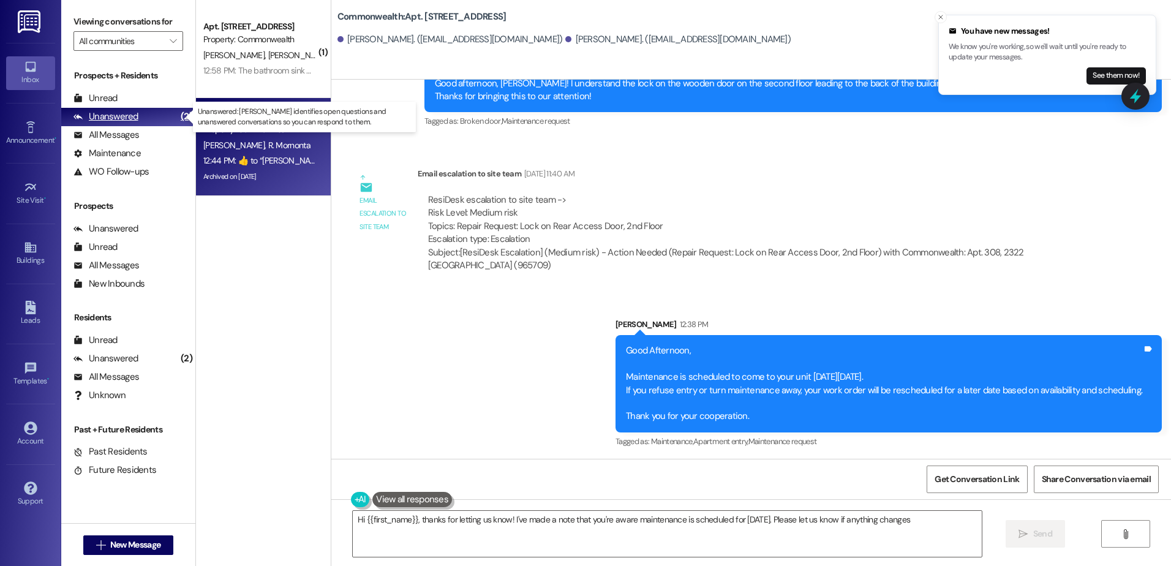
type textarea "Hi {{first_name}}, thanks for letting us know! I've made a note that you're awa…"
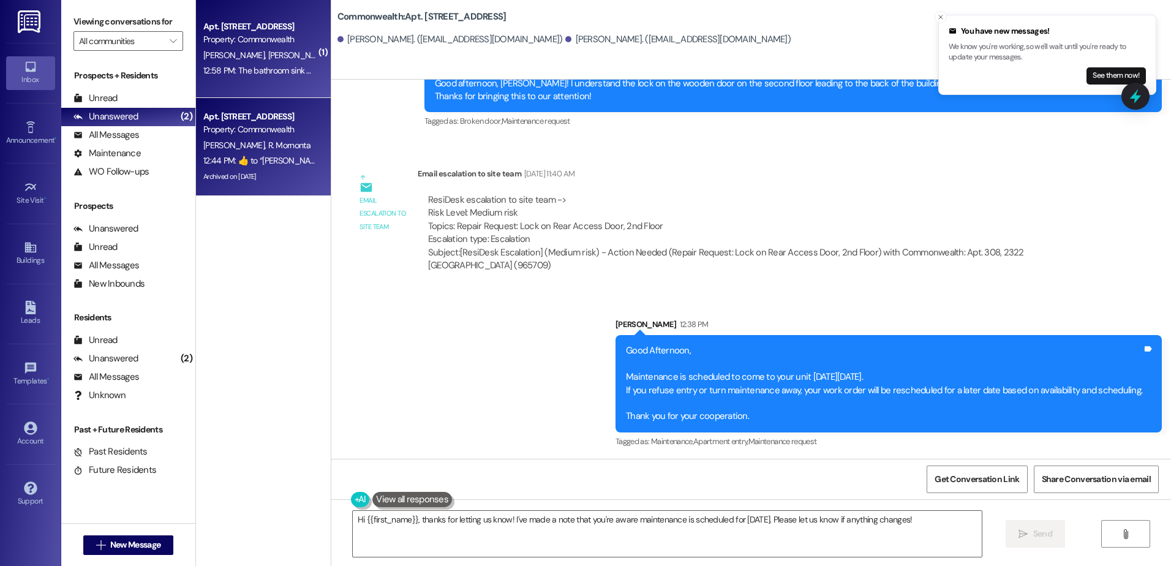
click at [222, 61] on div "M. Brooker S. Brooker" at bounding box center [260, 55] width 116 height 15
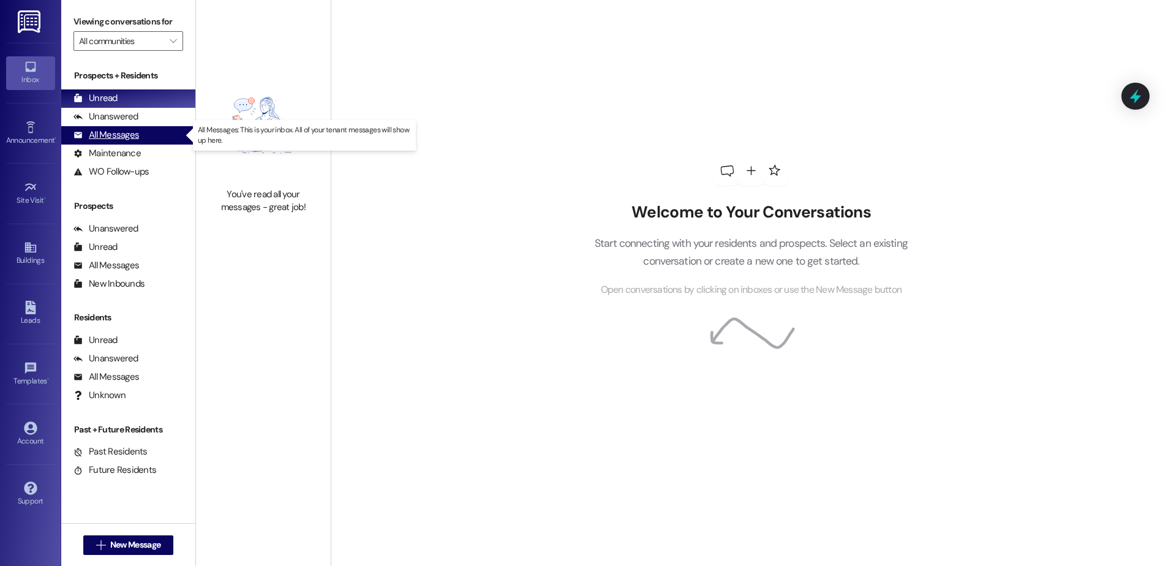
click at [121, 130] on div "All Messages" at bounding box center [106, 135] width 66 height 13
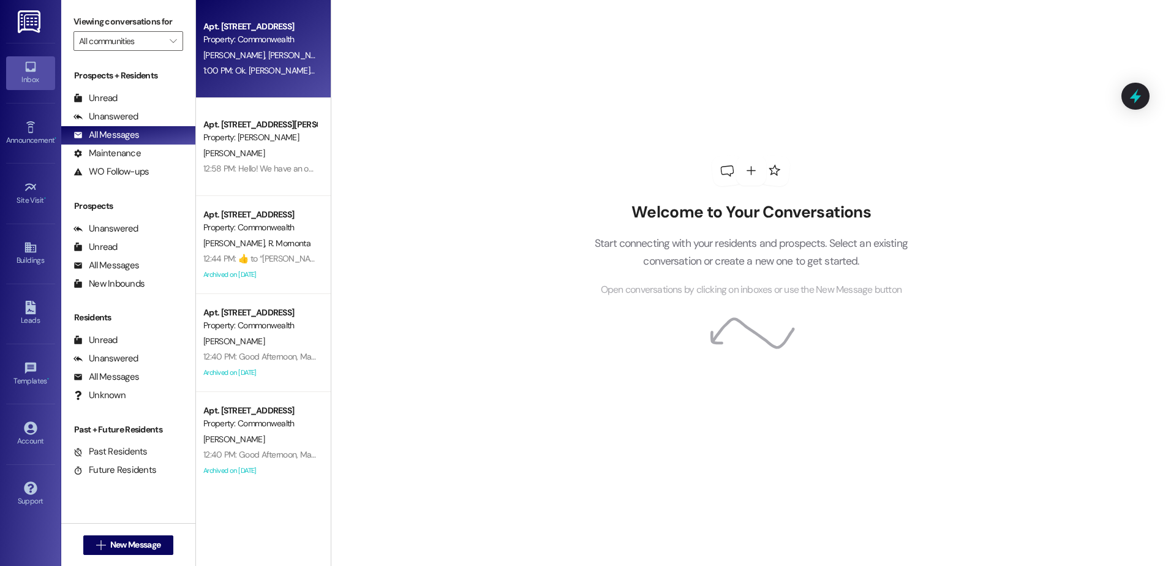
click at [268, 58] on span "[PERSON_NAME]" at bounding box center [298, 55] width 61 height 11
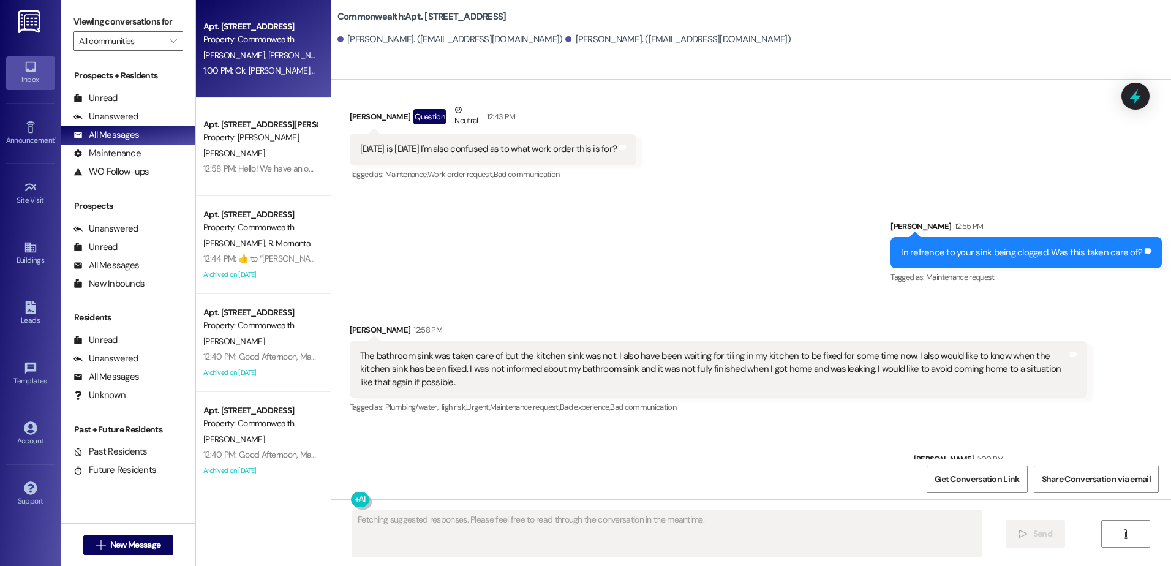
scroll to position [7642, 0]
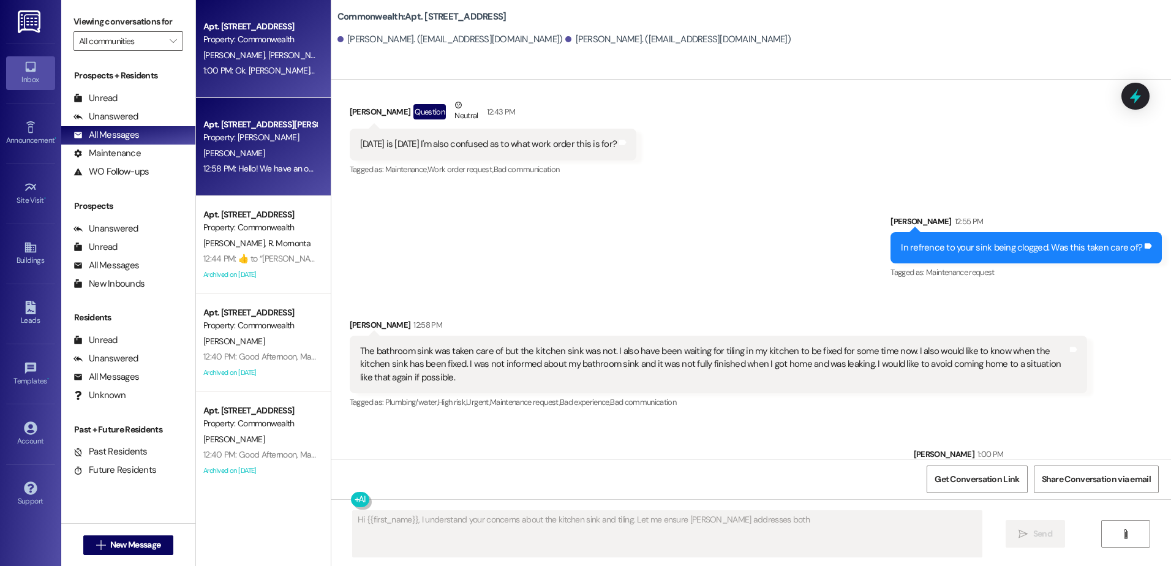
type textarea "Hi {{first_name}}, I understand your concerns about the kitchen sink and tiling…"
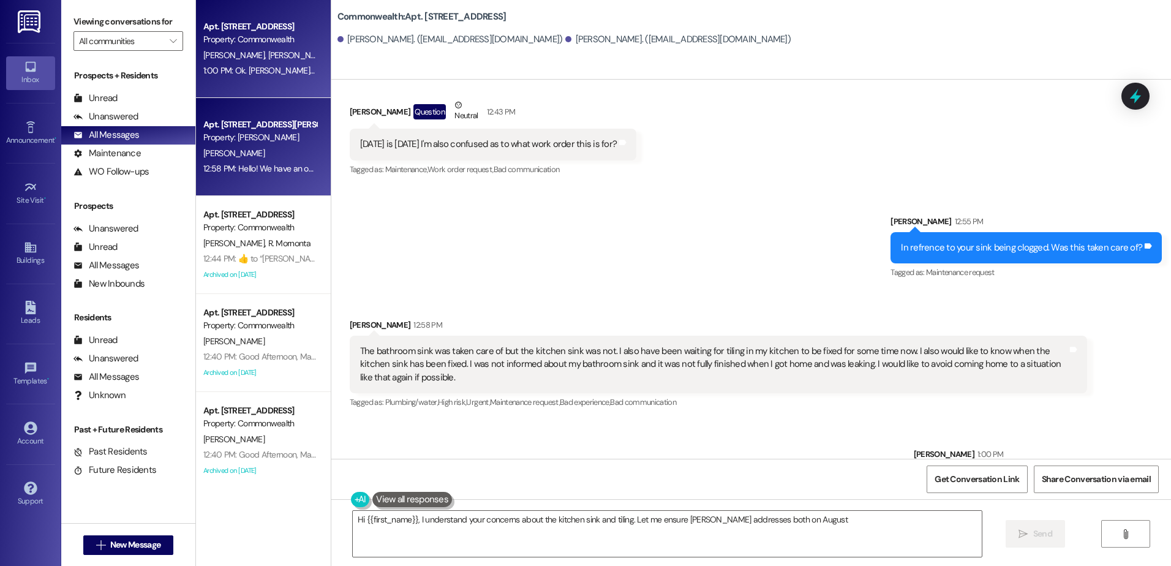
click at [255, 143] on div "Property: [PERSON_NAME]" at bounding box center [259, 137] width 113 height 13
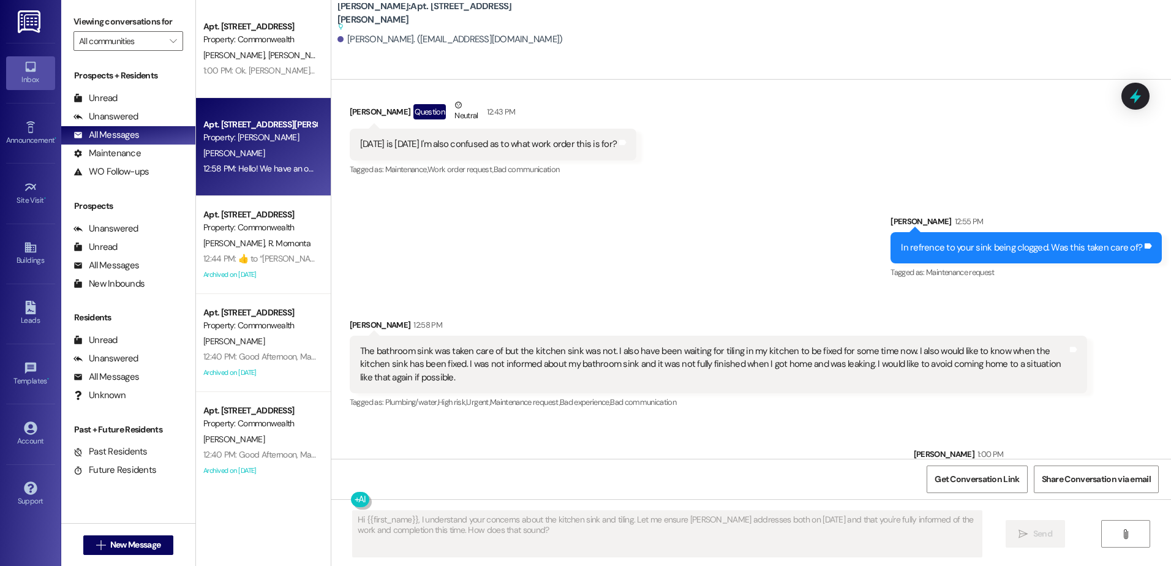
scroll to position [7604, 0]
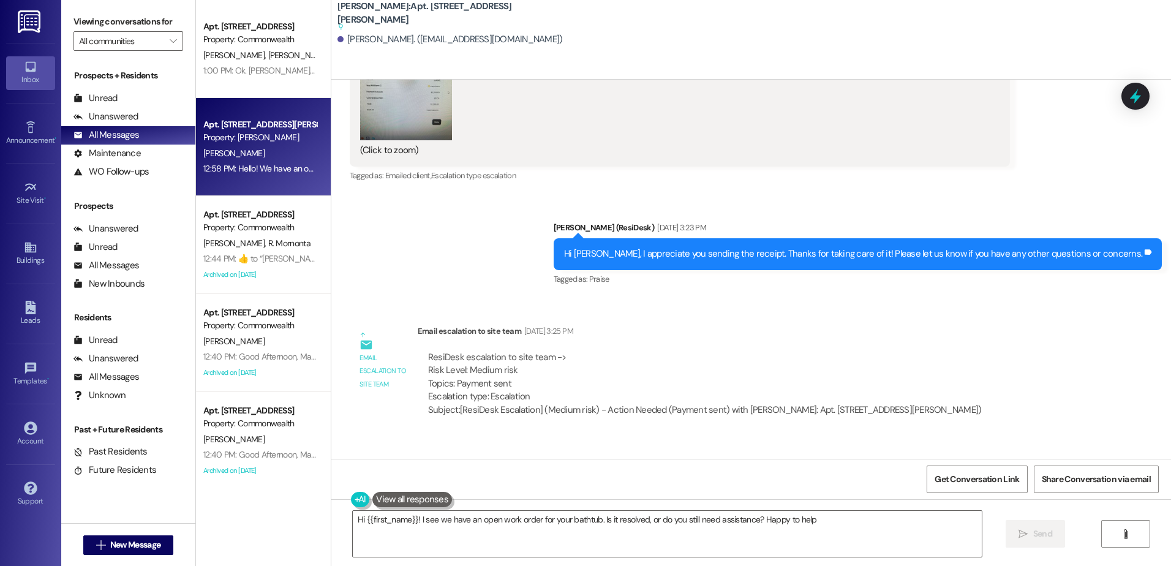
type textarea "Hi {{first_name}}! I see we have an open work order for your bathtub. Is it res…"
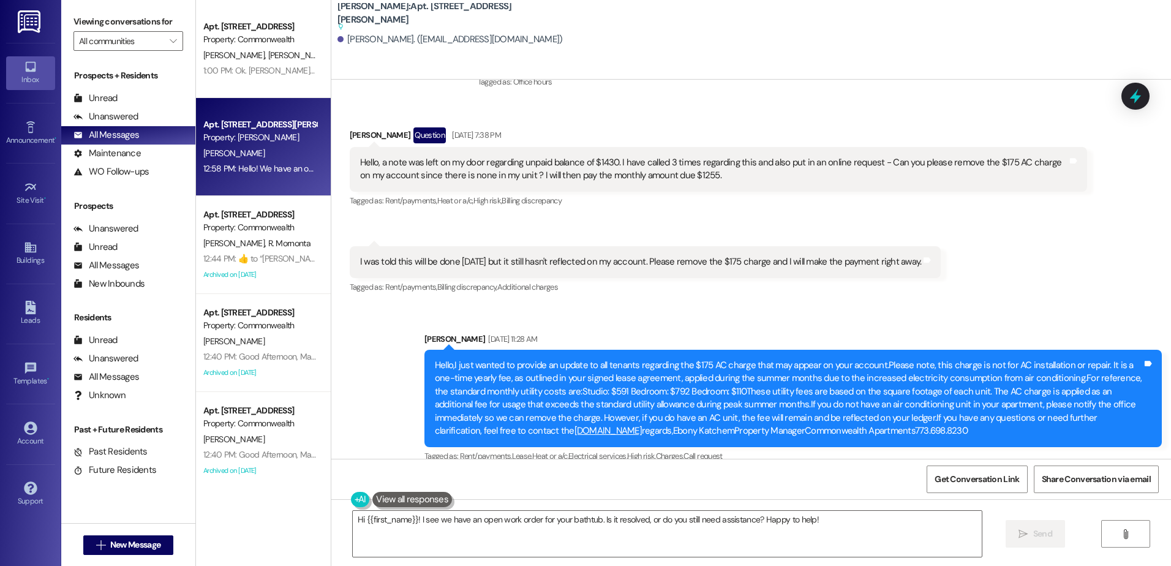
scroll to position [6446, 0]
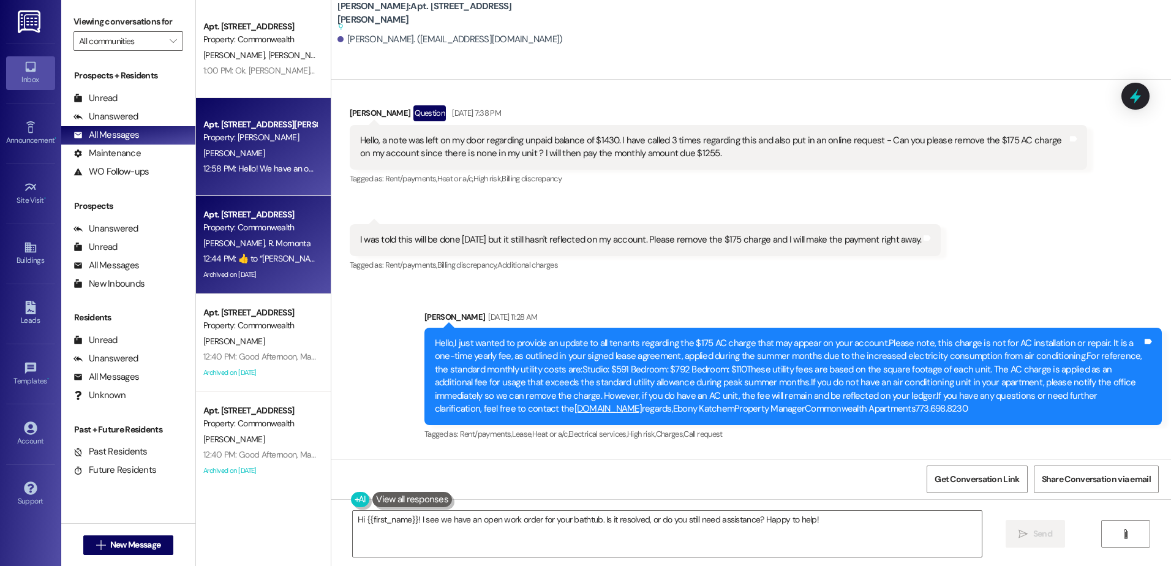
click at [266, 269] on div "Archived on [DATE]" at bounding box center [260, 274] width 116 height 15
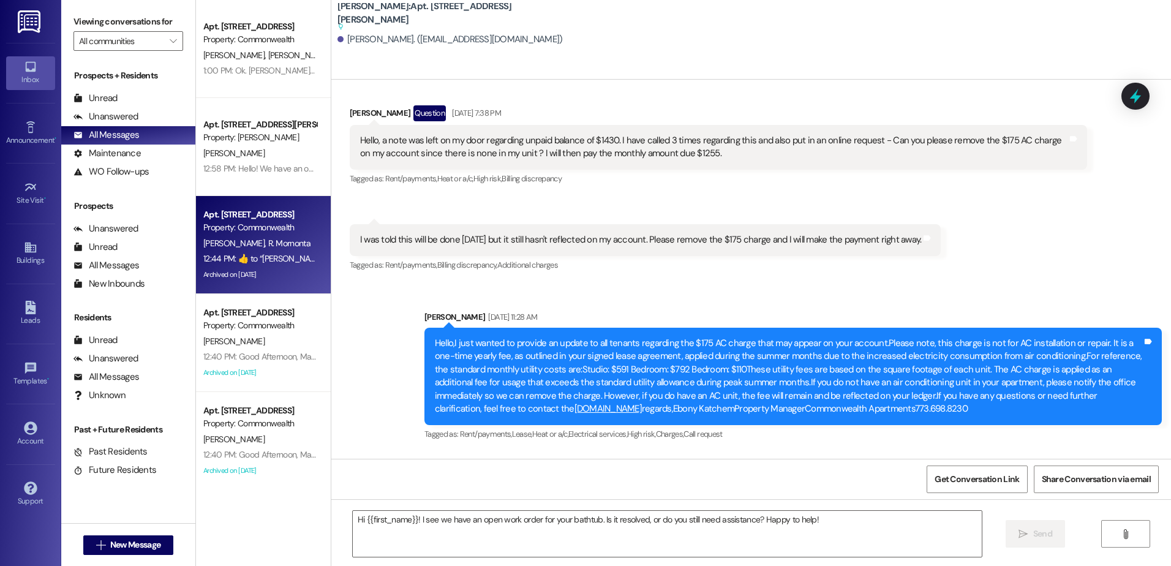
type textarea "Fetching suggested responses. Please feel free to read through the conversation…"
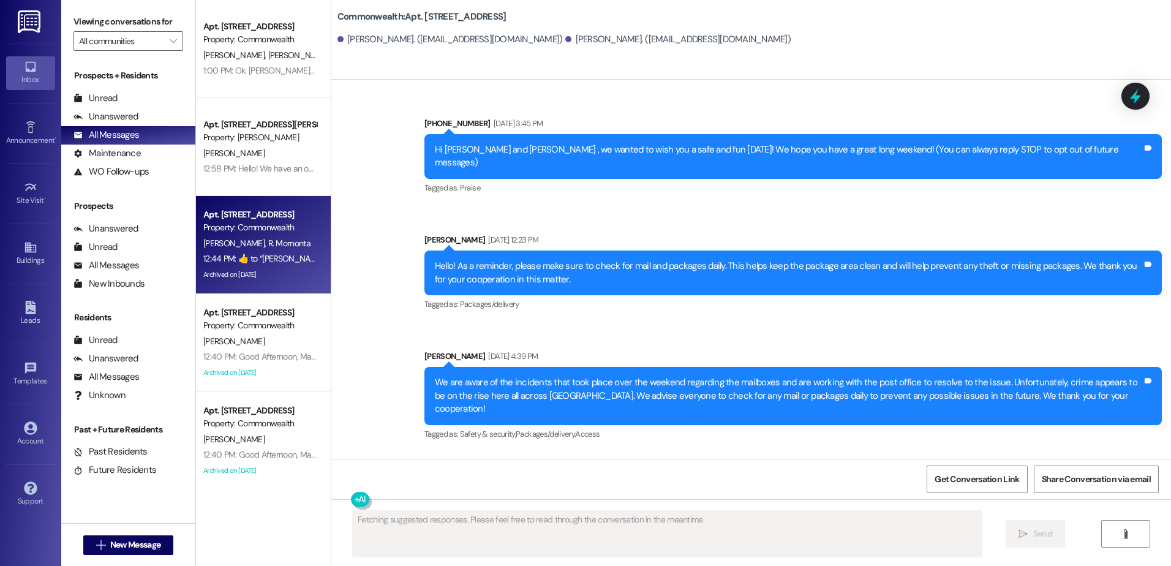
scroll to position [23740, 0]
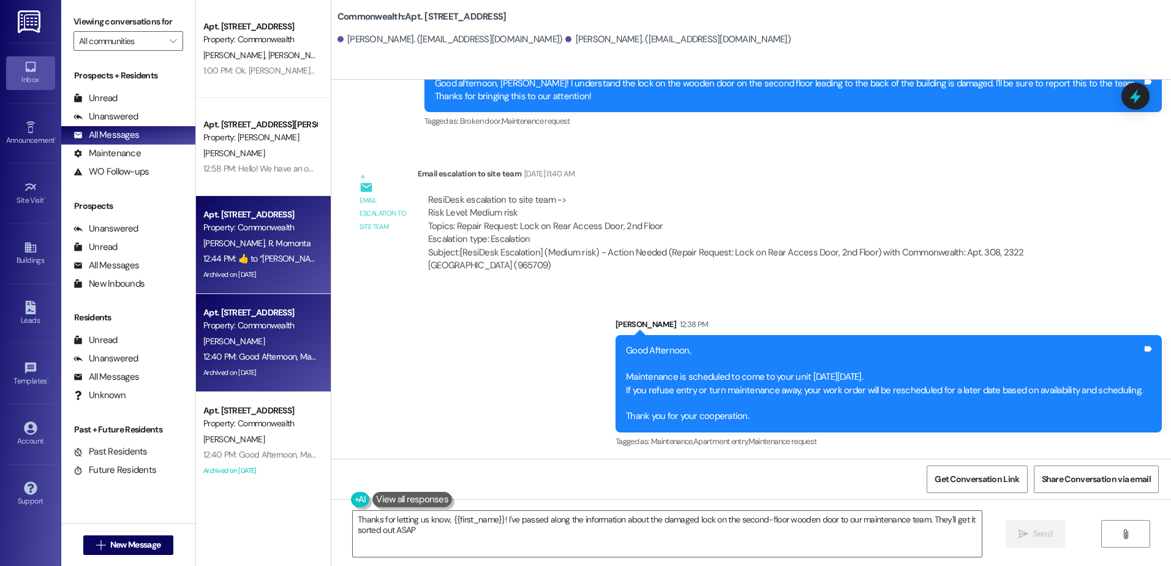
type textarea "Thanks for letting us know, {{first_name}}! I've passed along the information a…"
click at [288, 345] on div "[PERSON_NAME]" at bounding box center [260, 341] width 116 height 15
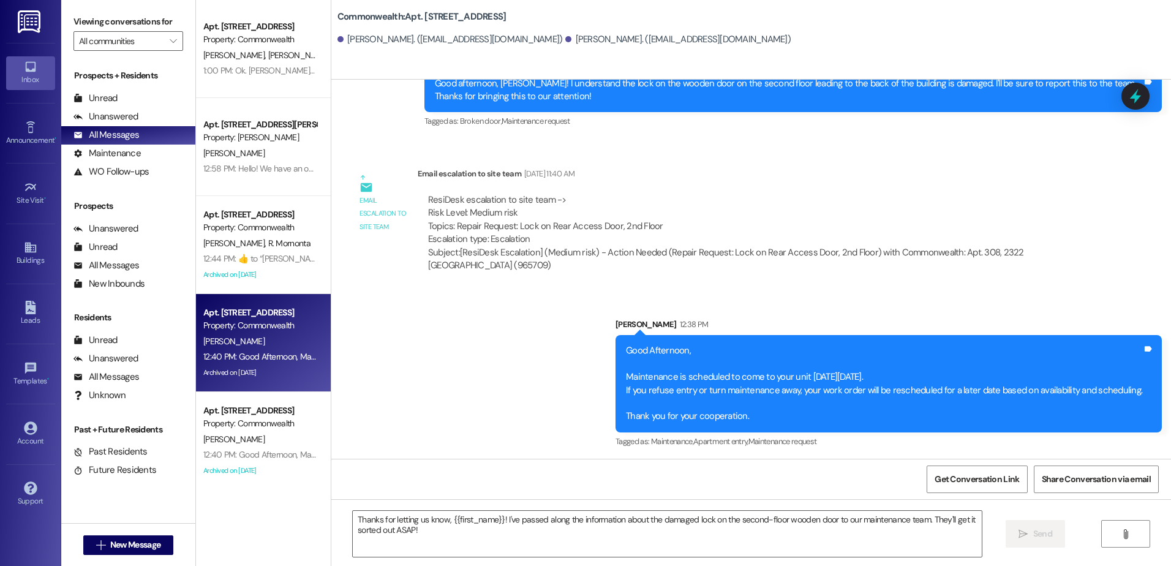
type textarea "Fetching suggested responses. Please feel free to read through the conversation…"
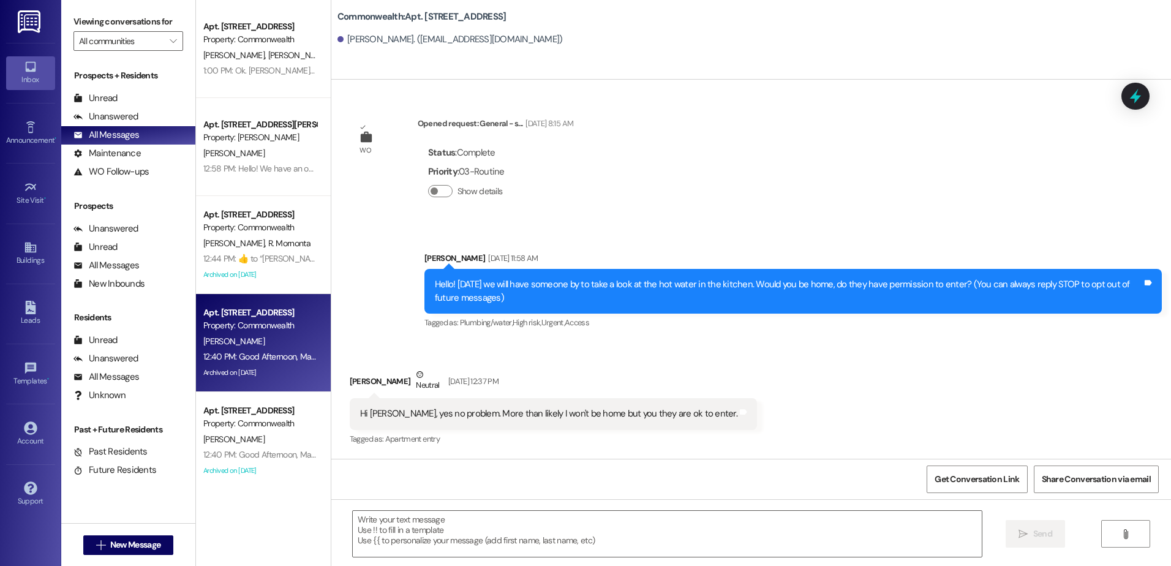
type textarea "Fetching suggested responses. Please feel free to read through the conversation…"
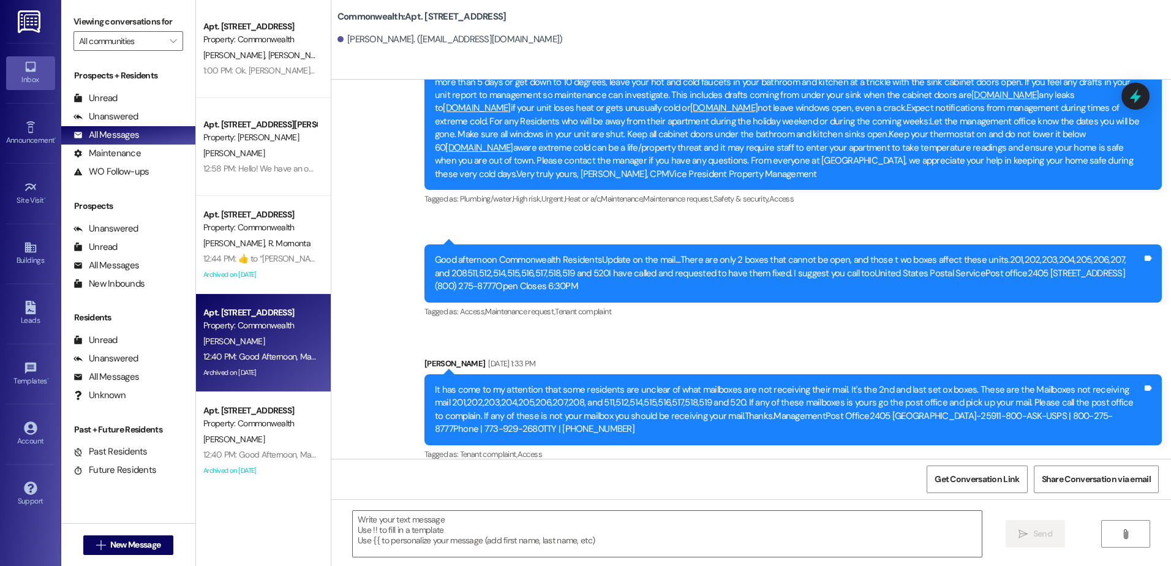
scroll to position [8693, 0]
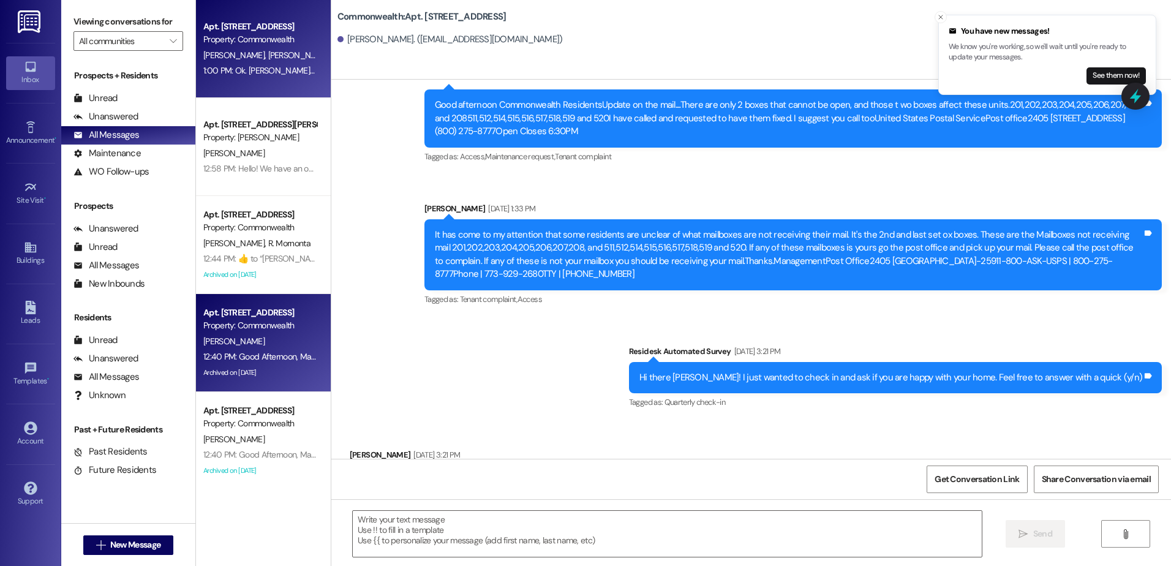
click at [231, 47] on div "Apt. [STREET_ADDRESS] Property: Commonwealth" at bounding box center [260, 33] width 116 height 29
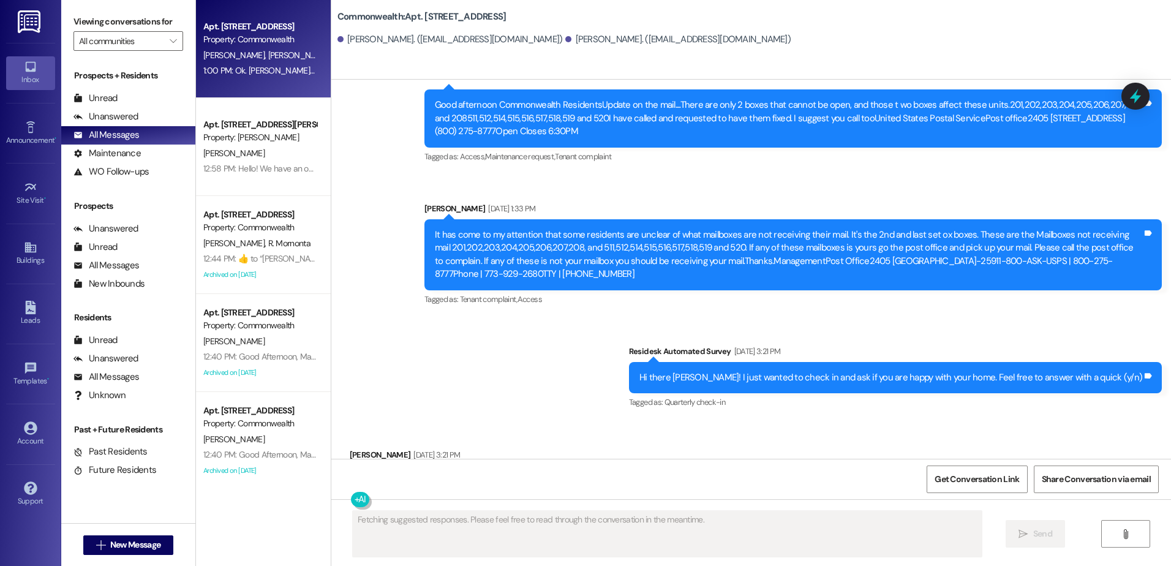
scroll to position [7748, 0]
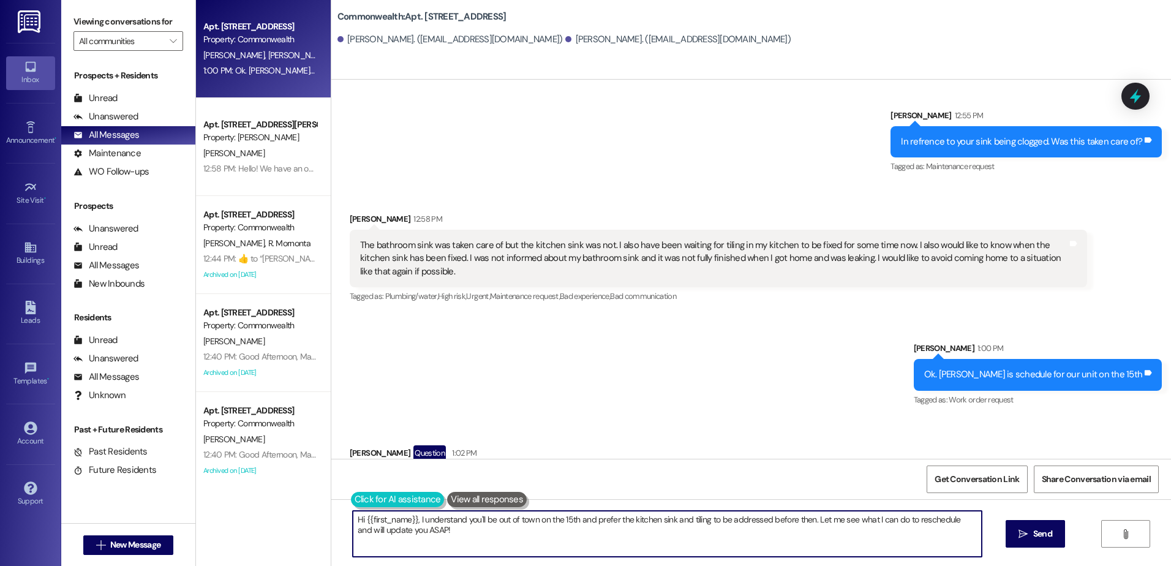
drag, startPoint x: 435, startPoint y: 535, endPoint x: 347, endPoint y: 508, distance: 92.2
click at [347, 510] on div "Hi {{first_name}}, I understand you'll be out of town on the 15th and prefer th…" at bounding box center [660, 533] width 629 height 47
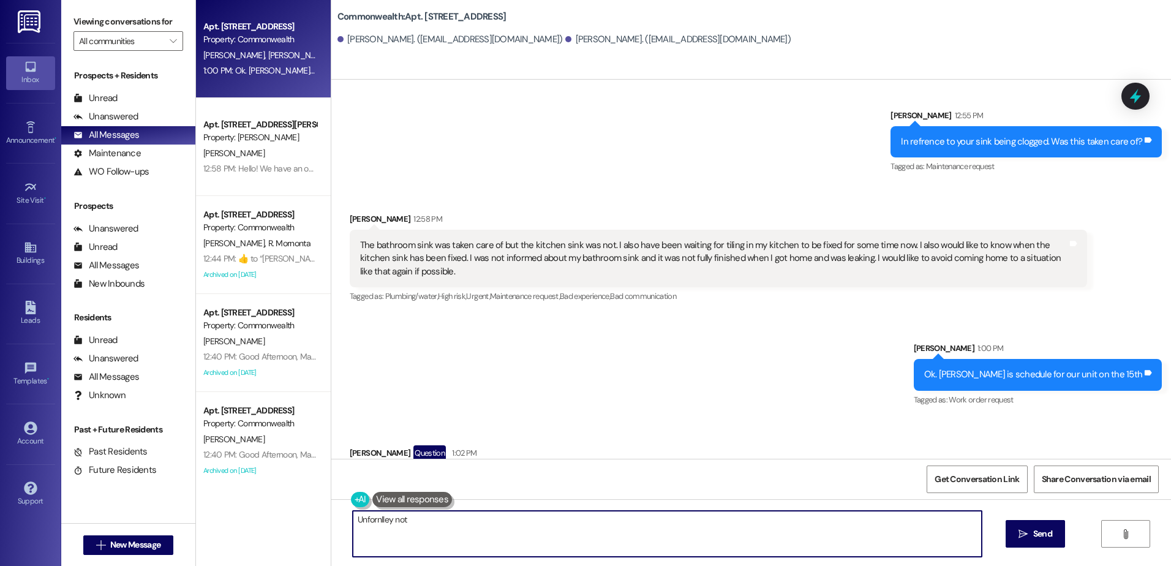
type textarea "Unfornlley no"
